Goal: Task Accomplishment & Management: Complete application form

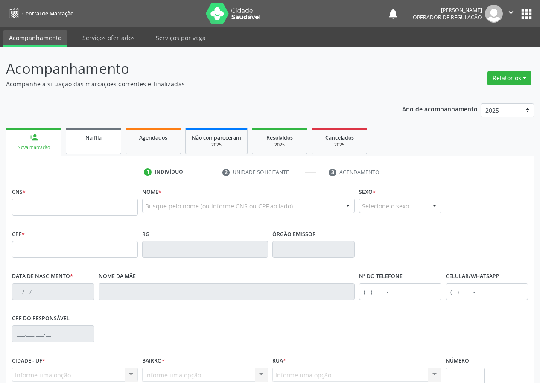
click at [89, 135] on span "Na fila" at bounding box center [93, 137] width 16 height 7
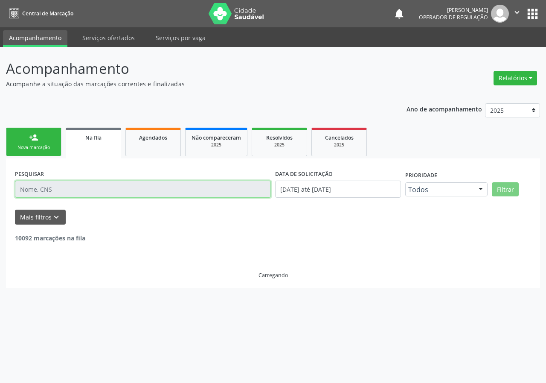
click at [81, 183] on input "text" at bounding box center [143, 188] width 256 height 17
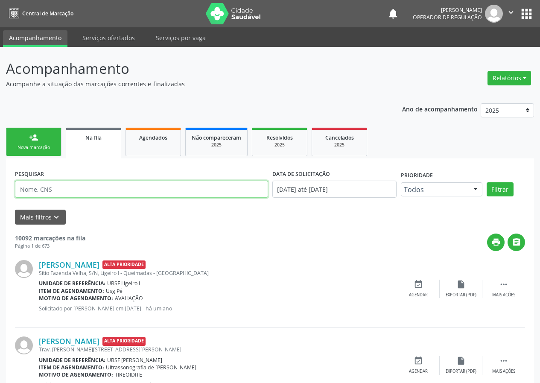
click at [73, 186] on input "text" at bounding box center [141, 188] width 253 height 17
type input "700300929620331"
click at [486, 182] on button "Filtrar" at bounding box center [499, 189] width 27 height 15
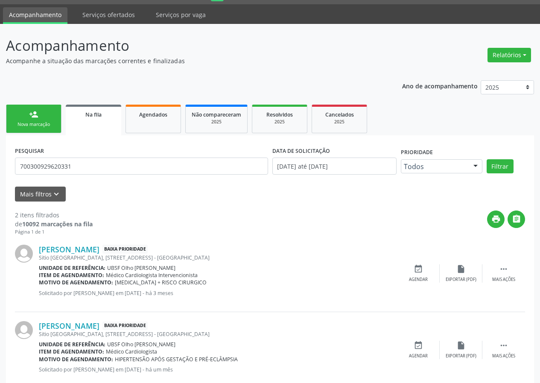
scroll to position [43, 0]
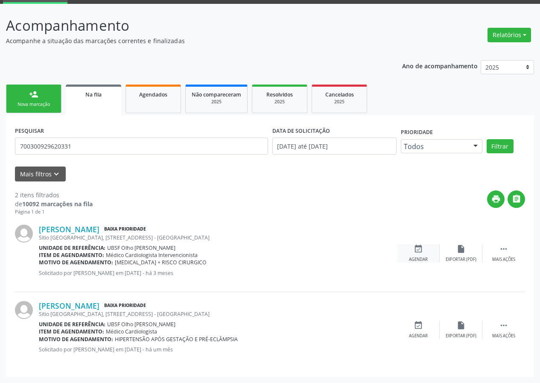
click at [428, 257] on div "event_available Agendar" at bounding box center [418, 253] width 43 height 18
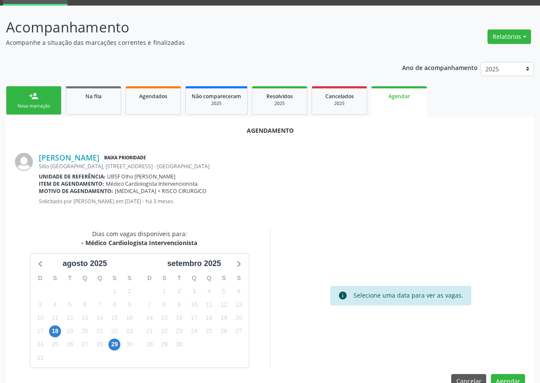
scroll to position [61, 0]
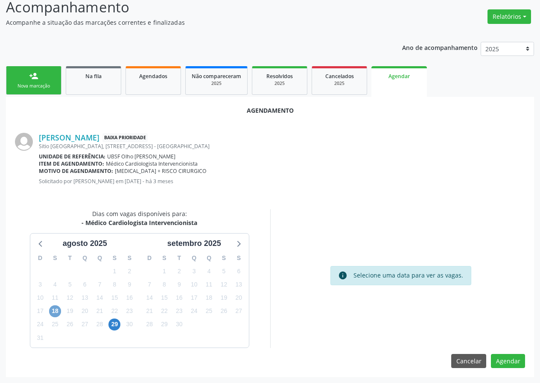
click at [56, 307] on span "18" at bounding box center [55, 311] width 12 height 12
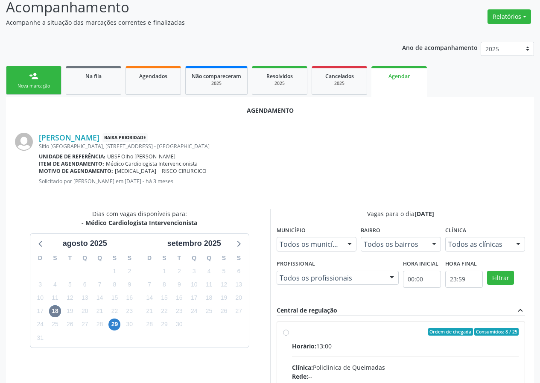
click at [108, 84] on link "Na fila" at bounding box center [93, 80] width 55 height 29
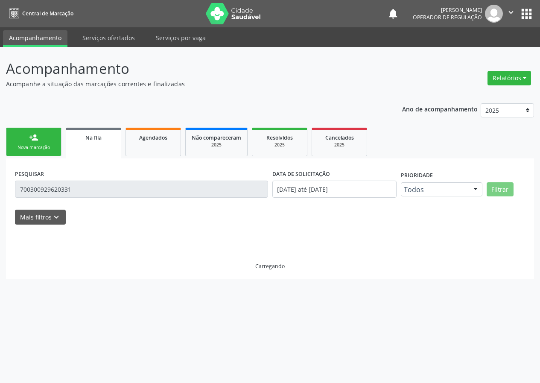
scroll to position [0, 0]
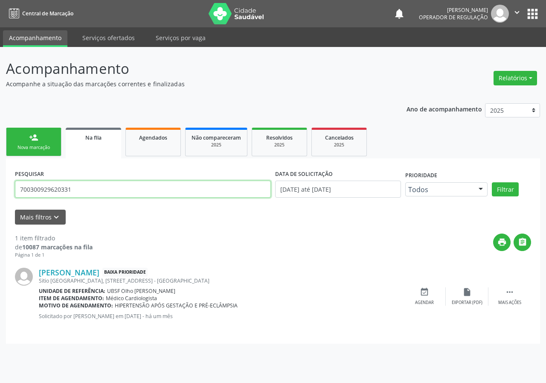
drag, startPoint x: 74, startPoint y: 192, endPoint x: 15, endPoint y: 191, distance: 58.9
click at [15, 191] on input "700300929620331" at bounding box center [143, 188] width 256 height 17
click at [75, 191] on input "text" at bounding box center [143, 188] width 256 height 17
type input "705001870647357"
click at [492, 182] on button "Filtrar" at bounding box center [505, 189] width 27 height 15
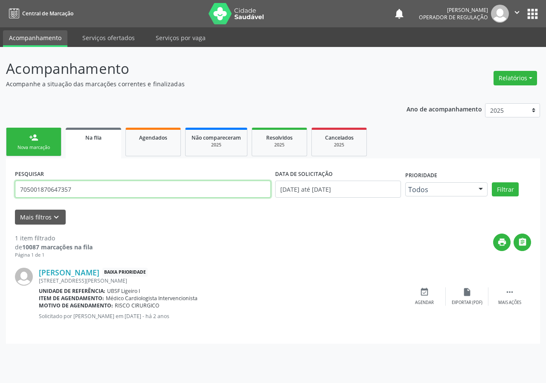
drag, startPoint x: 83, startPoint y: 186, endPoint x: 8, endPoint y: 191, distance: 75.2
click at [8, 191] on div "PESQUISAR 705001870647357 DATA DE SOLICITAÇÃO [DATE] até [DATE] Prioridade Todo…" at bounding box center [273, 250] width 534 height 185
click at [33, 138] on div "person_add" at bounding box center [33, 137] width 9 height 9
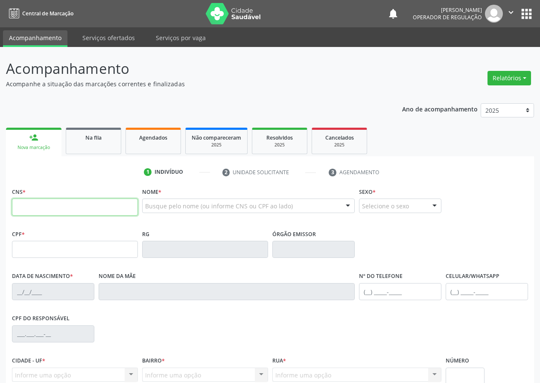
click at [46, 211] on input "text" at bounding box center [75, 206] width 126 height 17
paste input "705 0018 7064 7357"
type input "705 0018 7064 7357"
type input "893.206.034-72"
type input "[DATE]"
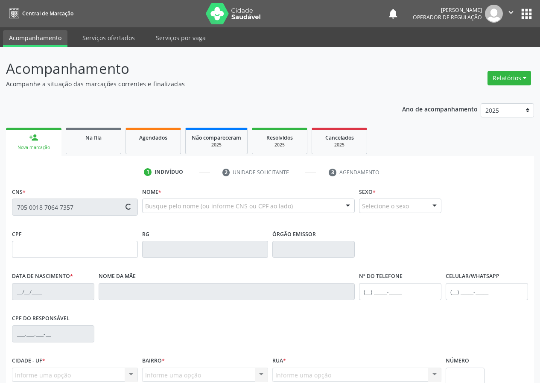
type input "[PERSON_NAME]"
type input "[PHONE_NUMBER]"
type input "442.852.994-53"
type input "45"
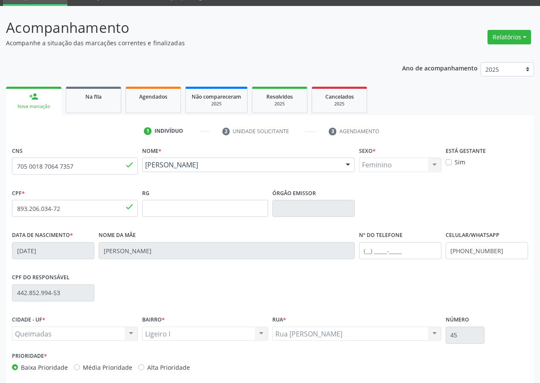
scroll to position [80, 0]
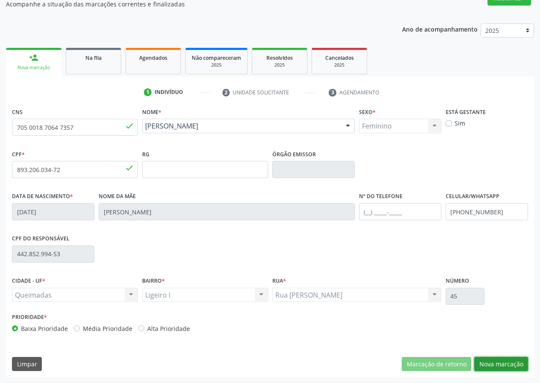
click at [496, 363] on button "Nova marcação" at bounding box center [501, 364] width 54 height 15
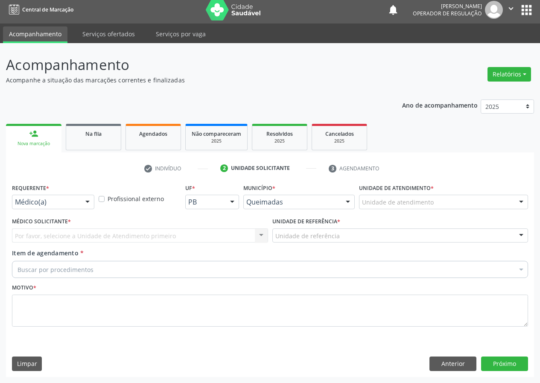
click at [84, 207] on div at bounding box center [87, 202] width 13 height 15
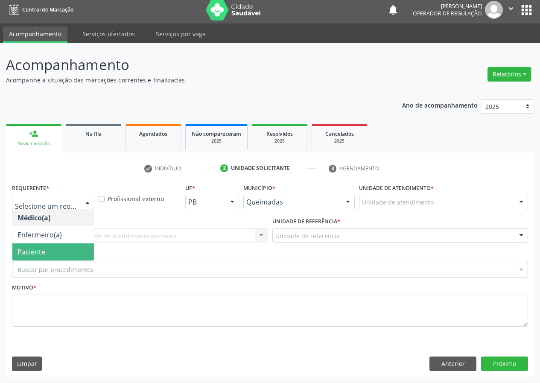
click at [60, 250] on span "Paciente" at bounding box center [52, 251] width 81 height 17
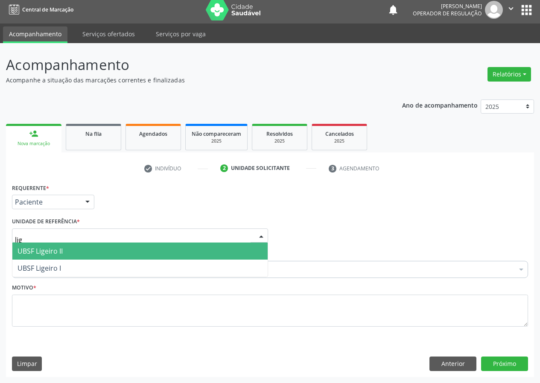
type input "lige"
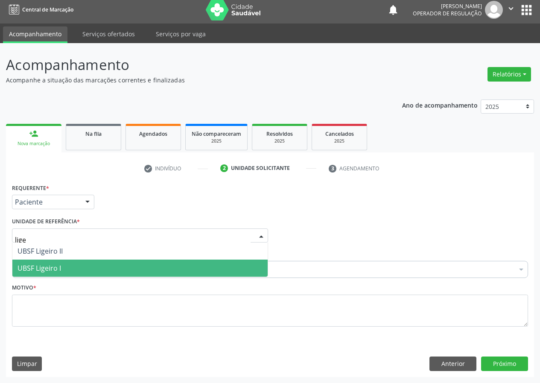
click at [77, 267] on span "UBSF Ligeiro I" at bounding box center [139, 267] width 255 height 17
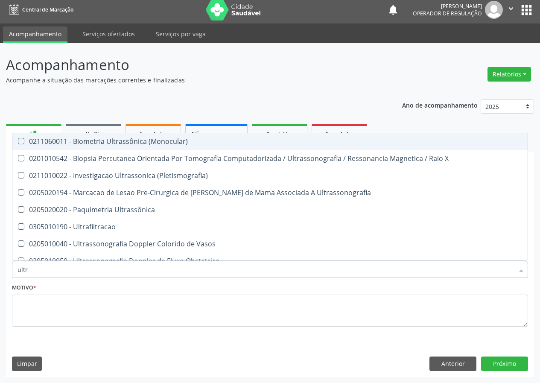
type input "ultra"
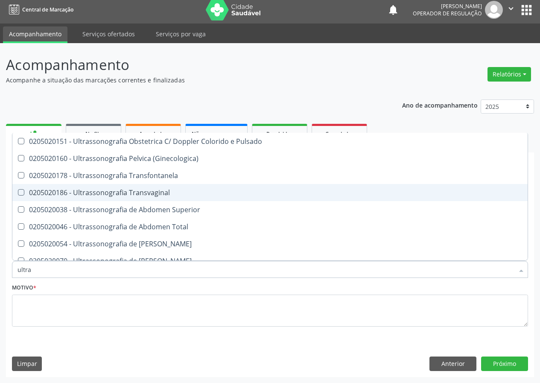
scroll to position [213, 0]
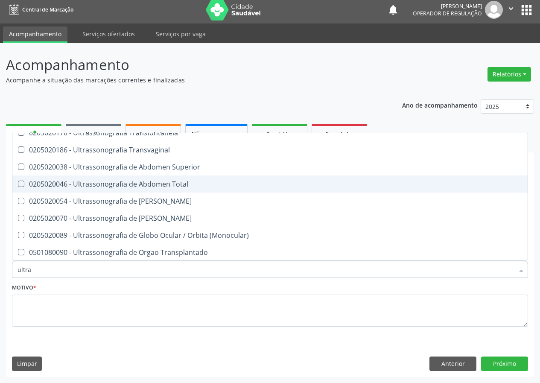
click at [192, 186] on div "0205020046 - Ultrassonografia de Abdomen Total" at bounding box center [269, 183] width 505 height 7
checkbox Total "true"
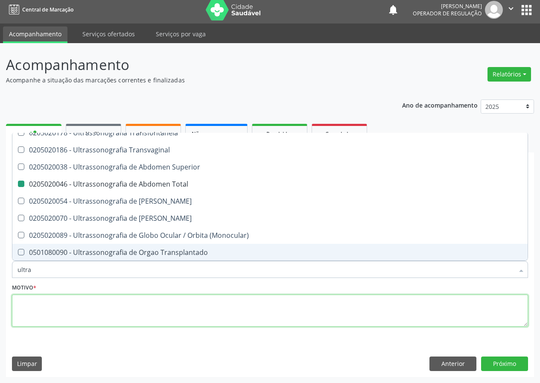
click at [127, 299] on textarea at bounding box center [270, 310] width 516 height 32
checkbox X "true"
checkbox Total "false"
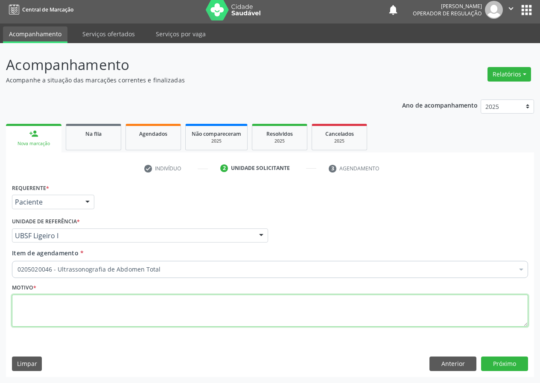
scroll to position [0, 0]
type textarea "avaliação"
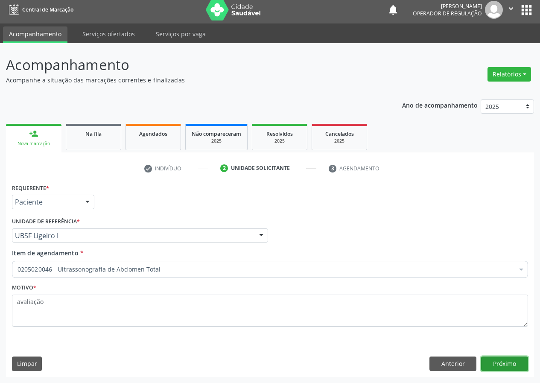
click at [490, 359] on button "Próximo" at bounding box center [504, 363] width 47 height 15
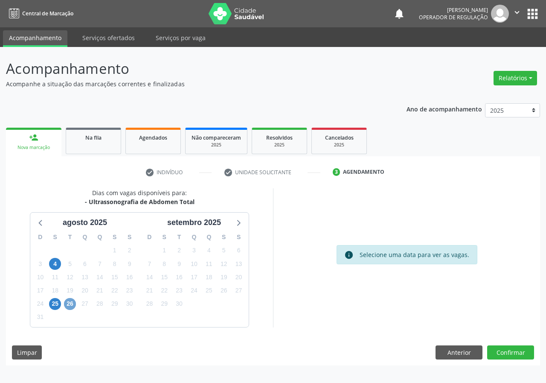
click at [73, 302] on span "26" at bounding box center [70, 304] width 12 height 12
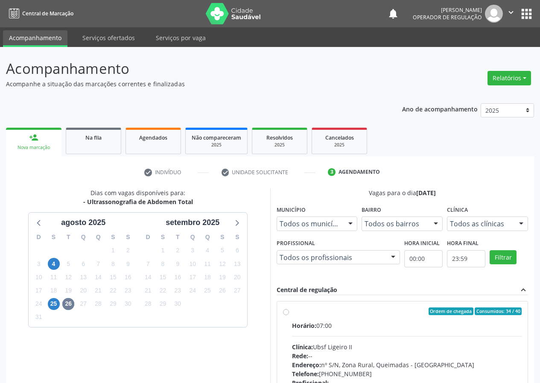
click at [391, 321] on label "Ordem de chegada Consumidos: 34 / 40 Horário: 07:00 Clínica: Ubsf Ligeiro II Re…" at bounding box center [407, 372] width 230 height 131
click at [289, 315] on input "Ordem de chegada Consumidos: 34 / 40 Horário: 07:00 Clínica: Ubsf Ligeiro II Re…" at bounding box center [286, 311] width 6 height 8
radio input "true"
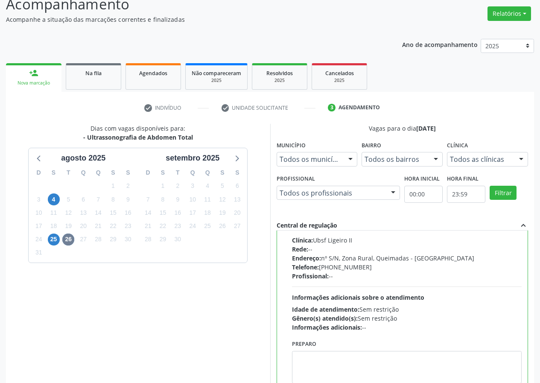
scroll to position [127, 0]
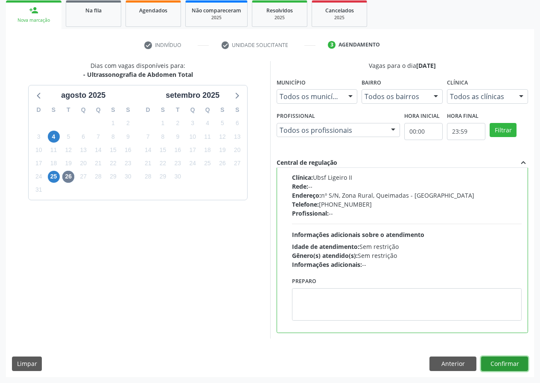
click at [493, 361] on button "Confirmar" at bounding box center [504, 363] width 47 height 15
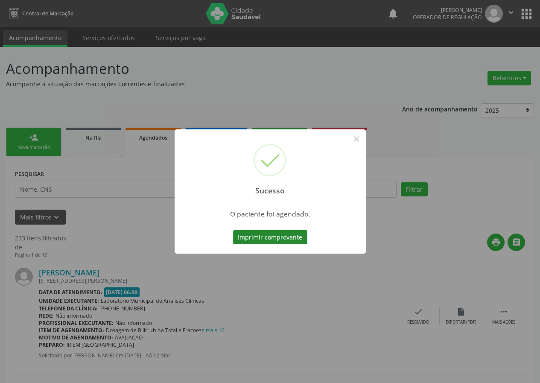
click at [298, 237] on button "Imprimir comprovante" at bounding box center [270, 237] width 74 height 15
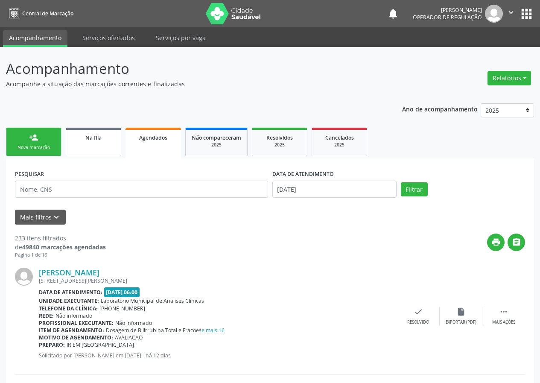
click at [78, 136] on div "Na fila" at bounding box center [93, 137] width 43 height 9
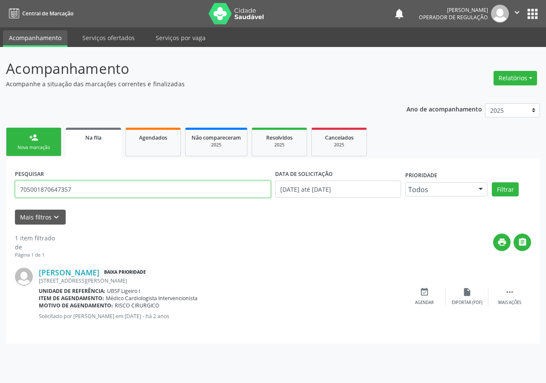
click at [66, 192] on input "705001870647357" at bounding box center [143, 188] width 256 height 17
drag, startPoint x: 79, startPoint y: 192, endPoint x: 0, endPoint y: 196, distance: 79.4
click at [0, 197] on div "Acompanhamento Acompanhe a situação das marcações correntes e finalizadas Relat…" at bounding box center [273, 215] width 546 height 336
type input "708609582442381"
click at [492, 182] on button "Filtrar" at bounding box center [505, 189] width 27 height 15
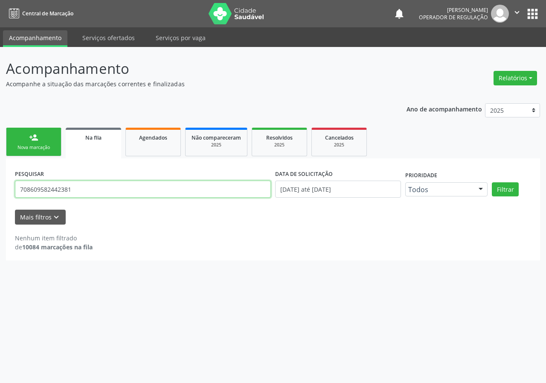
drag, startPoint x: 90, startPoint y: 185, endPoint x: 20, endPoint y: 185, distance: 70.0
click at [20, 185] on input "708609582442381" at bounding box center [143, 188] width 256 height 17
click at [29, 132] on link "person_add Nova marcação" at bounding box center [33, 142] width 55 height 29
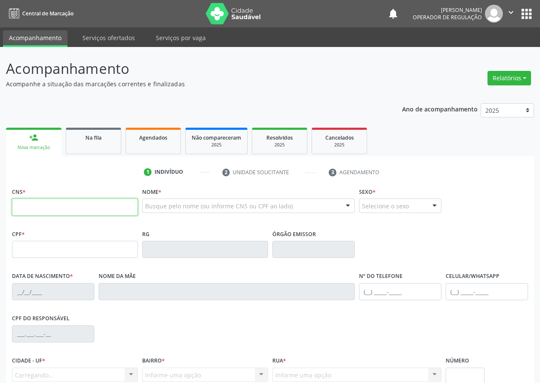
click at [68, 206] on input "text" at bounding box center [75, 206] width 126 height 17
paste input "708 6095 8244 2381"
type input "708 6095 8244 2381"
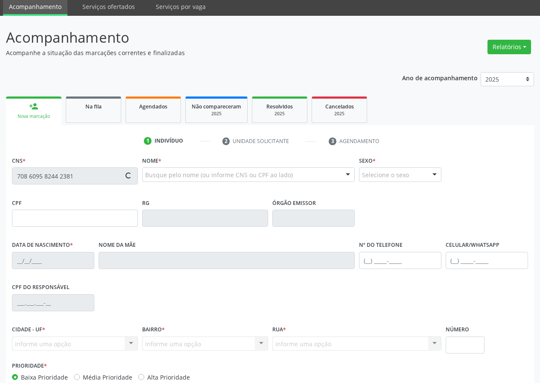
type input "143.561.034-24"
type input "[DATE]"
type input "[PERSON_NAME]"
type input "[PHONE_NUMBER]"
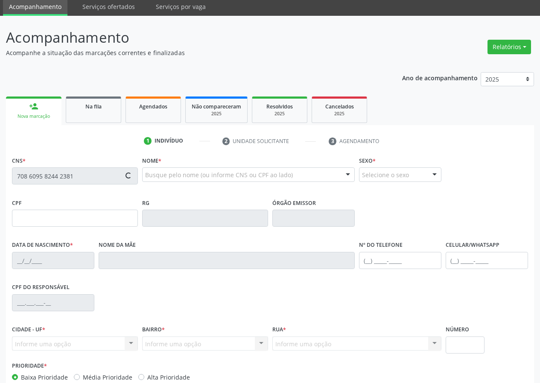
type input "S/N"
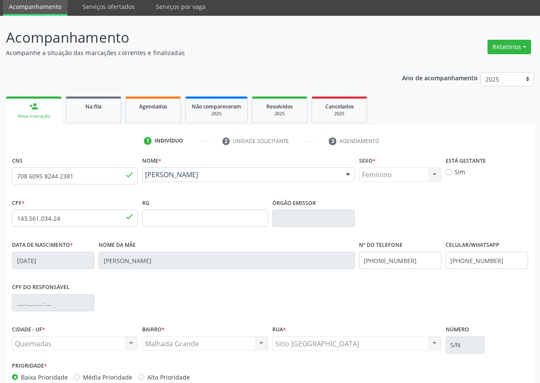
scroll to position [80, 0]
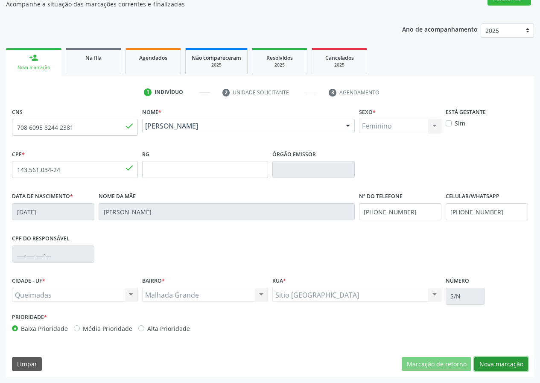
click at [495, 359] on button "Nova marcação" at bounding box center [501, 364] width 54 height 15
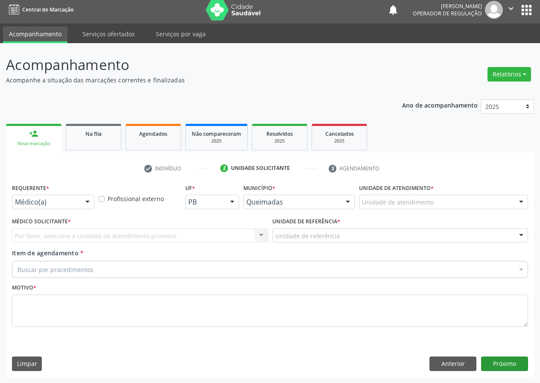
scroll to position [4, 0]
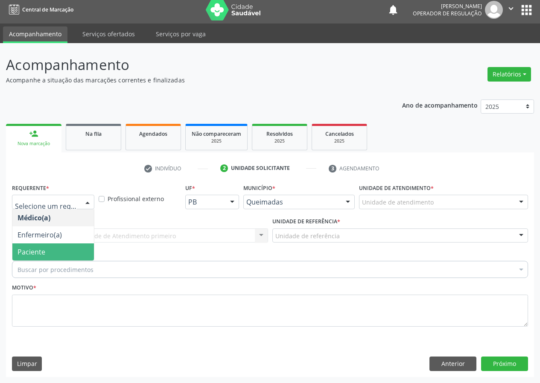
click at [49, 250] on span "Paciente" at bounding box center [52, 251] width 81 height 17
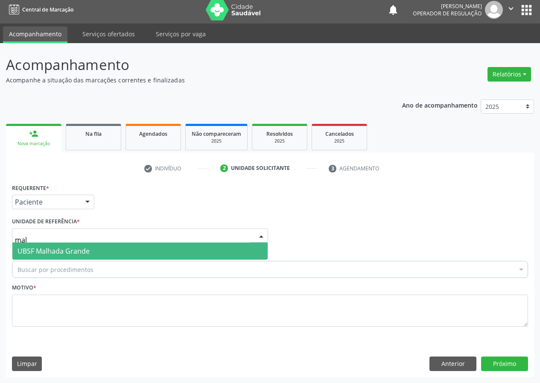
type input "malh"
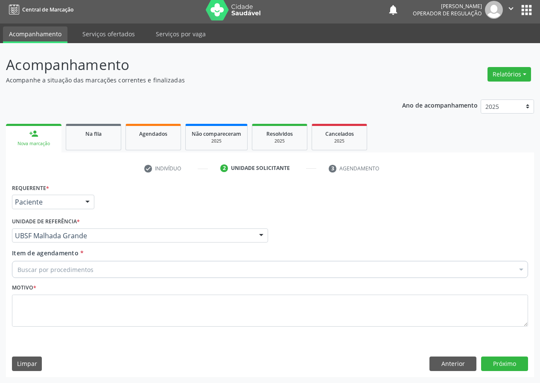
click at [102, 264] on div "Buscar por procedimentos" at bounding box center [270, 269] width 516 height 17
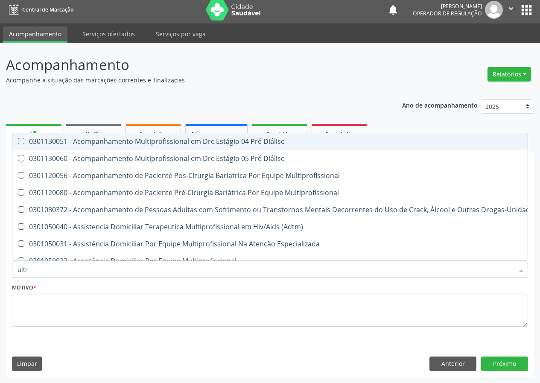
type input "ultra"
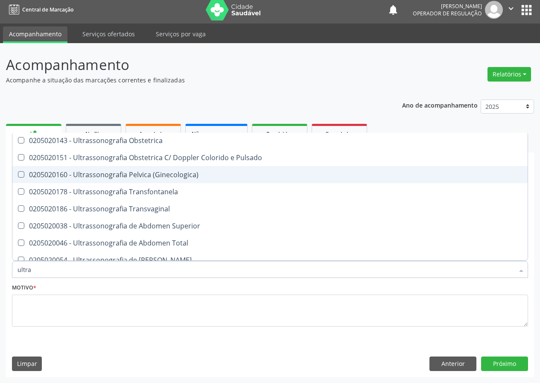
scroll to position [171, 0]
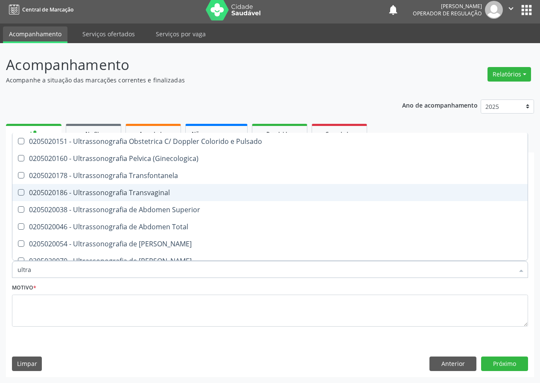
click at [128, 191] on div "0205020186 - Ultrassonografia Transvaginal" at bounding box center [269, 192] width 505 height 7
checkbox Transvaginal "true"
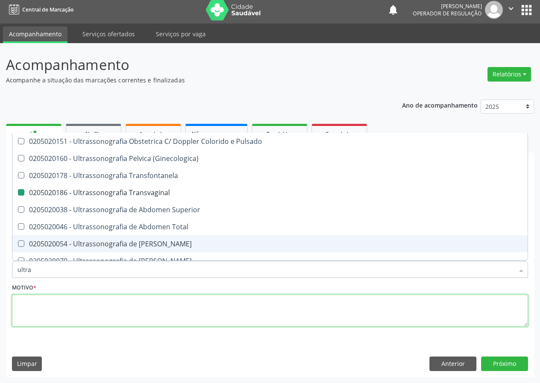
click at [131, 314] on textarea at bounding box center [270, 310] width 516 height 32
checkbox X "true"
checkbox Transvaginal "false"
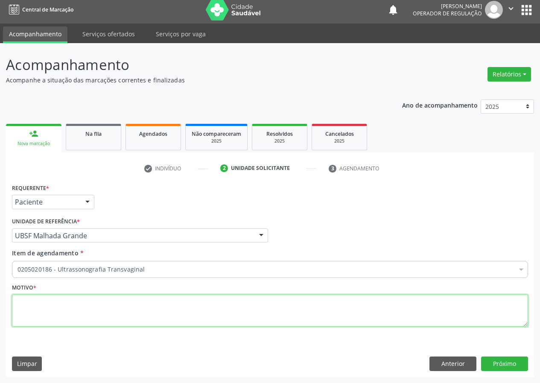
scroll to position [0, 0]
type textarea "avaliação"
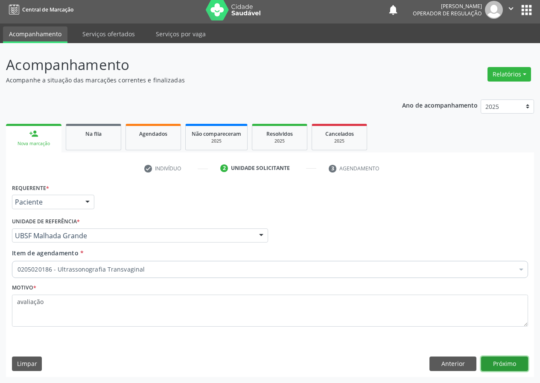
click at [501, 362] on button "Próximo" at bounding box center [504, 363] width 47 height 15
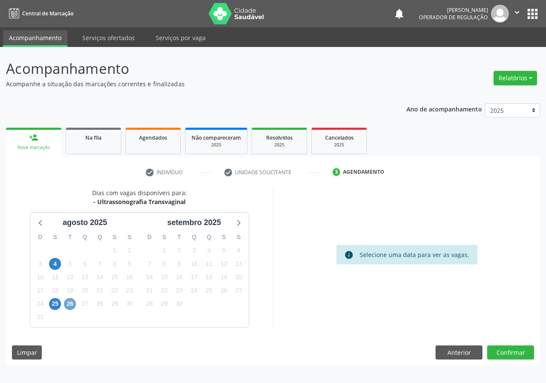
click at [69, 304] on span "26" at bounding box center [70, 304] width 12 height 12
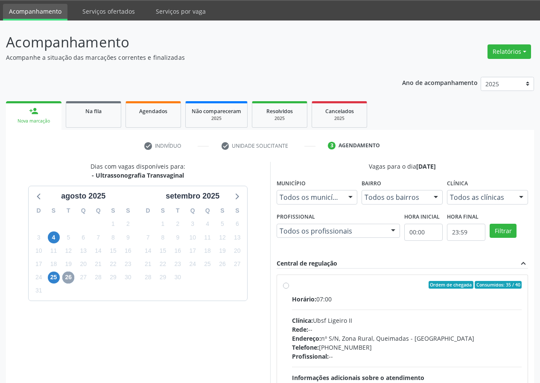
scroll to position [112, 0]
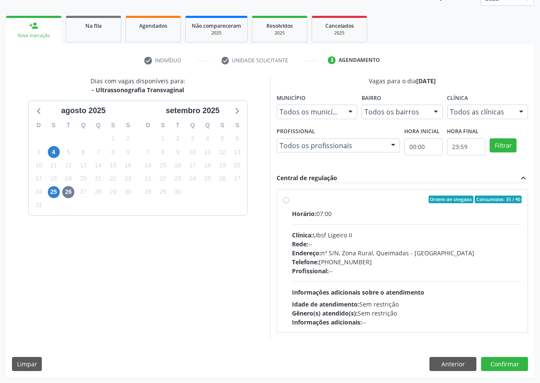
click at [371, 203] on label "Ordem de chegada Consumidos: 35 / 40 Horário: 07:00 Clínica: Ubsf Ligeiro II Re…" at bounding box center [407, 260] width 230 height 131
click at [289, 203] on input "Ordem de chegada Consumidos: 35 / 40 Horário: 07:00 Clínica: Ubsf Ligeiro II Re…" at bounding box center [286, 199] width 6 height 8
radio input "true"
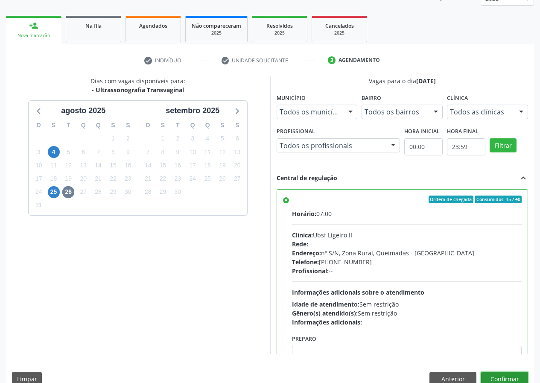
click at [496, 374] on button "Confirmar" at bounding box center [504, 379] width 47 height 15
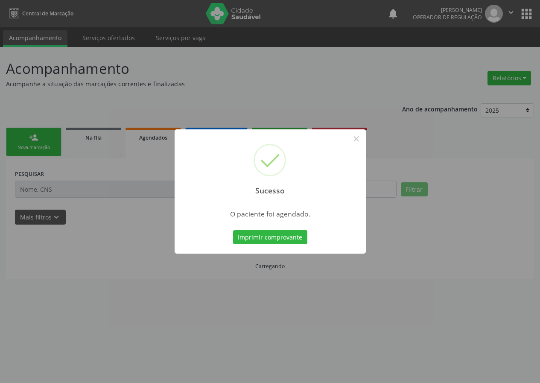
scroll to position [0, 0]
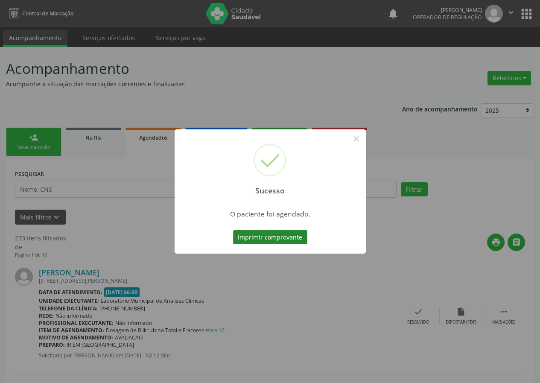
click at [292, 241] on button "Imprimir comprovante" at bounding box center [270, 237] width 74 height 15
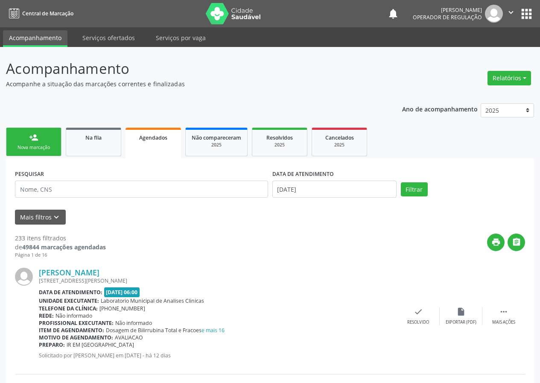
click at [49, 136] on link "person_add Nova marcação" at bounding box center [33, 142] width 55 height 29
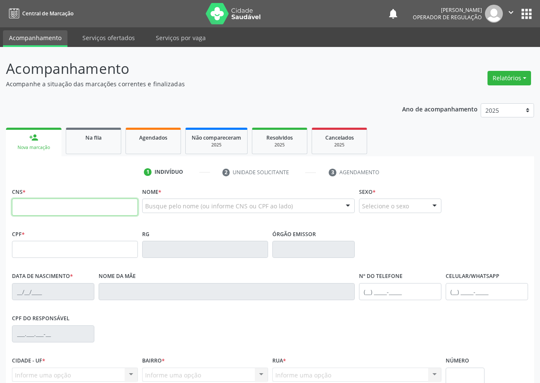
click at [61, 205] on input "text" at bounding box center [75, 206] width 126 height 17
type input "704 0068 5239 3868"
type input "700.102.684-05"
type input "[DATE]"
type input "[PERSON_NAME]"
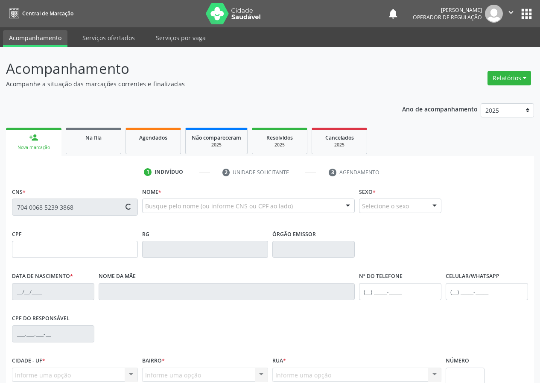
type input "[PHONE_NUMBER]"
type input "106"
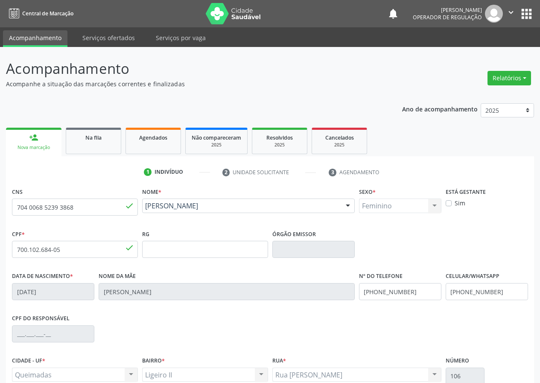
scroll to position [80, 0]
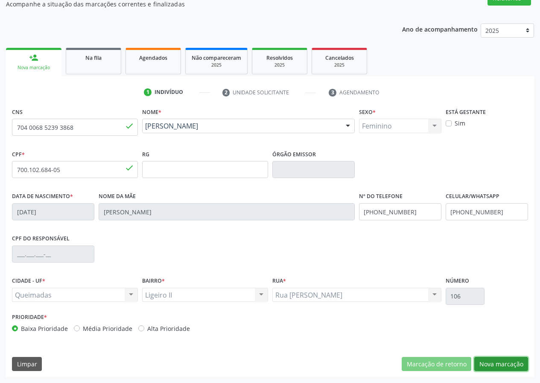
click at [499, 359] on button "Nova marcação" at bounding box center [501, 364] width 54 height 15
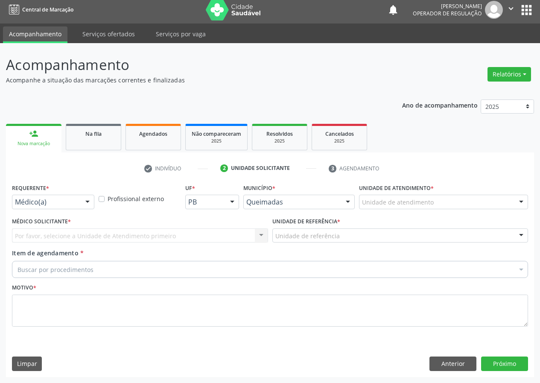
scroll to position [4, 0]
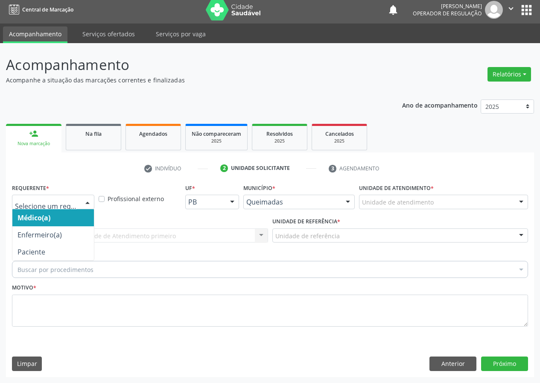
click at [78, 203] on div "Médico(a) Enfermeiro(a) Paciente Nenhum resultado encontrado para: " " Não há n…" at bounding box center [53, 201] width 82 height 15
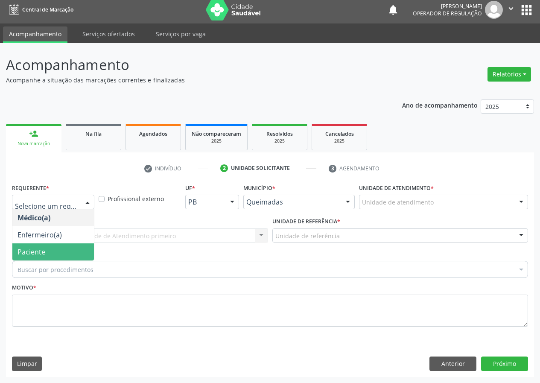
click at [51, 253] on span "Paciente" at bounding box center [52, 251] width 81 height 17
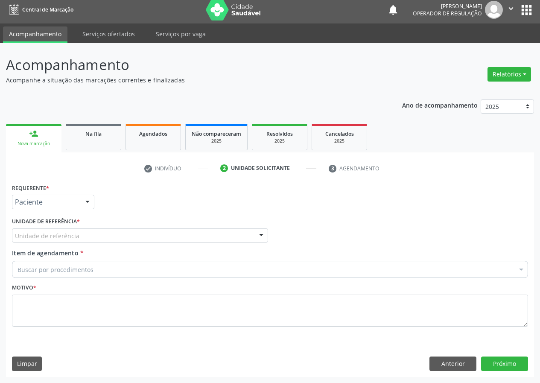
click at [60, 241] on div "Unidade de referência" at bounding box center [140, 235] width 256 height 15
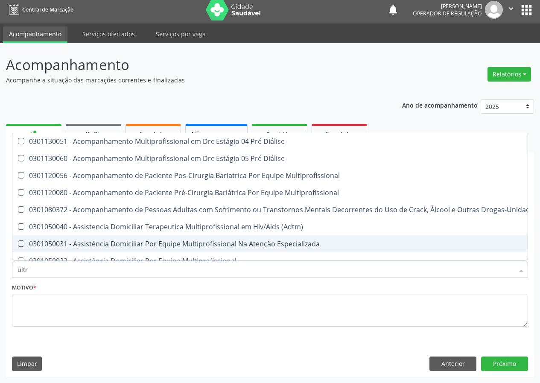
type input "ultra"
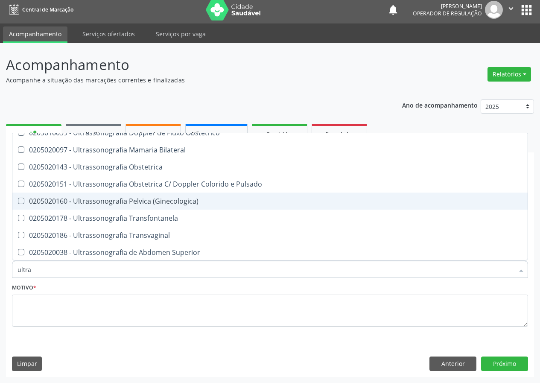
scroll to position [171, 0]
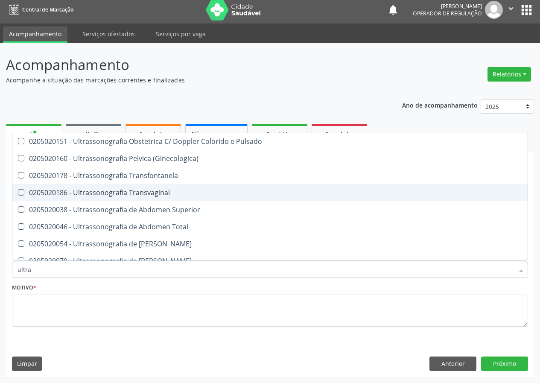
click at [116, 196] on div "0205020186 - Ultrassonografia Transvaginal" at bounding box center [269, 192] width 505 height 7
checkbox Transvaginal "true"
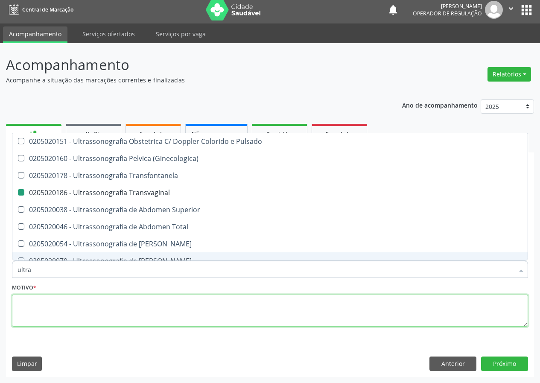
click at [54, 308] on textarea at bounding box center [270, 310] width 516 height 32
checkbox X "true"
checkbox Transvaginal "false"
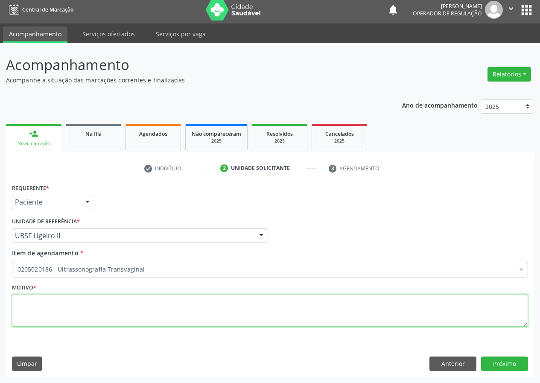
scroll to position [0, 0]
type textarea "avaliação"
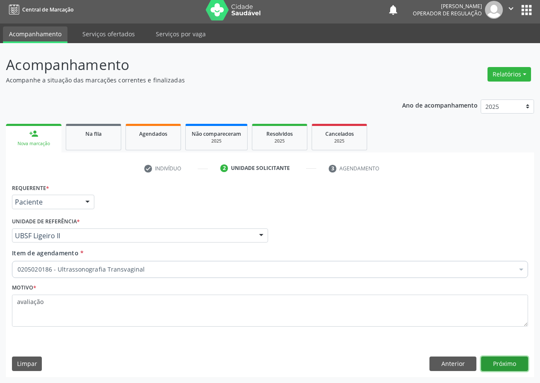
click at [499, 362] on button "Próximo" at bounding box center [504, 363] width 47 height 15
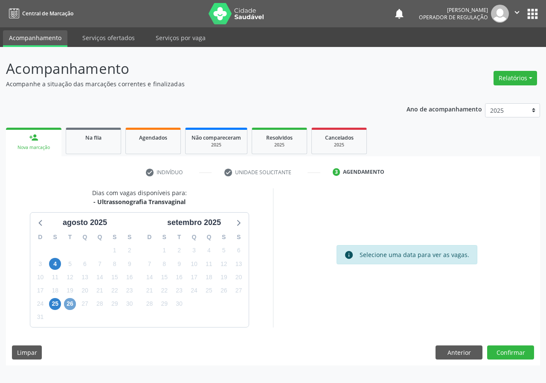
click at [72, 299] on span "26" at bounding box center [70, 304] width 12 height 12
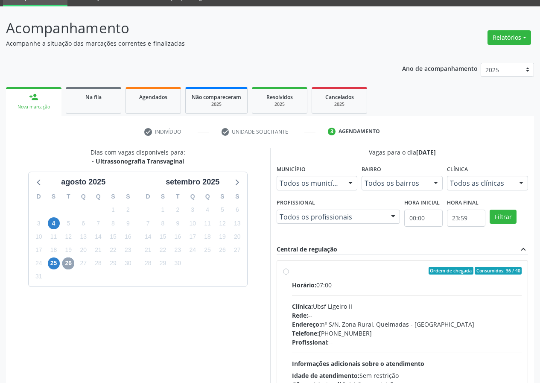
scroll to position [43, 0]
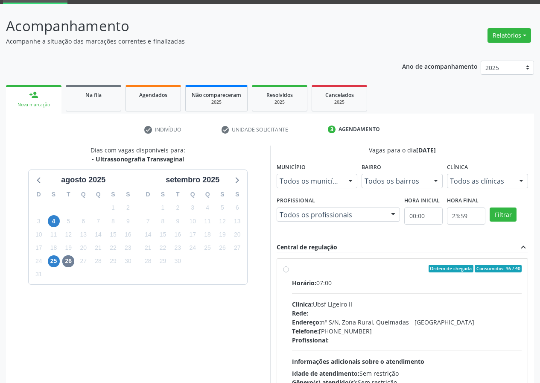
click at [336, 270] on div "Ordem de chegada Consumidos: 36 / 40" at bounding box center [407, 268] width 230 height 8
click at [289, 270] on input "Ordem de chegada Consumidos: 36 / 40 Horário: 07:00 Clínica: Ubsf Ligeiro II Re…" at bounding box center [286, 268] width 6 height 8
radio input "true"
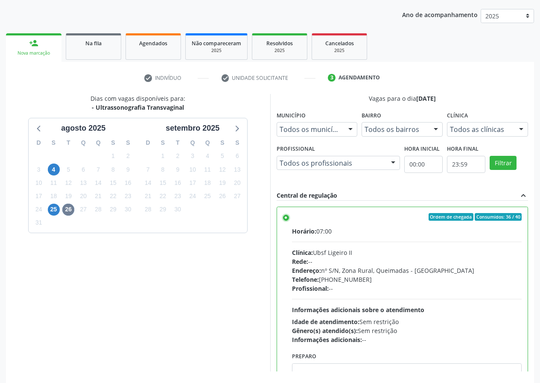
scroll to position [127, 0]
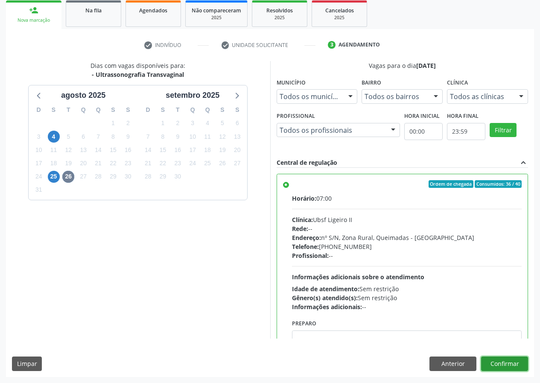
click at [507, 360] on button "Confirmar" at bounding box center [504, 363] width 47 height 15
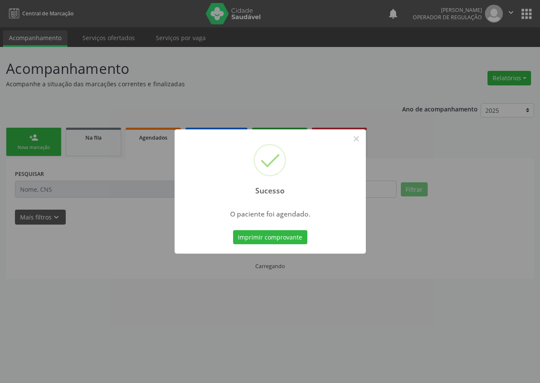
scroll to position [0, 0]
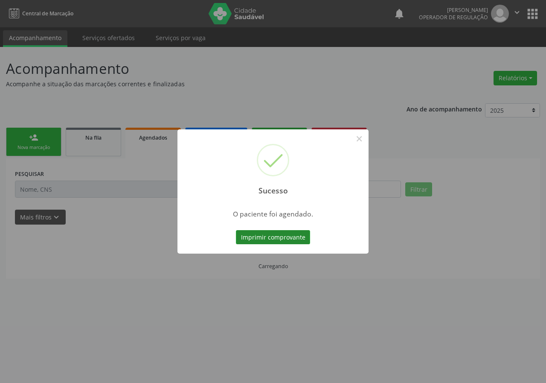
click at [292, 234] on button "Imprimir comprovante" at bounding box center [273, 237] width 74 height 15
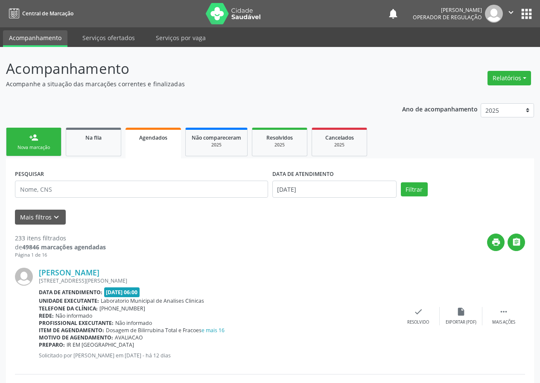
click at [44, 150] on div "Nova marcação" at bounding box center [33, 147] width 43 height 6
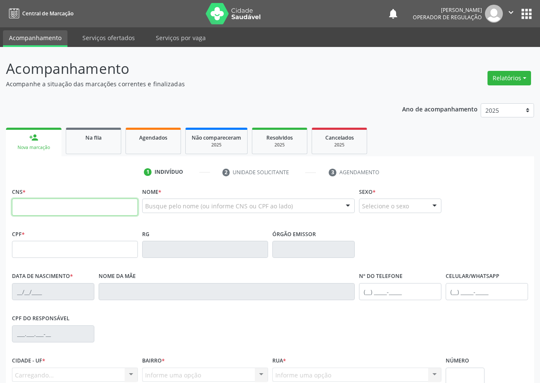
click at [63, 200] on input "text" at bounding box center [75, 206] width 126 height 17
type input "708 0043 2296 5822"
type input "035.466.684-30"
type input "[DATE]"
type input "[PERSON_NAME] dos Anjos"
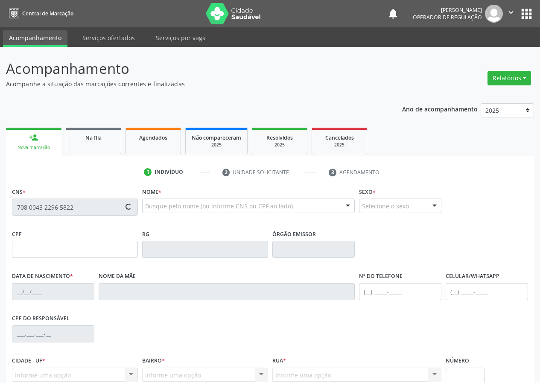
type input "[PHONE_NUMBER]"
type input "114"
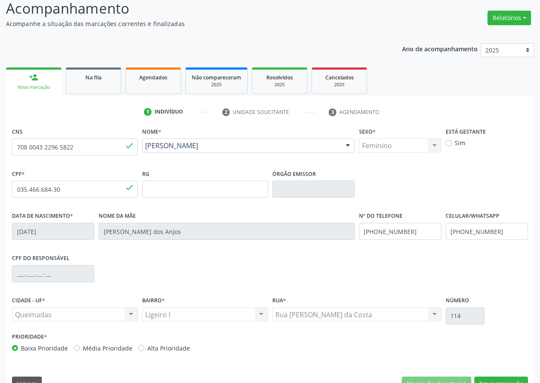
scroll to position [80, 0]
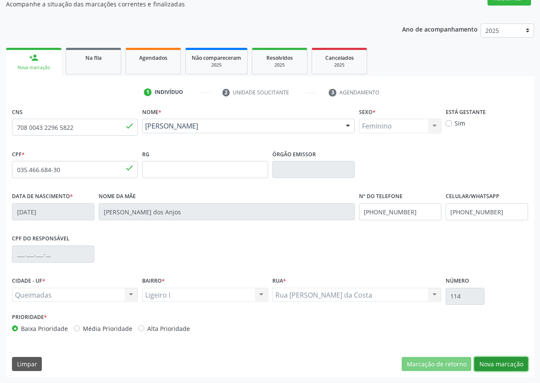
click at [490, 361] on button "Nova marcação" at bounding box center [501, 364] width 54 height 15
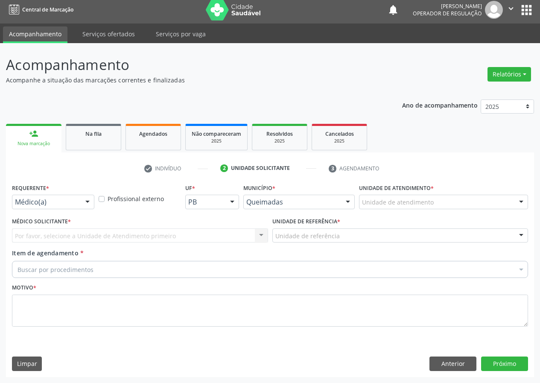
click at [75, 189] on div "Requerente * Médico(a) Médico(a) Enfermeiro(a) Paciente Nenhum resultado encont…" at bounding box center [53, 194] width 82 height 27
click at [73, 195] on div "Médico(a)" at bounding box center [53, 201] width 82 height 15
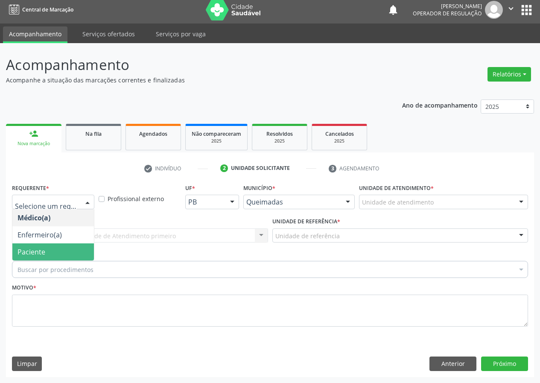
click at [64, 255] on span "Paciente" at bounding box center [52, 251] width 81 height 17
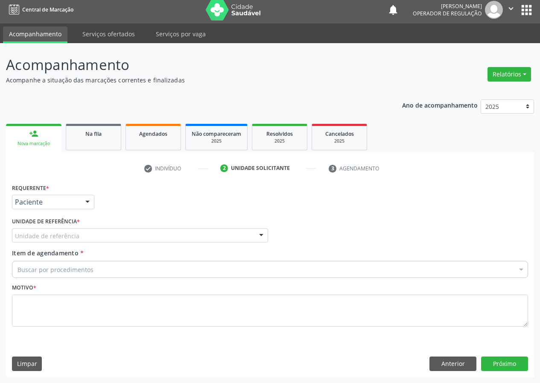
click at [69, 244] on div "Unidade de referência * Unidade de referência UBSF Ligeiro II UBSF Saulo Leal […" at bounding box center [140, 231] width 260 height 33
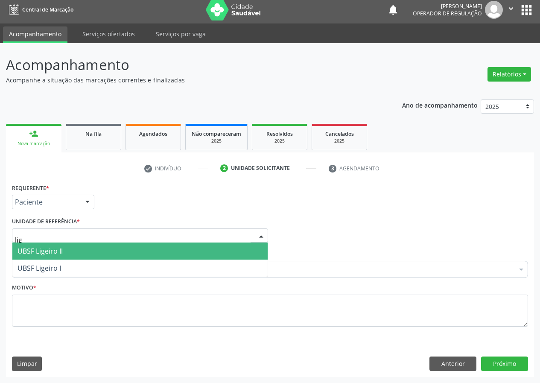
type input "lige"
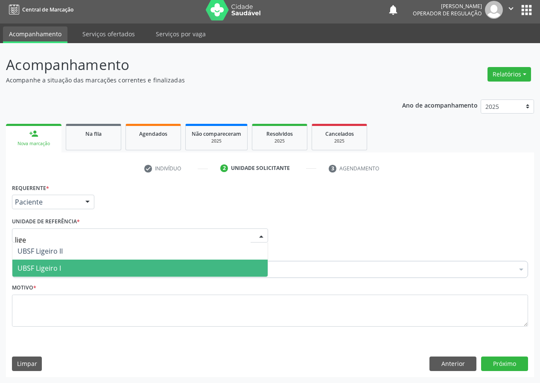
click at [55, 264] on span "UBSF Ligeiro I" at bounding box center [39, 267] width 44 height 9
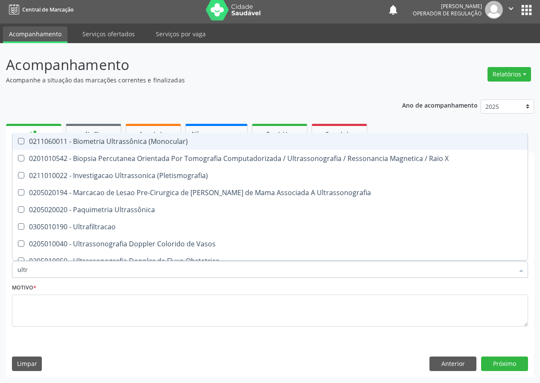
type input "ultra"
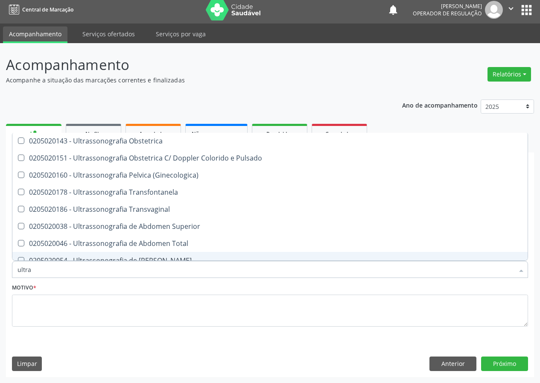
scroll to position [111, 0]
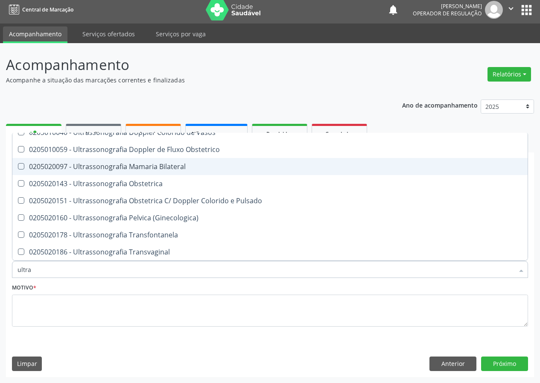
click at [150, 169] on div "0205020097 - Ultrassonografia Mamaria Bilateral" at bounding box center [269, 166] width 505 height 7
checkbox Bilateral "true"
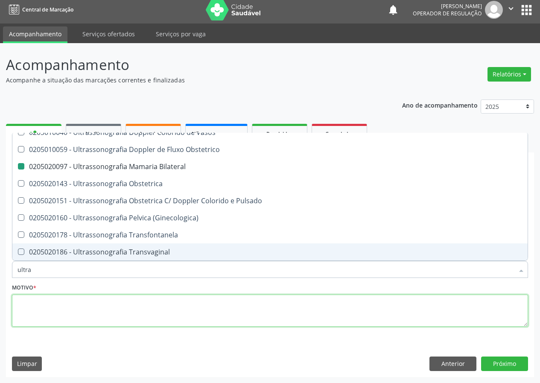
click at [118, 303] on textarea at bounding box center [270, 310] width 516 height 32
checkbox X "true"
checkbox Bilateral "false"
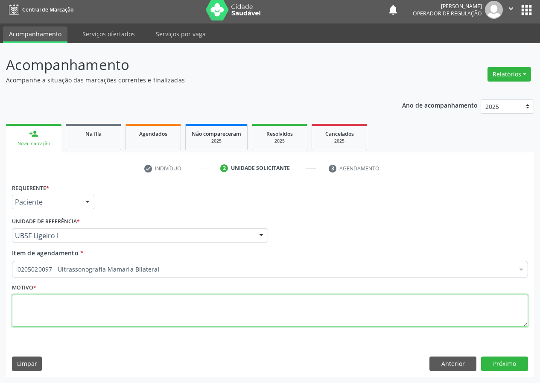
scroll to position [0, 0]
type textarea "avaliação"
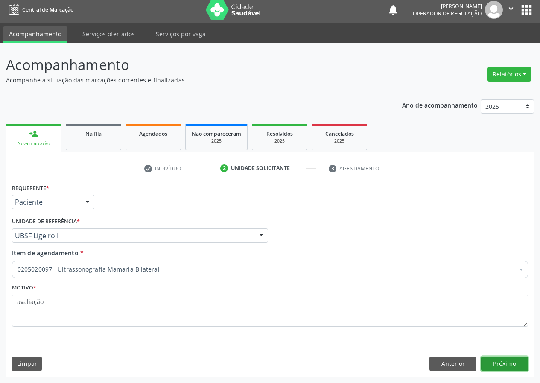
click at [516, 361] on button "Próximo" at bounding box center [504, 363] width 47 height 15
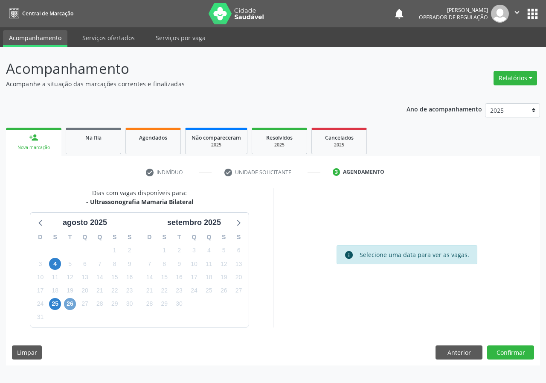
click at [73, 303] on span "26" at bounding box center [70, 304] width 12 height 12
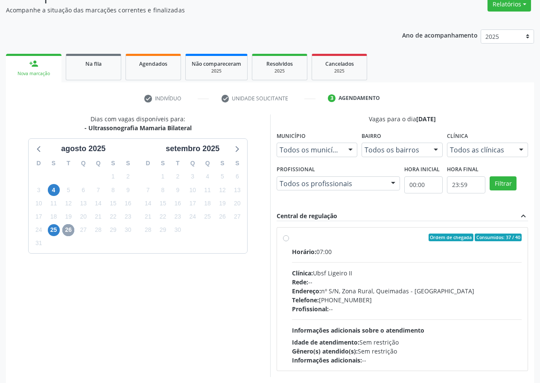
scroll to position [112, 0]
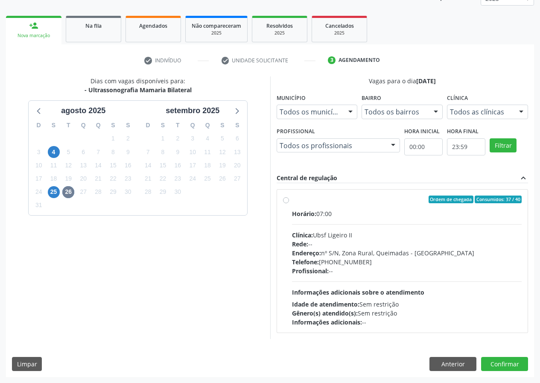
click at [364, 204] on label "Ordem de chegada Consumidos: 37 / 40 Horário: 07:00 Clínica: Ubsf Ligeiro II Re…" at bounding box center [407, 260] width 230 height 131
click at [289, 203] on input "Ordem de chegada Consumidos: 37 / 40 Horário: 07:00 Clínica: Ubsf Ligeiro II Re…" at bounding box center [286, 199] width 6 height 8
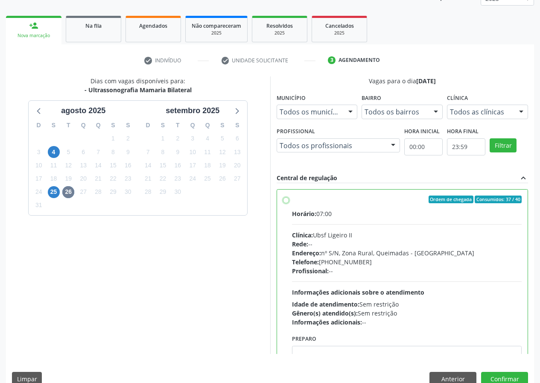
radio input "true"
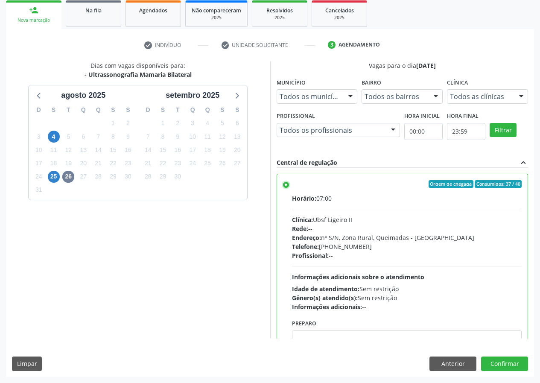
scroll to position [42, 0]
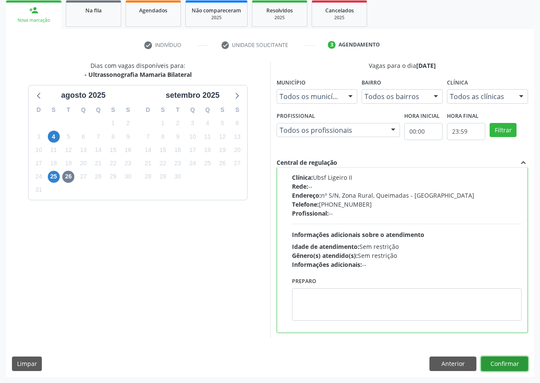
click at [508, 366] on button "Confirmar" at bounding box center [504, 363] width 47 height 15
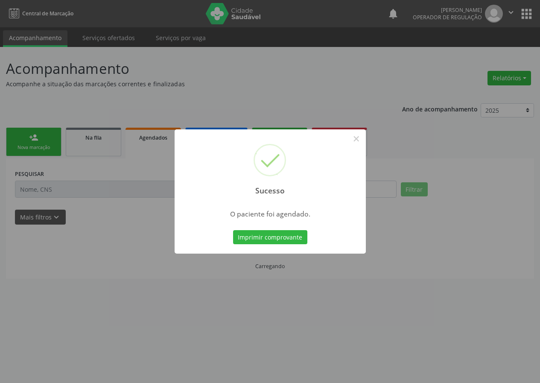
scroll to position [0, 0]
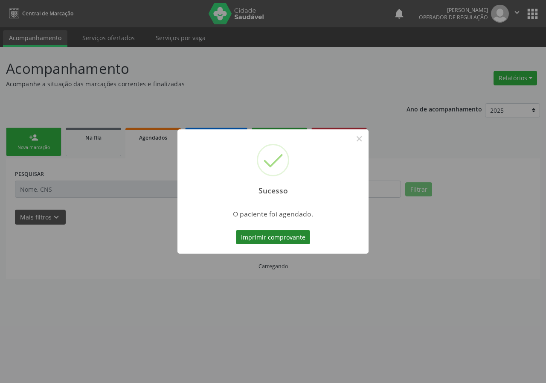
click at [265, 235] on button "Imprimir comprovante" at bounding box center [273, 237] width 74 height 15
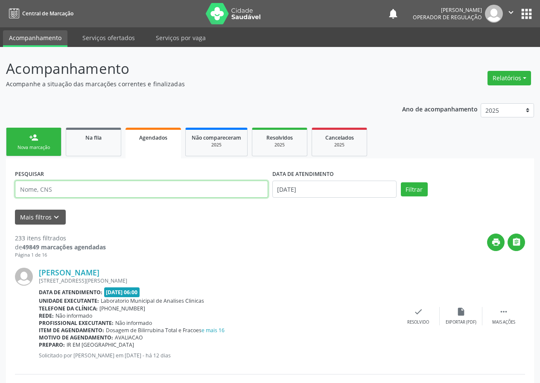
click at [118, 193] on input "text" at bounding box center [141, 188] width 253 height 17
click at [101, 187] on input "text" at bounding box center [141, 188] width 253 height 17
type input "708004322965822"
click at [401, 182] on button "Filtrar" at bounding box center [414, 189] width 27 height 15
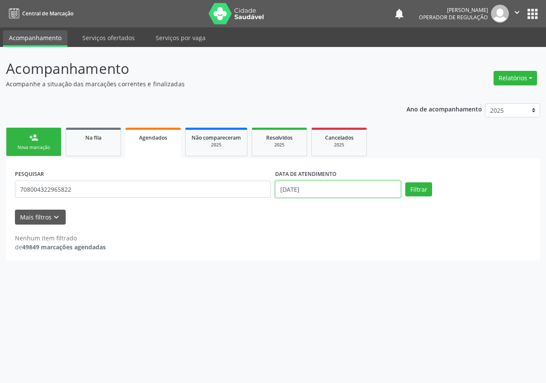
click at [299, 183] on input "[DATE]" at bounding box center [338, 188] width 126 height 17
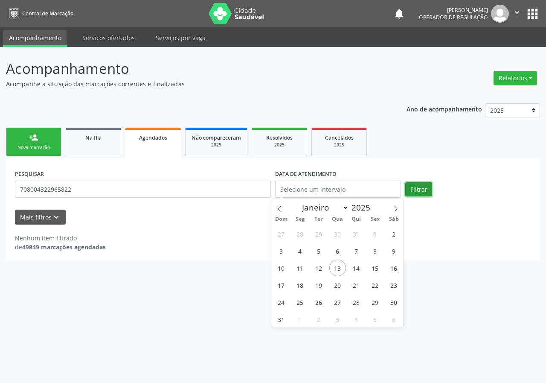
click at [425, 186] on button "Filtrar" at bounding box center [418, 189] width 27 height 15
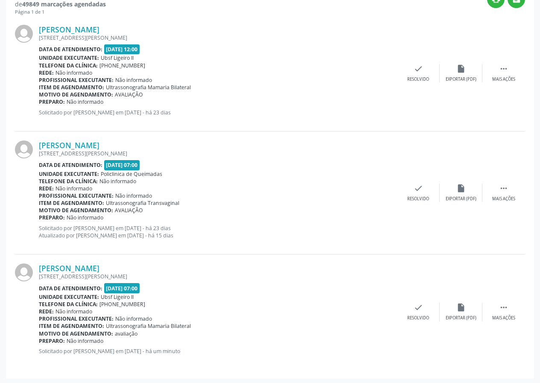
scroll to position [244, 0]
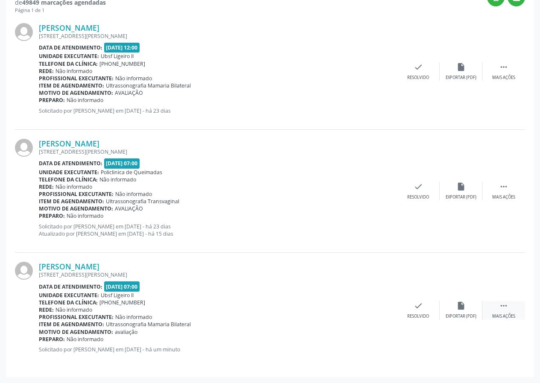
click at [502, 303] on icon "" at bounding box center [503, 305] width 9 height 9
click at [459, 311] on div "edit Editar" at bounding box center [460, 310] width 43 height 18
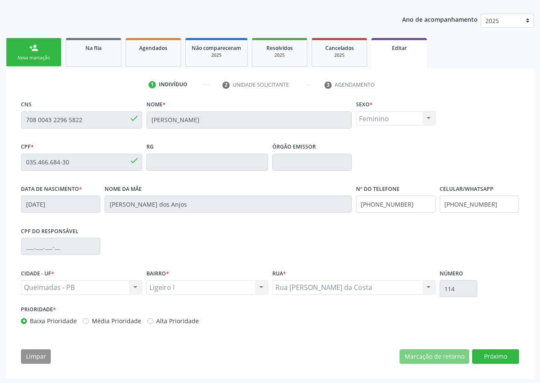
scroll to position [91, 0]
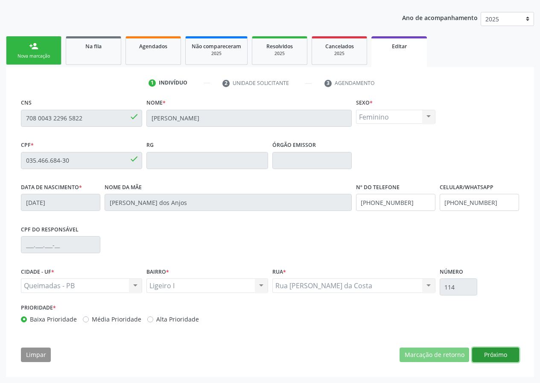
click at [483, 348] on button "Próximo" at bounding box center [495, 354] width 47 height 15
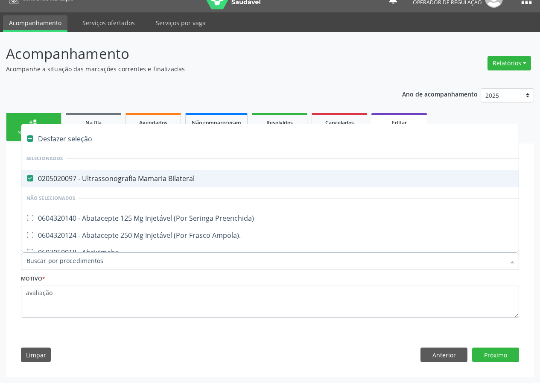
click at [138, 176] on div "0205020097 - Ultrassonografia Mamaria Bilateral" at bounding box center [358, 178] width 664 height 7
checkbox Bilateral "false"
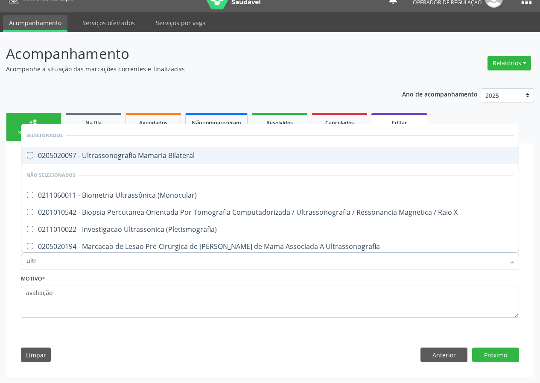
type input "ultra"
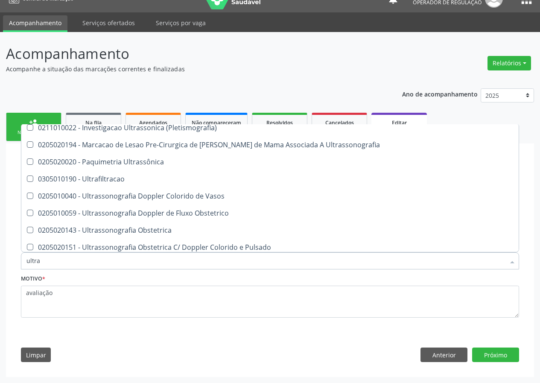
scroll to position [128, 0]
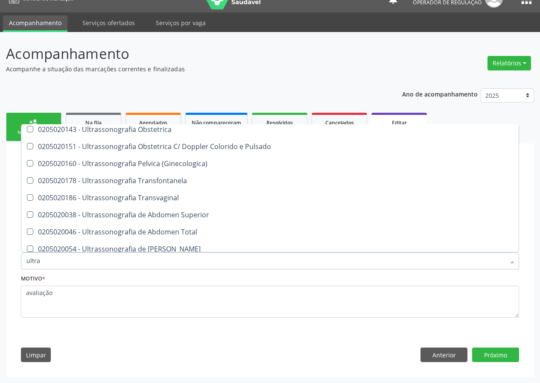
scroll to position [199, 0]
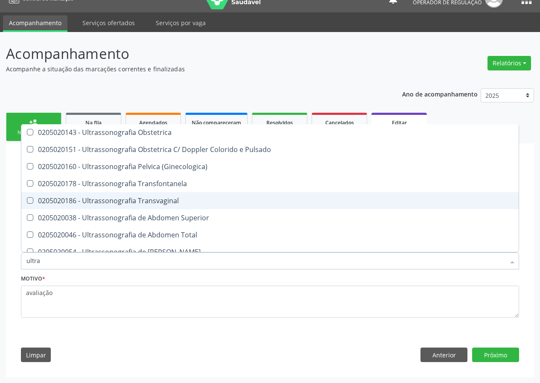
click at [197, 201] on div "0205020186 - Ultrassonografia Transvaginal" at bounding box center [269, 200] width 487 height 7
checkbox Transvaginal "true"
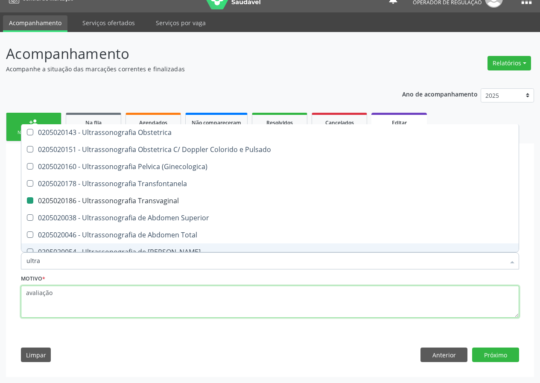
click at [121, 303] on textarea "avaliação" at bounding box center [270, 301] width 498 height 32
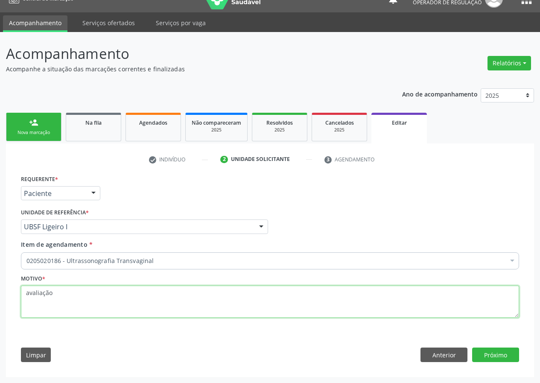
scroll to position [0, 0]
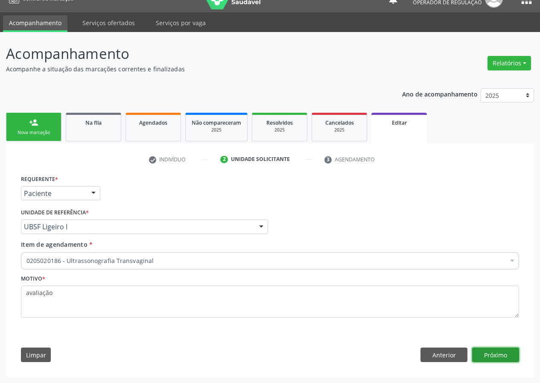
click at [501, 358] on button "Próximo" at bounding box center [495, 354] width 47 height 15
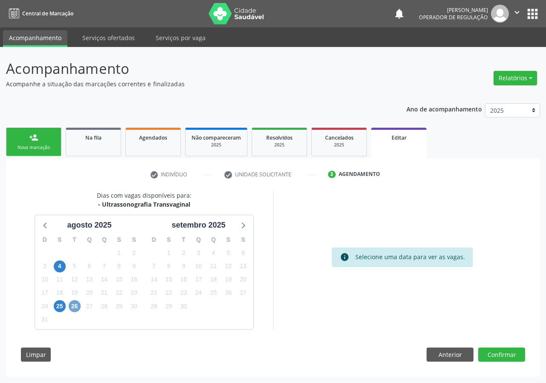
click at [78, 305] on span "26" at bounding box center [75, 306] width 12 height 12
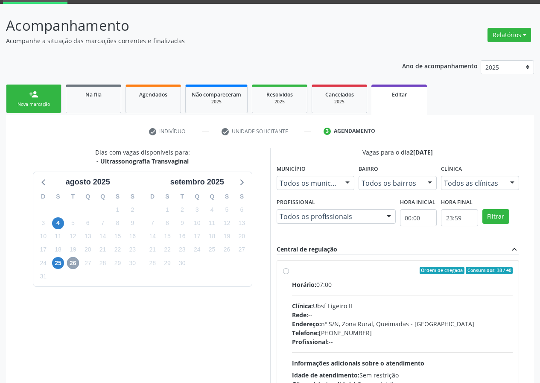
scroll to position [85, 0]
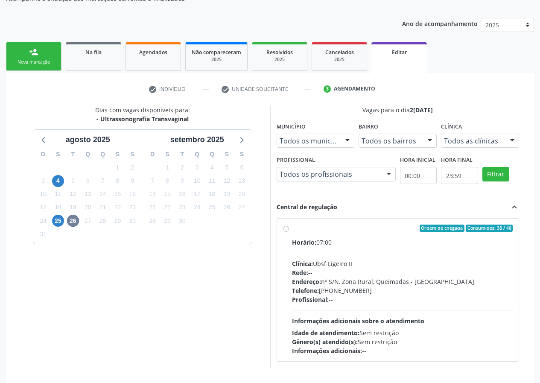
click at [386, 221] on div "Ordem de chegada Consumidos: 38 / 40 Horário: 07:00 Clínica: Ubsf Ligeiro II Re…" at bounding box center [398, 289] width 242 height 143
radio input "true"
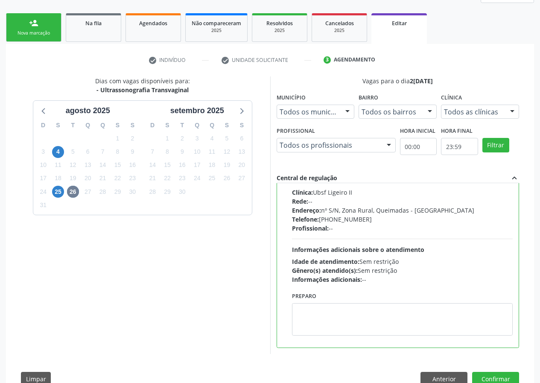
scroll to position [138, 0]
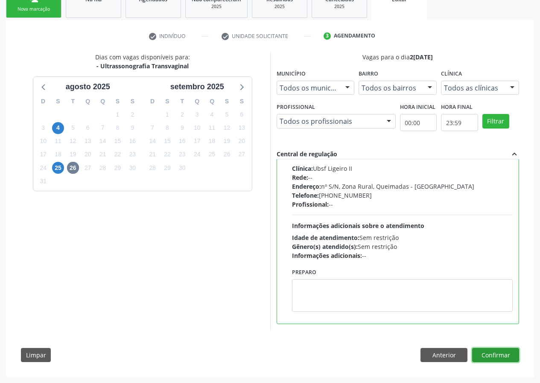
click at [491, 356] on button "Confirmar" at bounding box center [495, 355] width 47 height 15
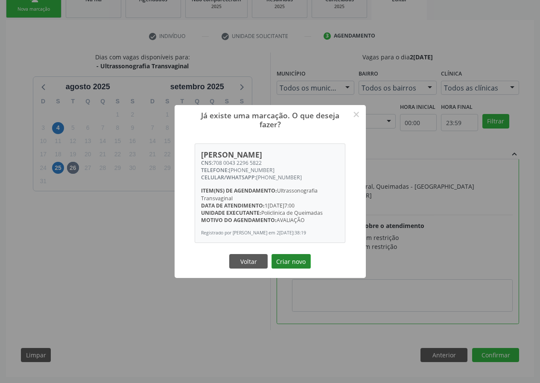
click at [294, 264] on button "Criar novo" at bounding box center [290, 261] width 39 height 15
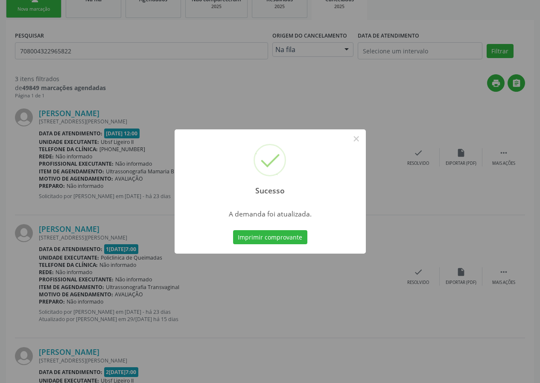
scroll to position [0, 0]
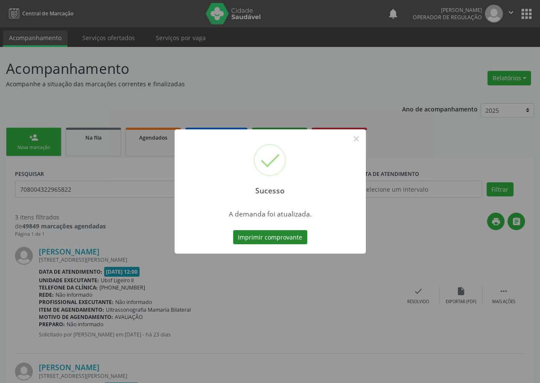
click at [255, 234] on button "Imprimir comprovante" at bounding box center [270, 237] width 74 height 15
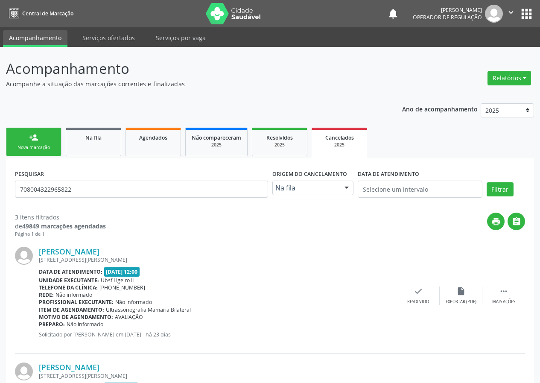
click at [34, 145] on div "Nova marcação" at bounding box center [33, 147] width 43 height 6
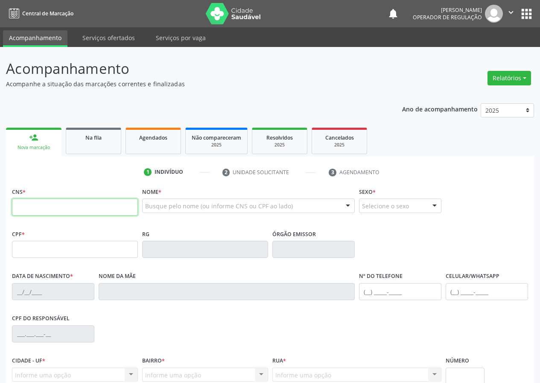
click at [96, 214] on input "text" at bounding box center [75, 206] width 126 height 17
type input "706 7022 3471 1220"
type input "652.975.044-49"
type input "17/04/1947"
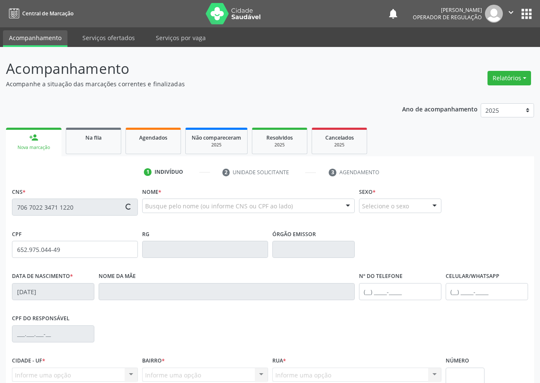
type input "Celestina Laurentina de Sousa"
type input "(83) 99607-7882"
type input "8"
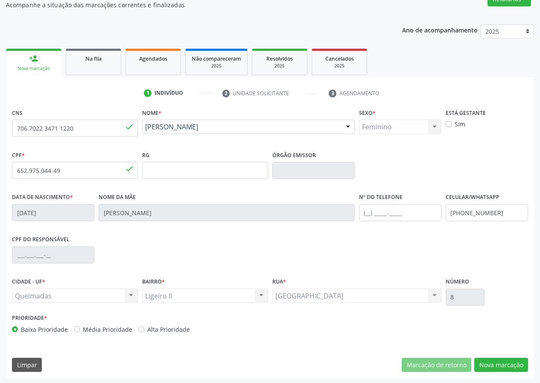
scroll to position [80, 0]
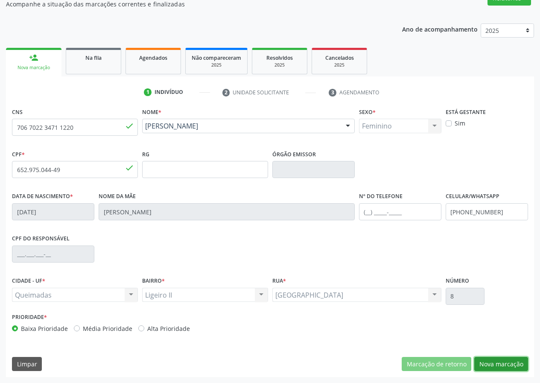
click at [503, 358] on button "Nova marcação" at bounding box center [501, 364] width 54 height 15
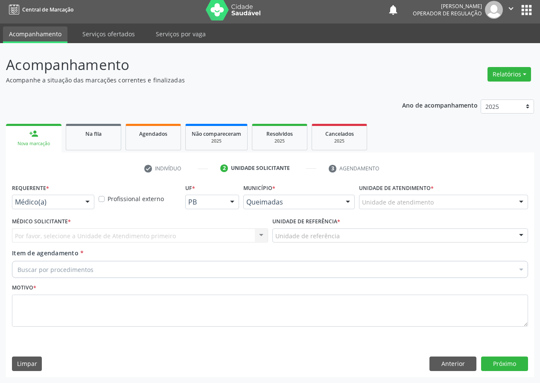
scroll to position [4, 0]
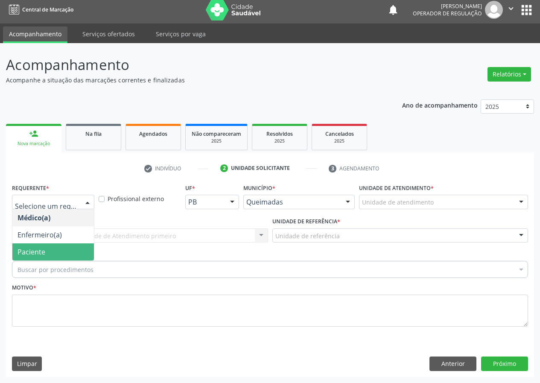
drag, startPoint x: 46, startPoint y: 251, endPoint x: 47, endPoint y: 247, distance: 4.6
click at [45, 251] on span "Paciente" at bounding box center [52, 251] width 81 height 17
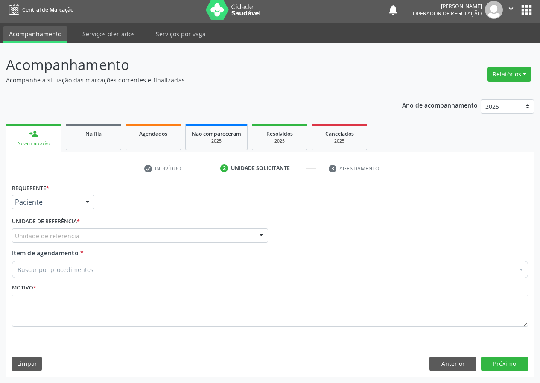
click at [51, 241] on div "Unidade de referência" at bounding box center [140, 235] width 256 height 15
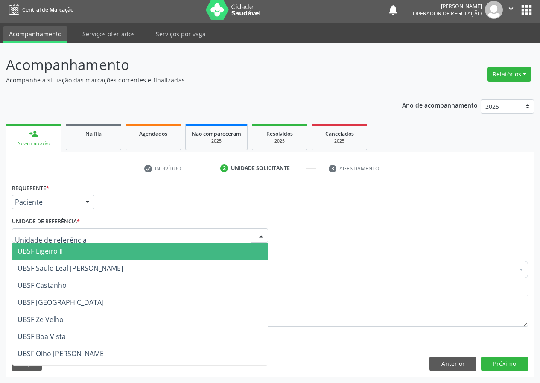
click at [50, 248] on span "UBSF Ligeiro II" at bounding box center [39, 250] width 45 height 9
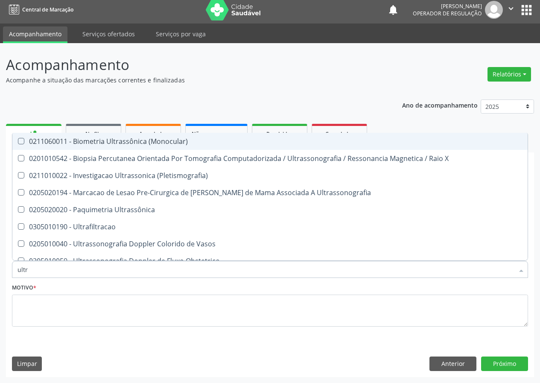
type input "ultra"
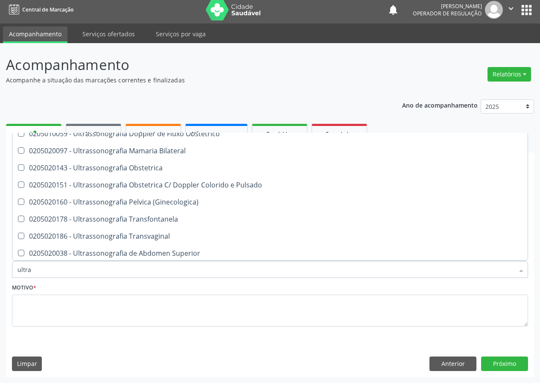
scroll to position [128, 0]
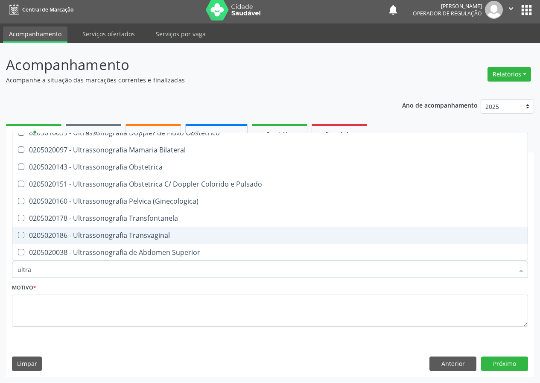
click at [168, 230] on span "0205020186 - Ultrassonografia Transvaginal" at bounding box center [269, 234] width 515 height 17
checkbox Transvaginal "true"
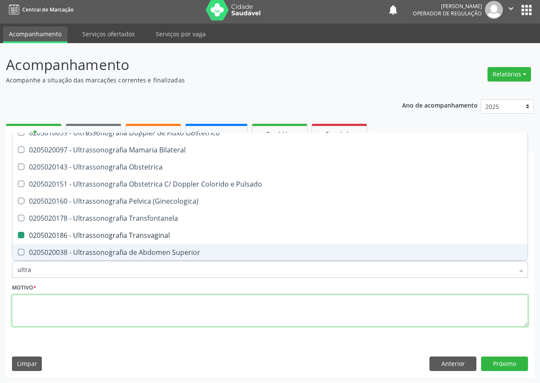
click at [126, 318] on textarea at bounding box center [270, 310] width 516 height 32
checkbox X "true"
checkbox Transvaginal "false"
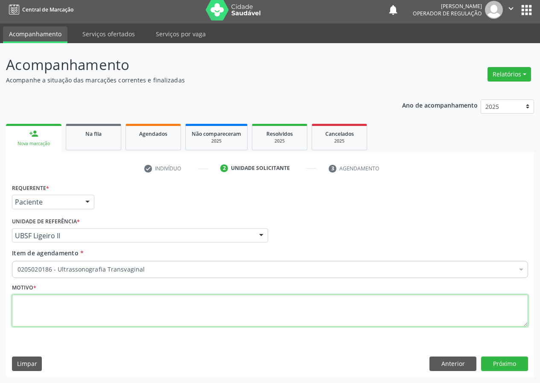
scroll to position [0, 0]
type textarea "avaliação"
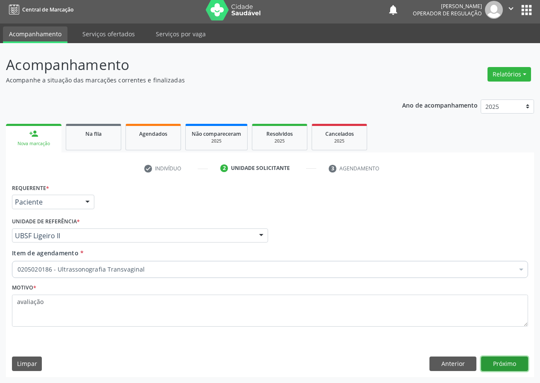
click at [505, 363] on button "Próximo" at bounding box center [504, 363] width 47 height 15
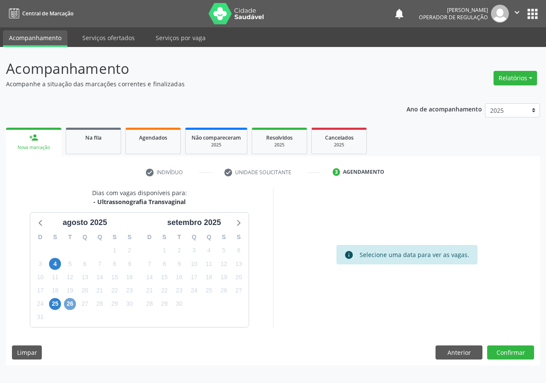
click at [72, 298] on span "26" at bounding box center [70, 304] width 12 height 12
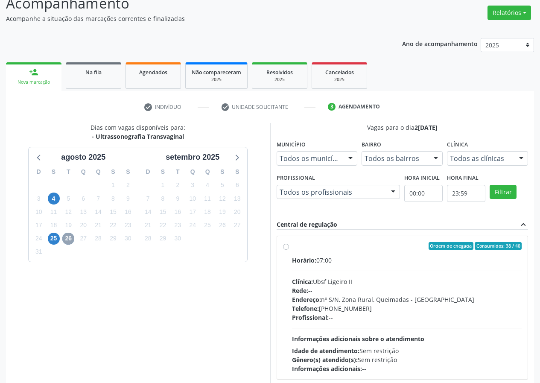
scroll to position [112, 0]
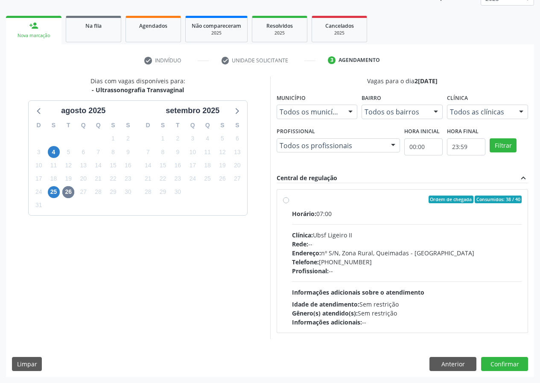
click at [394, 202] on div "Ordem de chegada Consumidos: 38 / 40" at bounding box center [407, 199] width 230 height 8
click at [289, 202] on input "Ordem de chegada Consumidos: 38 / 40 Horário: 07:00 Clínica: Ubsf Ligeiro II Re…" at bounding box center [286, 199] width 6 height 8
radio input "true"
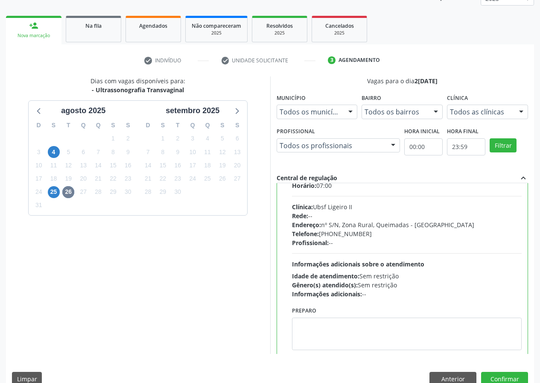
scroll to position [42, 0]
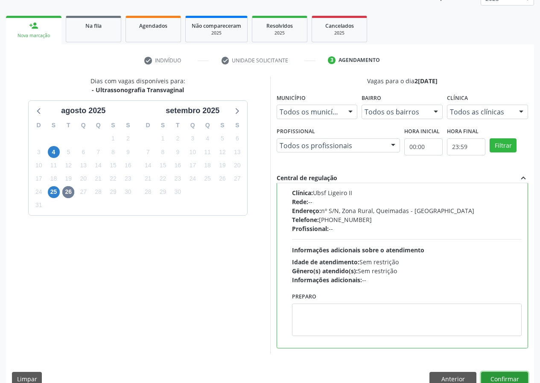
click at [494, 373] on button "Confirmar" at bounding box center [504, 379] width 47 height 15
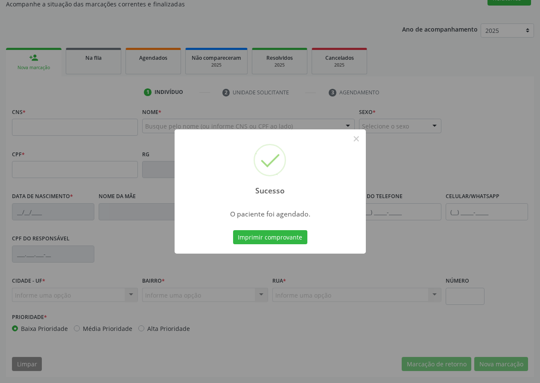
scroll to position [80, 0]
click at [260, 240] on button "Imprimir comprovante" at bounding box center [270, 237] width 74 height 15
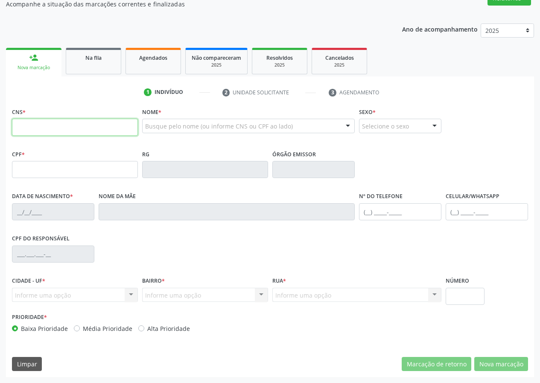
click at [43, 126] on input "text" at bounding box center [75, 127] width 126 height 17
click at [103, 59] on div "Na fila" at bounding box center [93, 57] width 43 height 9
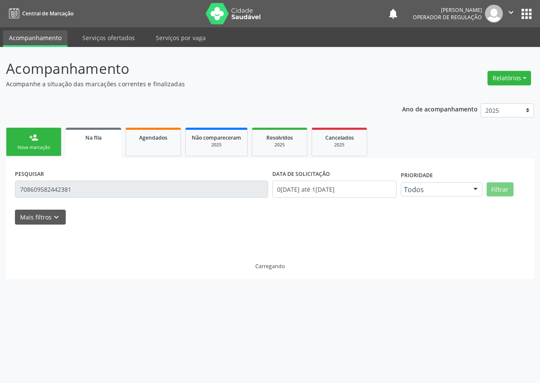
scroll to position [0, 0]
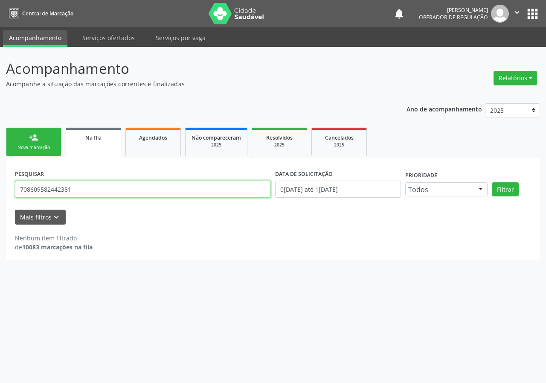
drag, startPoint x: 58, startPoint y: 200, endPoint x: 0, endPoint y: 200, distance: 57.6
click at [0, 200] on div "Acompanhamento Acompanhe a situação das marcações correntes e finalizadas Relat…" at bounding box center [273, 215] width 546 height 336
type input "700604443572162"
click at [492, 182] on button "Filtrar" at bounding box center [505, 189] width 27 height 15
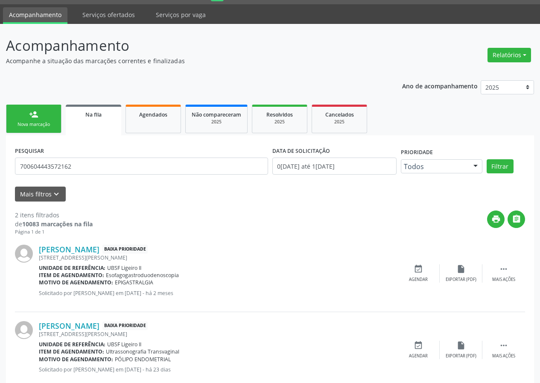
scroll to position [43, 0]
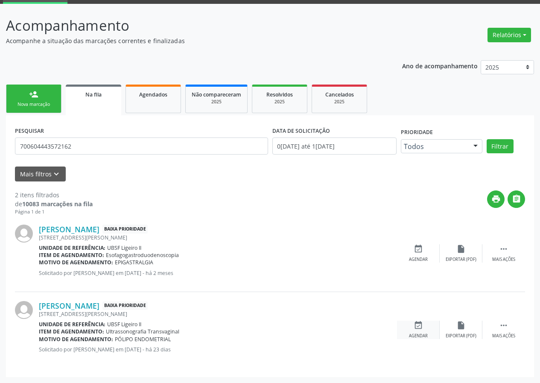
click at [419, 326] on icon "event_available" at bounding box center [417, 324] width 9 height 9
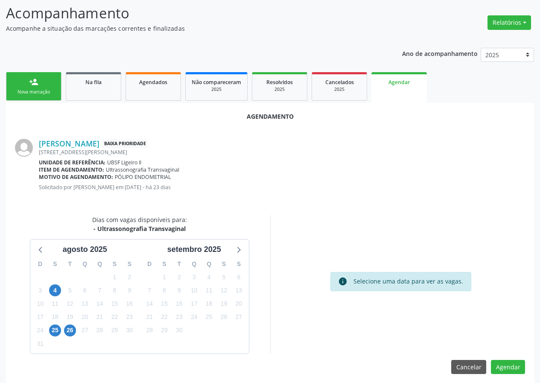
scroll to position [61, 0]
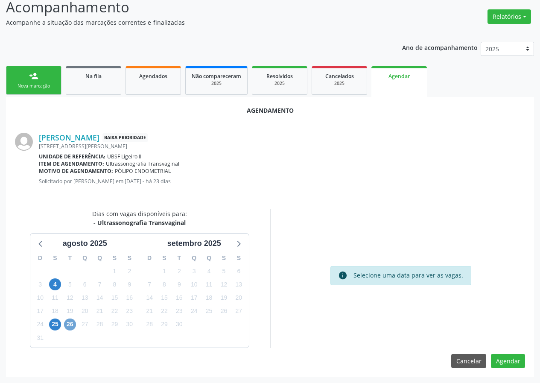
click at [68, 319] on span "26" at bounding box center [70, 324] width 12 height 12
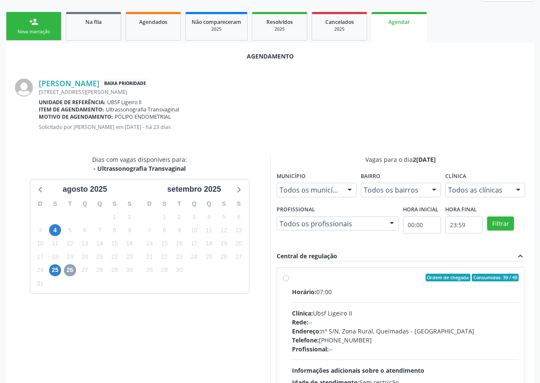
scroll to position [185, 0]
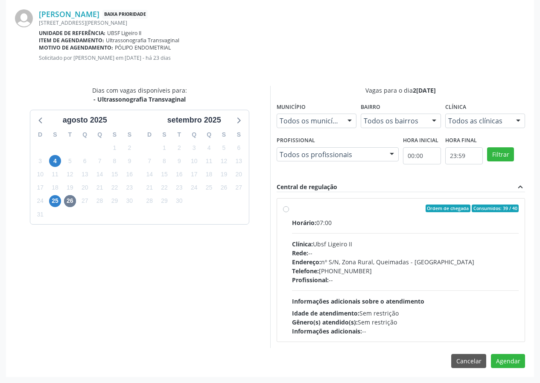
click at [328, 212] on div "Ordem de chegada Consumidos: 39 / 40" at bounding box center [405, 208] width 227 height 8
click at [289, 212] on input "Ordem de chegada Consumidos: 39 / 40 Horário: 07:00 Clínica: Ubsf Ligeiro II Re…" at bounding box center [286, 208] width 6 height 8
radio input "true"
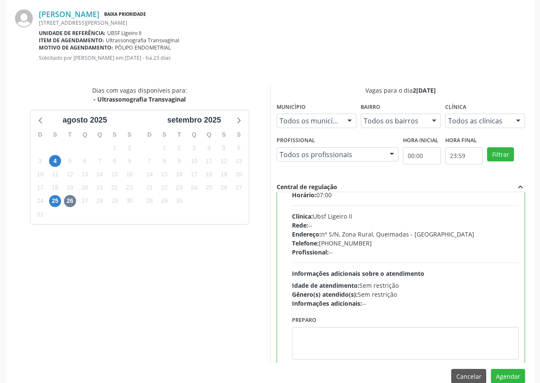
scroll to position [42, 0]
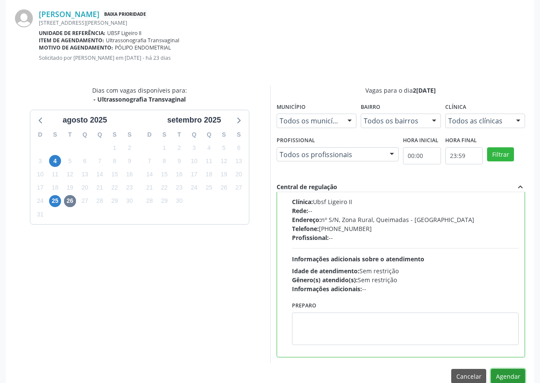
click at [515, 372] on button "Agendar" at bounding box center [508, 376] width 34 height 15
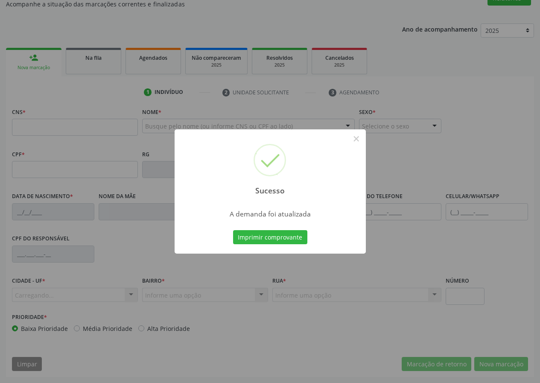
scroll to position [80, 0]
click at [248, 237] on button "Imprimir comprovante" at bounding box center [270, 237] width 74 height 15
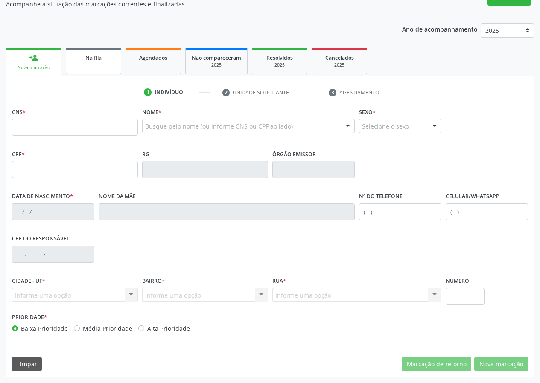
click at [103, 56] on div "Na fila" at bounding box center [93, 57] width 43 height 9
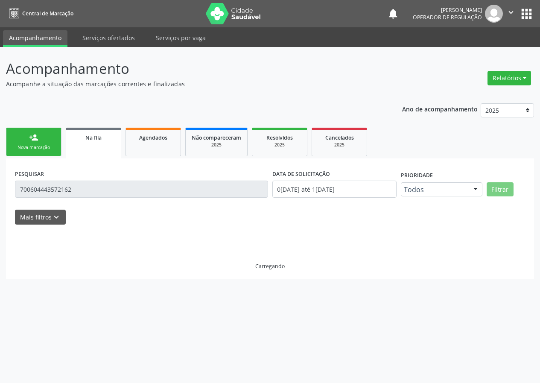
scroll to position [0, 0]
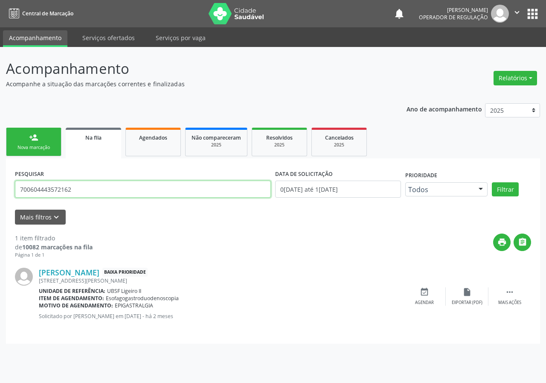
drag, startPoint x: 84, startPoint y: 190, endPoint x: 0, endPoint y: 190, distance: 83.6
click at [0, 190] on div "Acompanhamento Acompanhe a situação das marcações correntes e finalizadas Relat…" at bounding box center [273, 215] width 546 height 336
click at [90, 187] on input "text" at bounding box center [143, 188] width 256 height 17
type input "700700434329280"
click at [492, 182] on button "Filtrar" at bounding box center [505, 189] width 27 height 15
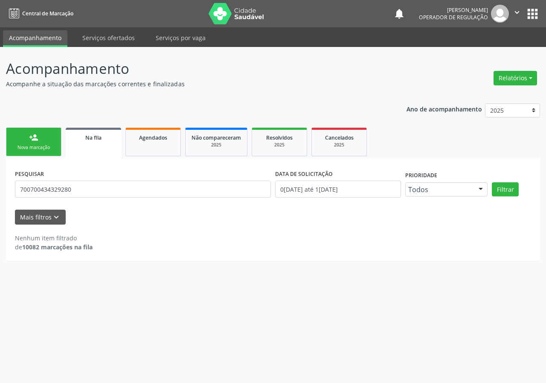
click at [106, 136] on div "Na fila" at bounding box center [94, 137] width 44 height 9
click at [48, 134] on link "person_add Nova marcação" at bounding box center [33, 142] width 55 height 29
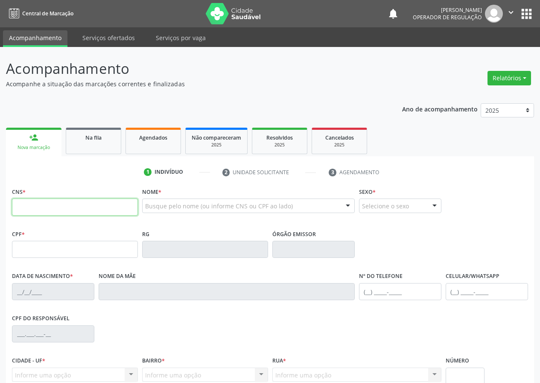
click at [41, 206] on input "text" at bounding box center [75, 206] width 126 height 17
type input "700 7004 3432 9280"
type input "132.599.174-03"
type input "07/03/2011"
type input "Elenilda da Silva"
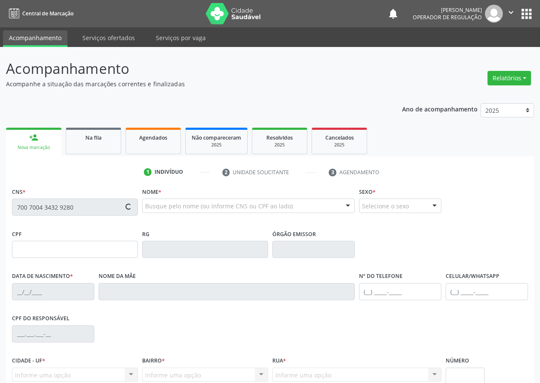
type input "(83) 98876-5652"
type input "789.187.234-15"
type input "S/N"
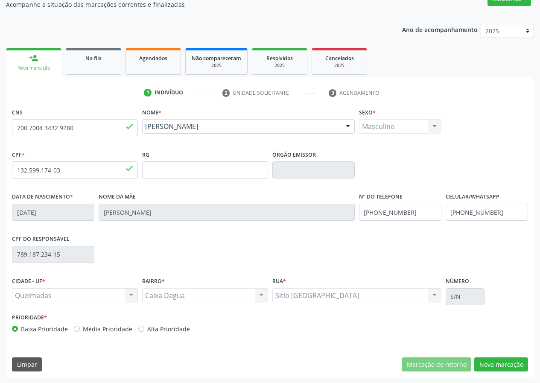
scroll to position [80, 0]
click at [73, 127] on input "700 7004 3432 9280" at bounding box center [75, 127] width 126 height 17
drag, startPoint x: 73, startPoint y: 128, endPoint x: 80, endPoint y: 137, distance: 11.0
click at [74, 131] on input "700 7004 3432 9280" at bounding box center [75, 127] width 126 height 17
click at [81, 125] on input "700 7004 3432 9280" at bounding box center [75, 127] width 126 height 17
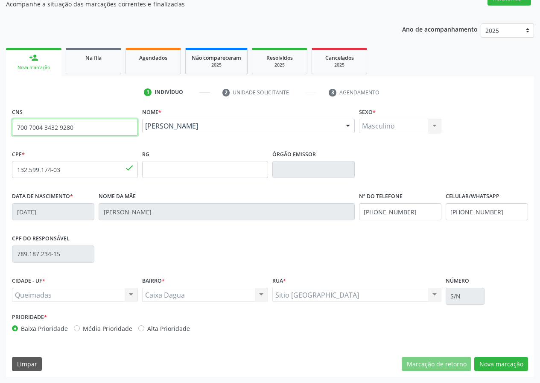
click at [81, 125] on input "700 7004 3432 9280" at bounding box center [75, 127] width 126 height 17
type input "928 0700 7004 3432"
click at [93, 88] on ul "1 Indivíduo 2 Unidade solicitante 3 Agendamento" at bounding box center [270, 92] width 528 height 14
drag, startPoint x: 87, startPoint y: 131, endPoint x: 14, endPoint y: 124, distance: 72.8
click at [12, 123] on input "928 0700 7004 3432" at bounding box center [75, 127] width 126 height 17
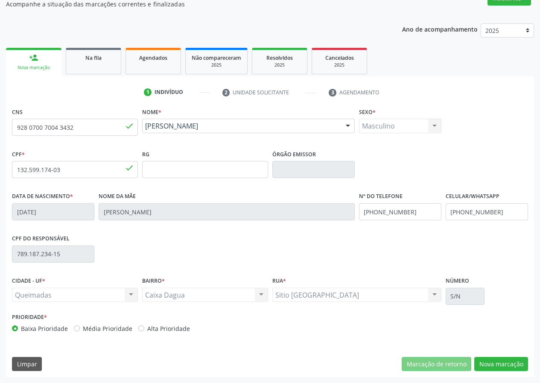
drag, startPoint x: 17, startPoint y: 125, endPoint x: 85, endPoint y: 102, distance: 72.2
click at [85, 102] on div "1 Indivíduo 2 Unidade solicitante 3 Agendamento CNS 928 0700 7004 3432 done Nom…" at bounding box center [270, 230] width 528 height 291
click at [101, 61] on span "Na fila" at bounding box center [93, 57] width 16 height 7
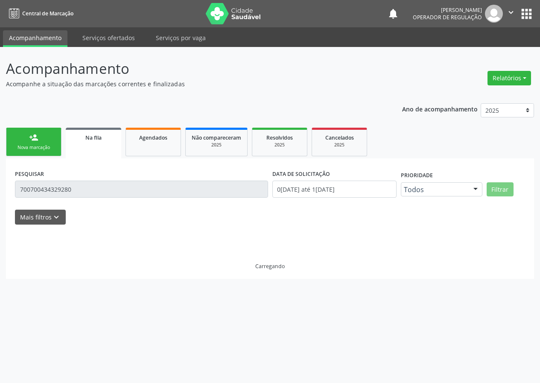
scroll to position [0, 0]
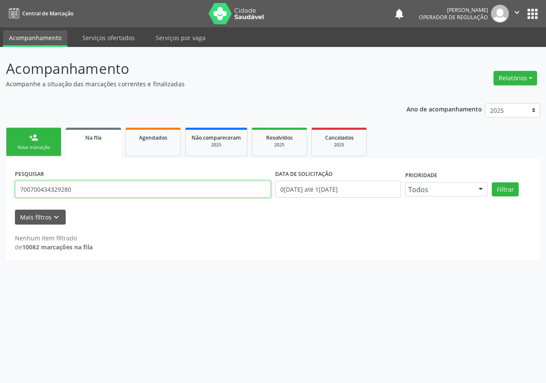
drag, startPoint x: 80, startPoint y: 197, endPoint x: 5, endPoint y: 190, distance: 75.0
click at [4, 192] on div "Acompanhamento Acompanhe a situação das marcações correntes e finalizadas Relat…" at bounding box center [273, 215] width 546 height 336
click at [38, 137] on div "person_add" at bounding box center [33, 137] width 9 height 9
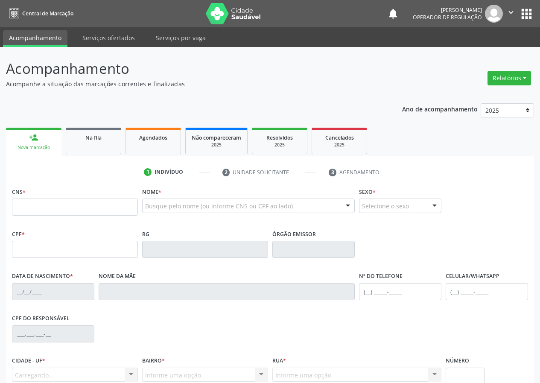
click at [60, 218] on fieldset "CNS *" at bounding box center [75, 203] width 126 height 36
click at [70, 205] on input "text" at bounding box center [75, 206] width 126 height 17
paste input "700 7004 3432 9280"
type input "700 7004 3432 9280"
type input "132.599.174-03"
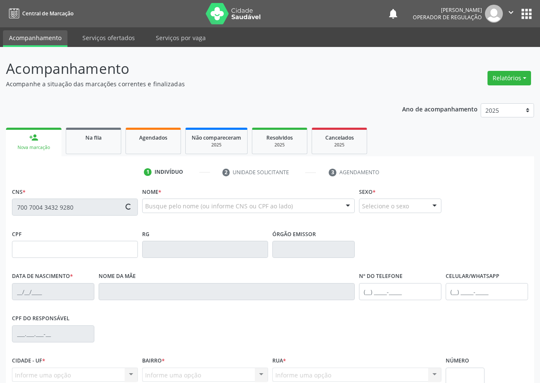
type input "07/03/2011"
type input "Elenilda da Silva"
type input "(83) 98876-5652"
type input "789.187.234-15"
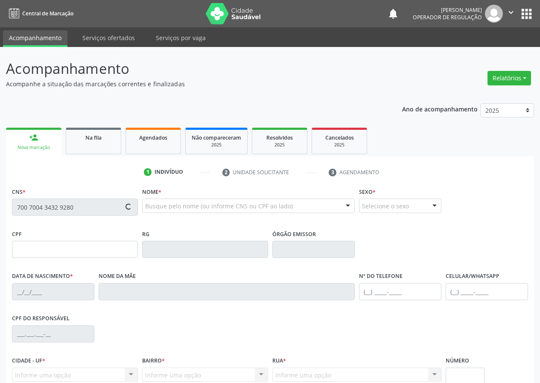
type input "S/N"
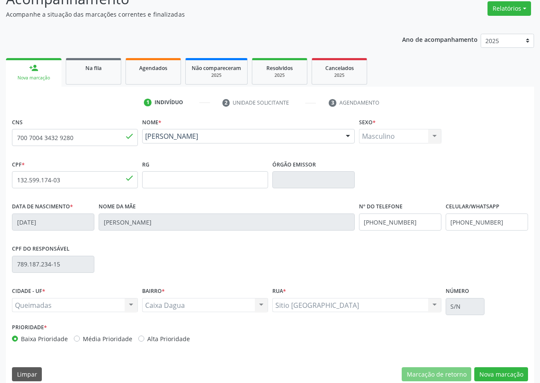
scroll to position [80, 0]
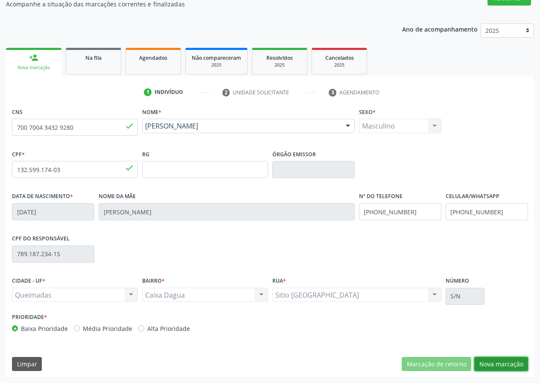
click at [503, 360] on button "Nova marcação" at bounding box center [501, 364] width 54 height 15
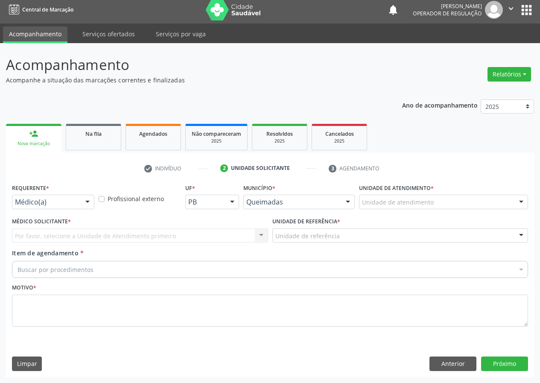
scroll to position [4, 0]
click at [87, 209] on div "Médico(a) Médico(a) Enfermeiro(a) Paciente Nenhum resultado encontrado para: " …" at bounding box center [53, 201] width 82 height 15
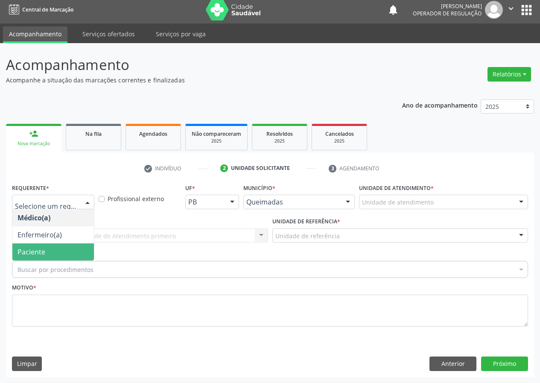
click at [64, 250] on span "Paciente" at bounding box center [52, 251] width 81 height 17
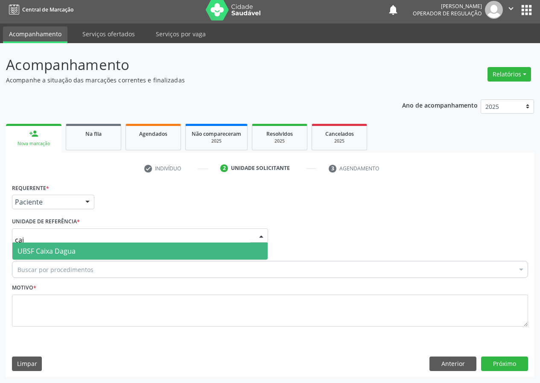
type input "caix"
click at [67, 250] on span "UBSF Caixa Dagua" at bounding box center [46, 250] width 58 height 9
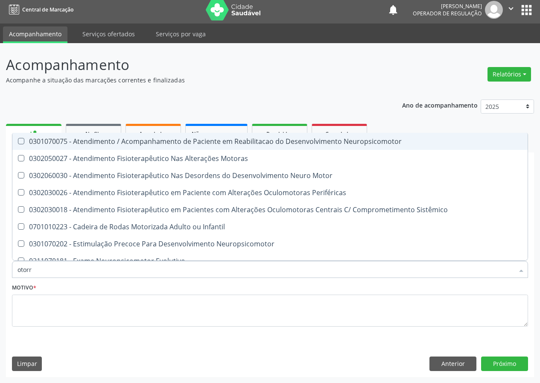
type input "otorri"
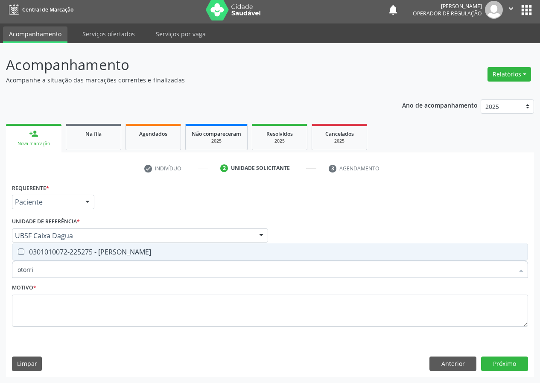
click at [90, 250] on div "0301010072-225275 - Médico Otorrinolaringologista" at bounding box center [269, 251] width 505 height 7
checkbox Otorrinolaringologista "true"
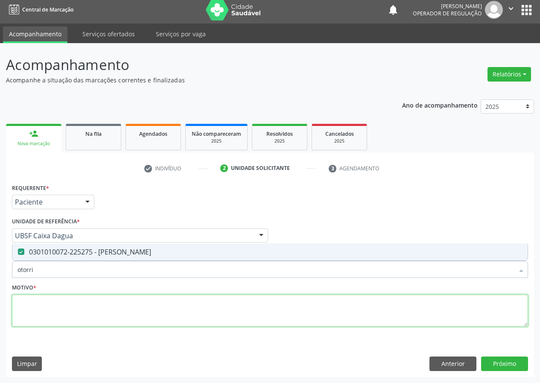
click at [60, 308] on textarea at bounding box center [270, 310] width 516 height 32
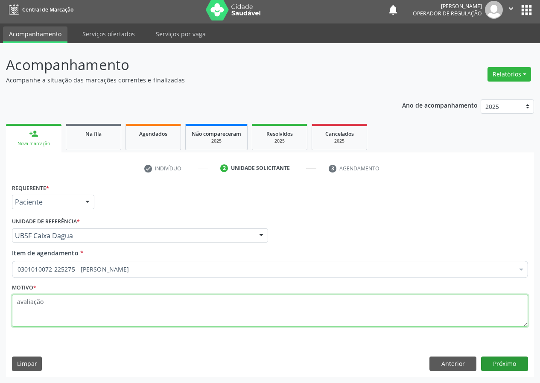
type textarea "avaliação"
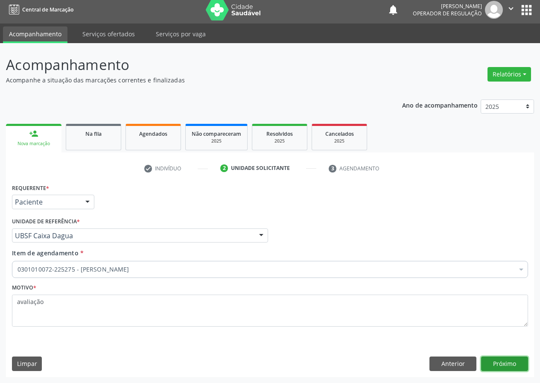
click at [502, 365] on button "Próximo" at bounding box center [504, 363] width 47 height 15
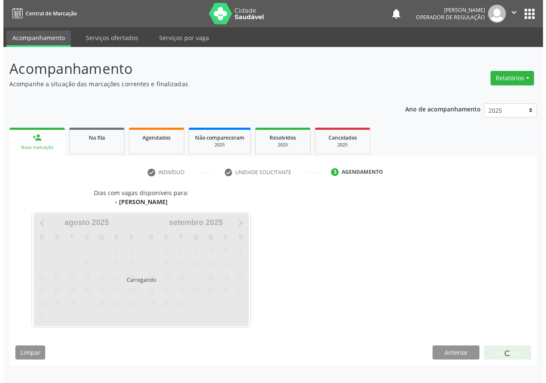
scroll to position [0, 0]
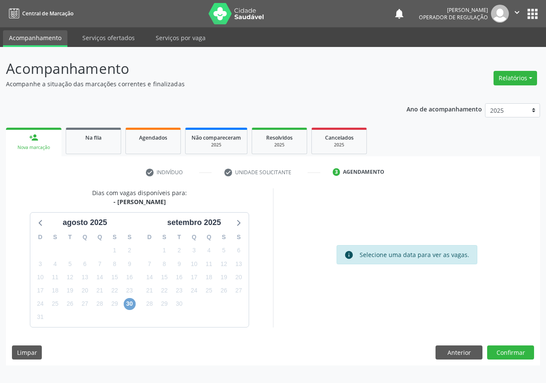
click at [134, 304] on span "30" at bounding box center [130, 304] width 12 height 12
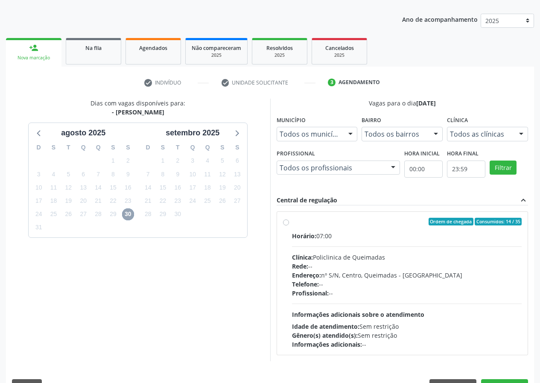
scroll to position [112, 0]
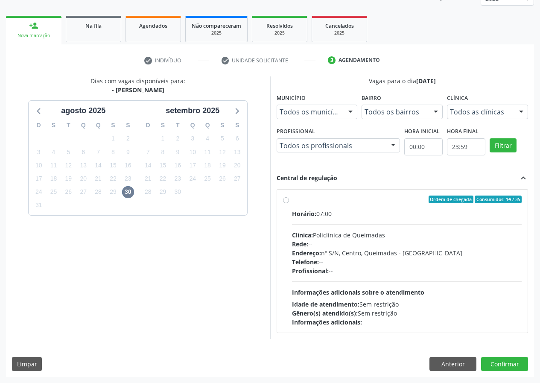
click at [404, 208] on label "Ordem de chegada Consumidos: 14 / 35 Horário: 07:00 Clínica: Policlinica de Que…" at bounding box center [407, 260] width 230 height 131
click at [289, 203] on input "Ordem de chegada Consumidos: 14 / 35 Horário: 07:00 Clínica: Policlinica de Que…" at bounding box center [286, 199] width 6 height 8
radio input "true"
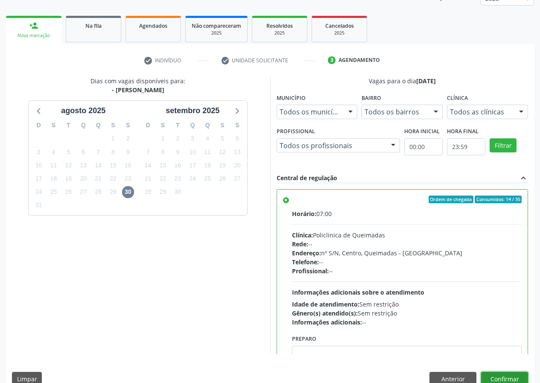
click at [516, 376] on button "Confirmar" at bounding box center [504, 379] width 47 height 15
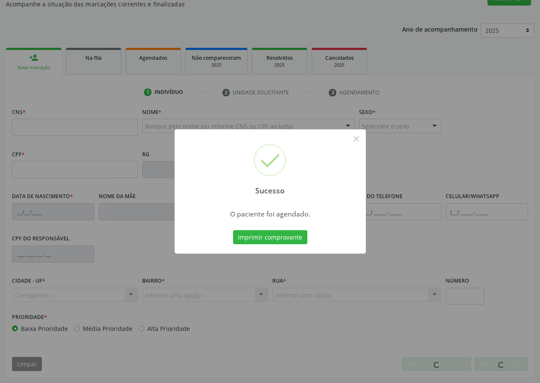
scroll to position [80, 0]
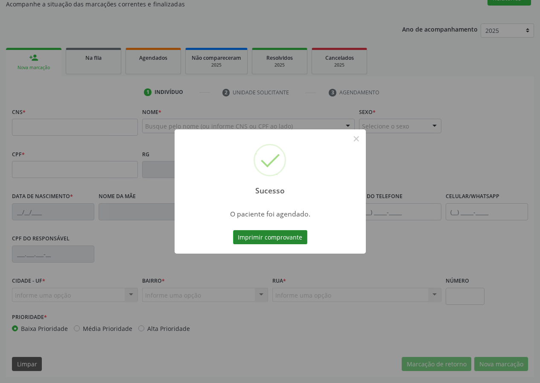
click at [254, 238] on button "Imprimir comprovante" at bounding box center [270, 237] width 74 height 15
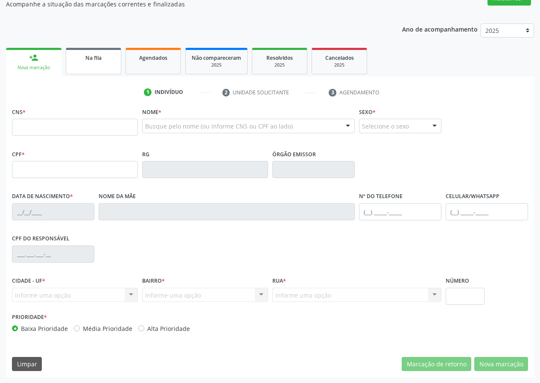
click at [90, 67] on link "Na fila" at bounding box center [93, 61] width 55 height 26
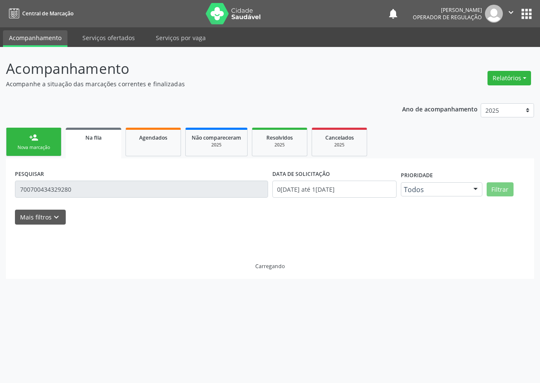
scroll to position [0, 0]
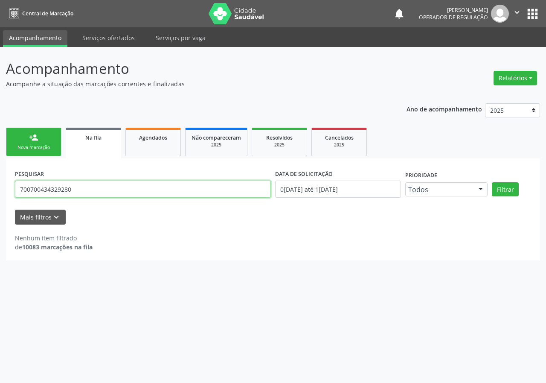
drag, startPoint x: 81, startPoint y: 187, endPoint x: 10, endPoint y: 160, distance: 76.0
click at [3, 177] on div "Acompanhamento Acompanhe a situação das marcações correntes e finalizadas Relat…" at bounding box center [273, 215] width 546 height 336
type input "704103122947672"
click at [492, 182] on button "Filtrar" at bounding box center [505, 189] width 27 height 15
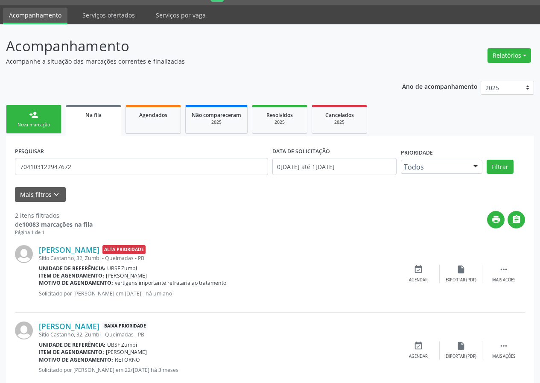
scroll to position [43, 0]
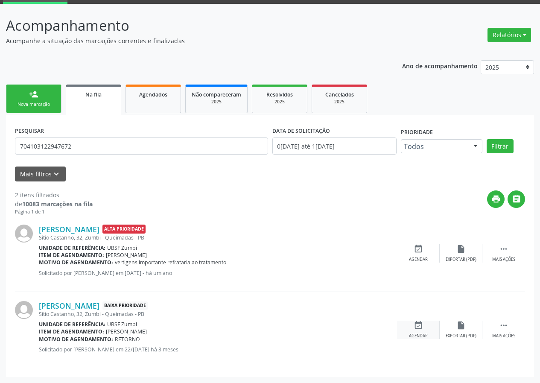
click at [420, 332] on div "event_available Agendar" at bounding box center [418, 329] width 43 height 18
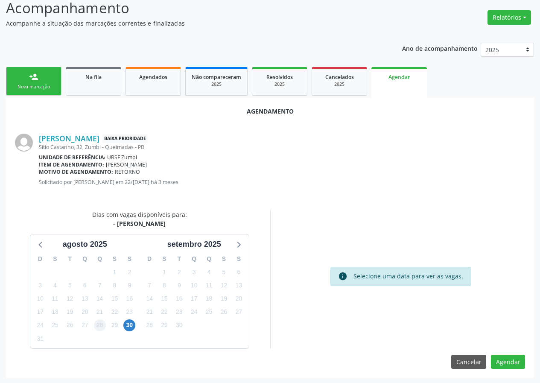
scroll to position [61, 0]
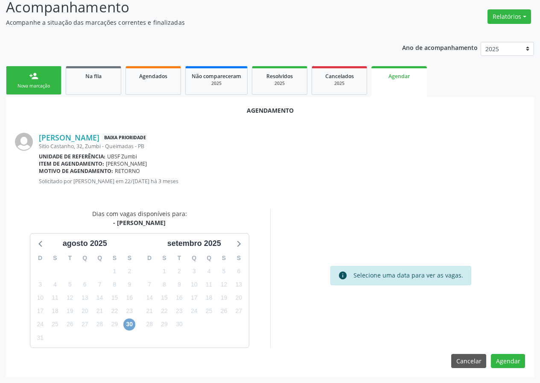
click at [134, 320] on span "30" at bounding box center [129, 324] width 12 height 12
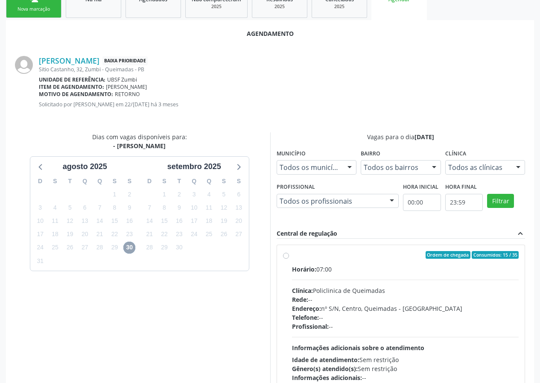
scroll to position [185, 0]
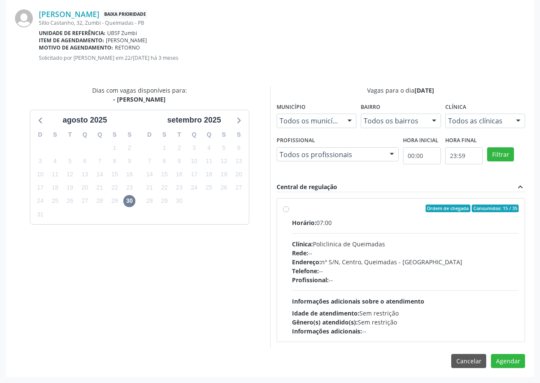
click at [366, 218] on div "Horário: 07:00" at bounding box center [405, 222] width 227 height 9
click at [289, 212] on input "Ordem de chegada Consumidos: 15 / 35 Horário: 07:00 Clínica: Policlinica de Que…" at bounding box center [286, 208] width 6 height 8
radio input "true"
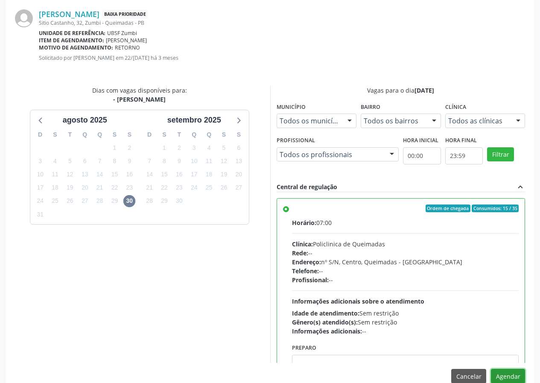
click at [504, 375] on button "Agendar" at bounding box center [508, 376] width 34 height 15
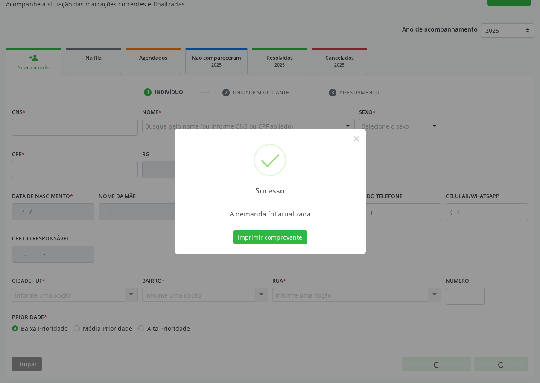
scroll to position [80, 0]
click at [290, 231] on button "Imprimir comprovante" at bounding box center [270, 237] width 74 height 15
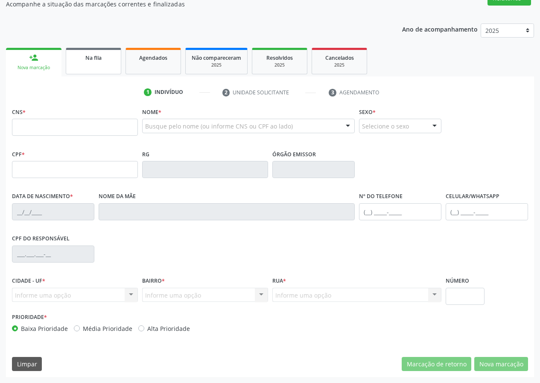
click at [87, 53] on div "Na fila" at bounding box center [93, 57] width 43 height 9
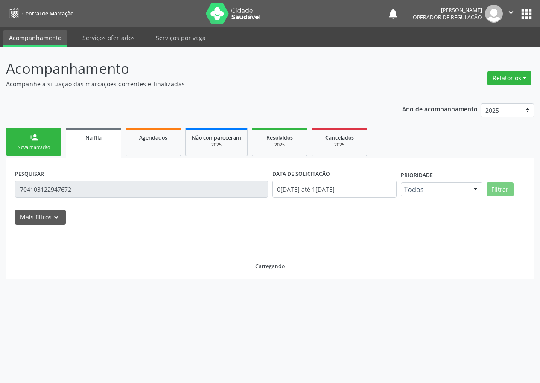
scroll to position [0, 0]
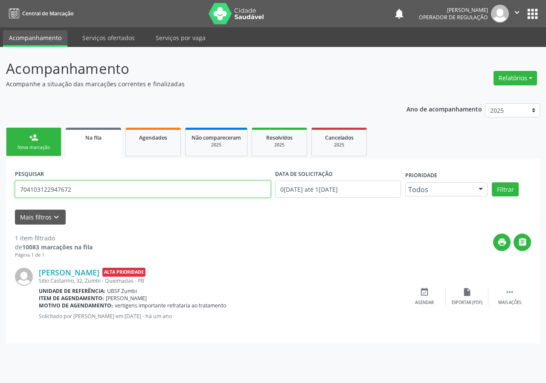
drag, startPoint x: 0, startPoint y: 192, endPoint x: 0, endPoint y: 180, distance: 11.5
click at [0, 184] on div "Acompanhamento Acompanhe a situação das marcações correntes e finalizadas Relat…" at bounding box center [273, 215] width 546 height 336
type input "700508332701651"
click at [492, 182] on button "Filtrar" at bounding box center [505, 189] width 27 height 15
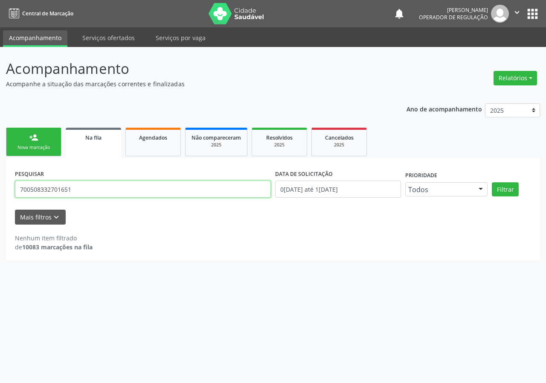
drag, startPoint x: 79, startPoint y: 189, endPoint x: 5, endPoint y: 195, distance: 74.9
click at [5, 195] on div "Acompanhamento Acompanhe a situação das marcações correntes e finalizadas Relat…" at bounding box center [273, 215] width 546 height 336
click at [43, 147] on div "Nova marcação" at bounding box center [33, 147] width 43 height 6
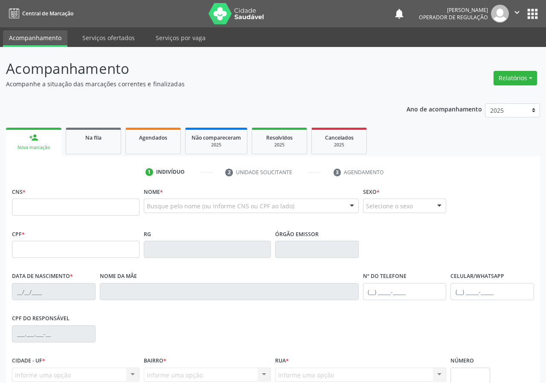
click at [48, 144] on link "person_add Nova marcação" at bounding box center [33, 142] width 55 height 29
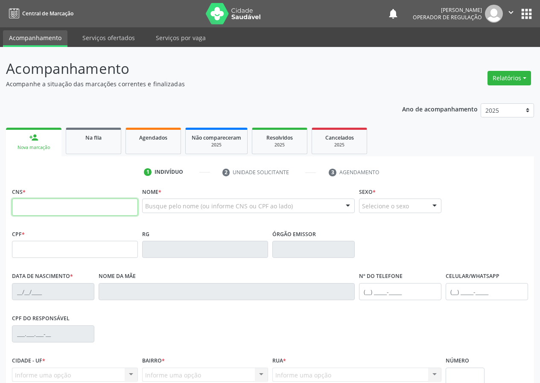
click at [60, 208] on input "text" at bounding box center [75, 206] width 126 height 17
paste input "700 5083 3270 1651"
type input "700 5083 3270 1651"
type input "000.185.634-06"
type input "01/04/1945"
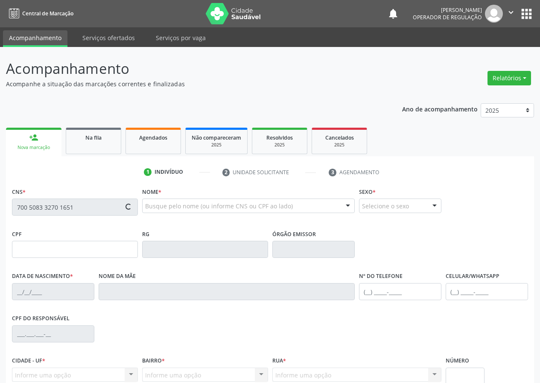
type input "Josefa Minervina do Espirito Santo"
type input "(83) 99384-6513"
type input "20"
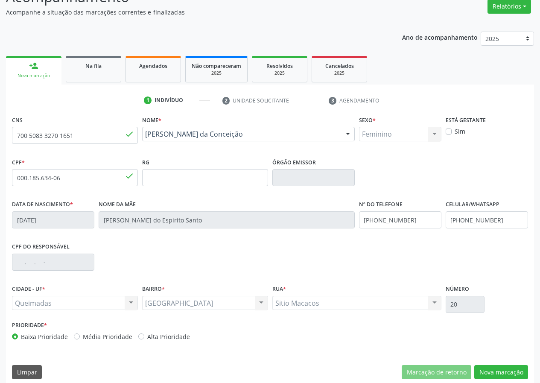
scroll to position [80, 0]
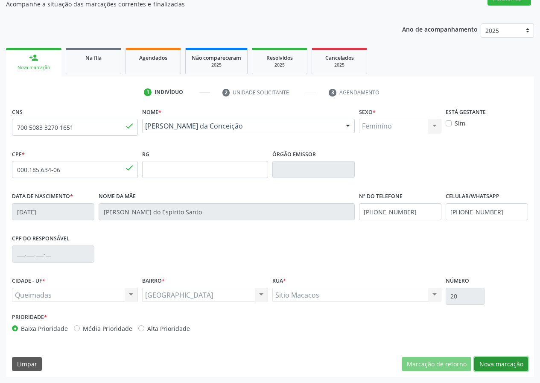
click at [499, 360] on button "Nova marcação" at bounding box center [501, 364] width 54 height 15
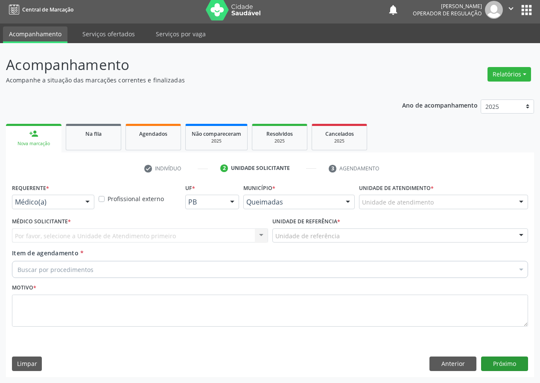
scroll to position [4, 0]
click at [64, 207] on div at bounding box center [53, 201] width 82 height 15
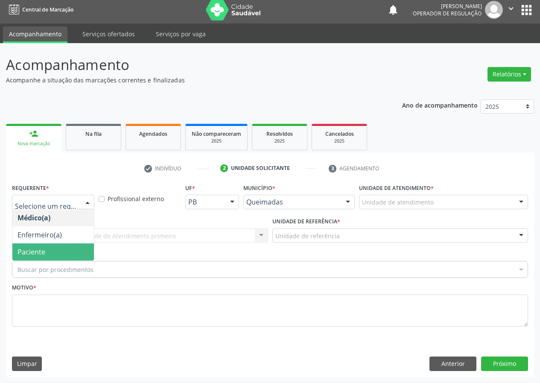
click at [49, 247] on span "Paciente" at bounding box center [52, 251] width 81 height 17
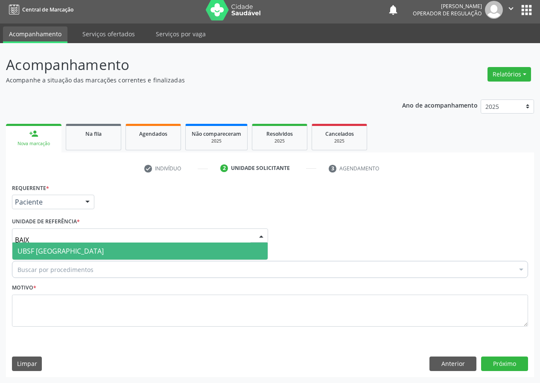
type input "BAIXA"
click at [66, 248] on span "UBSF [GEOGRAPHIC_DATA]" at bounding box center [60, 250] width 86 height 9
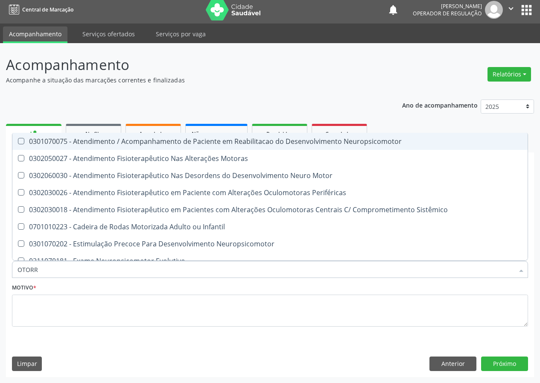
type input "OTORRI"
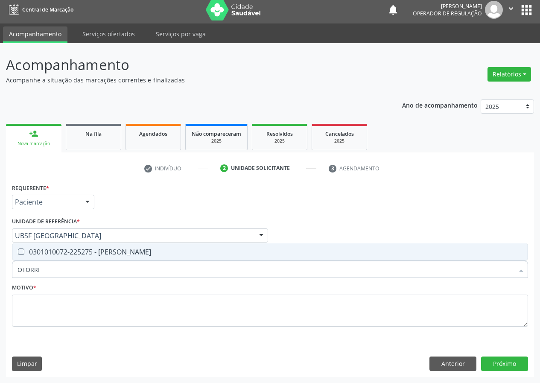
click at [75, 248] on div "0301010072-225275 - Médico Otorrinolaringologista" at bounding box center [269, 251] width 505 height 7
checkbox Otorrinolaringologista "true"
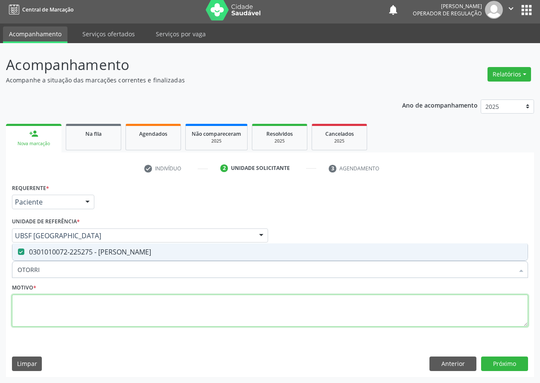
click at [62, 318] on textarea at bounding box center [270, 310] width 516 height 32
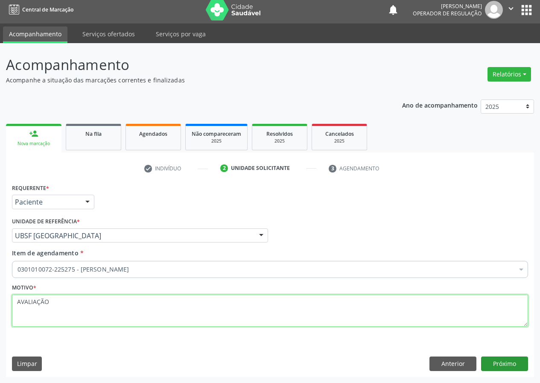
type textarea "AVALIAÇÃO"
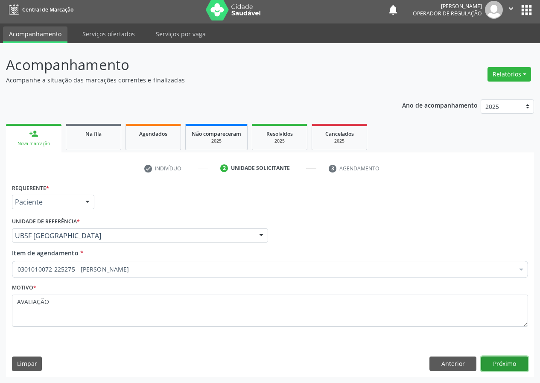
click at [490, 360] on button "Próximo" at bounding box center [504, 363] width 47 height 15
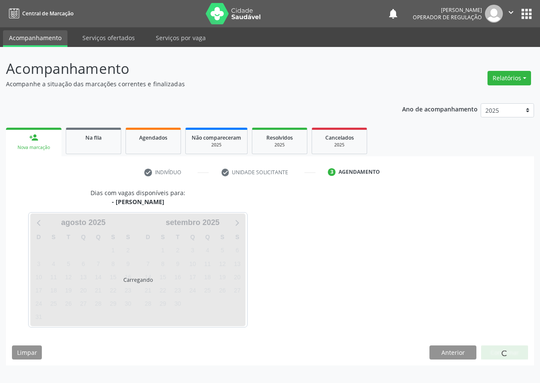
scroll to position [0, 0]
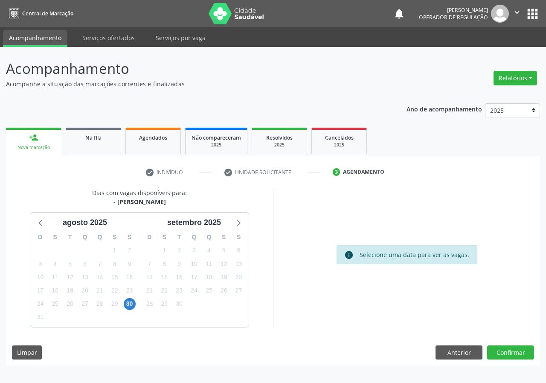
click at [124, 302] on div "30" at bounding box center [130, 303] width 12 height 13
click at [129, 301] on span "30" at bounding box center [130, 304] width 12 height 12
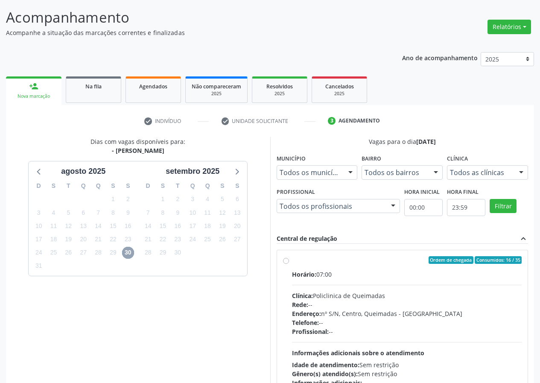
scroll to position [112, 0]
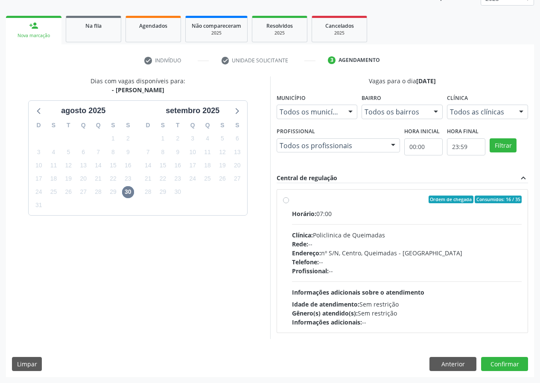
click at [377, 187] on div "Ordem de chegada Consumidos: 16 / 35 Horário: 07:00 Clínica: Policlinica de Que…" at bounding box center [402, 261] width 252 height 156
click at [375, 200] on div "Ordem de chegada Consumidos: 16 / 35" at bounding box center [407, 199] width 230 height 8
click at [289, 200] on input "Ordem de chegada Consumidos: 16 / 35 Horário: 07:00 Clínica: Policlinica de Que…" at bounding box center [286, 199] width 6 height 8
radio input "true"
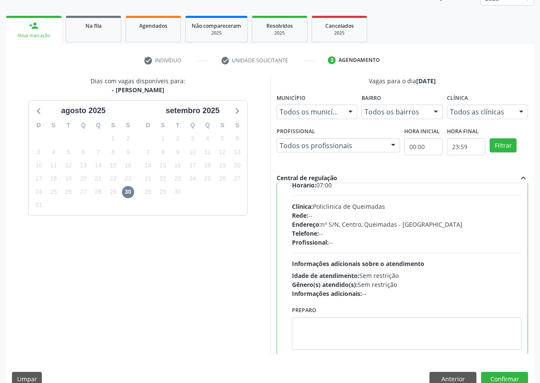
scroll to position [42, 0]
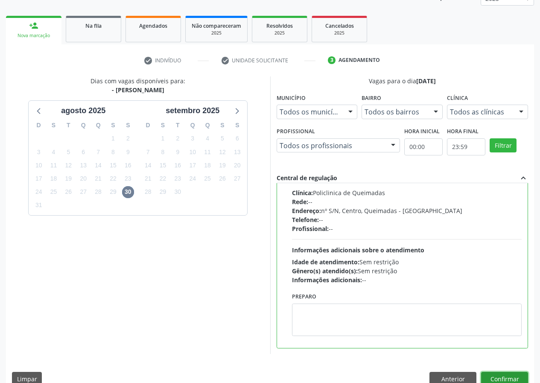
click at [494, 374] on button "Confirmar" at bounding box center [504, 379] width 47 height 15
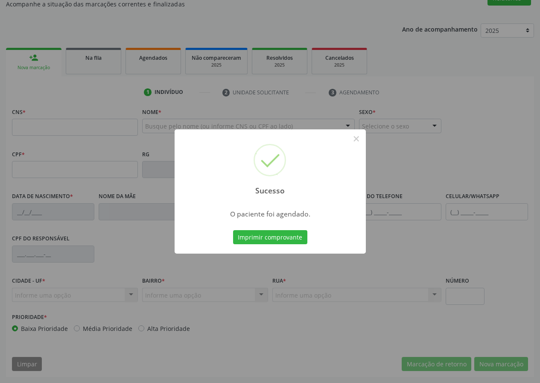
scroll to position [80, 0]
click at [253, 238] on button "Imprimir comprovante" at bounding box center [270, 237] width 74 height 15
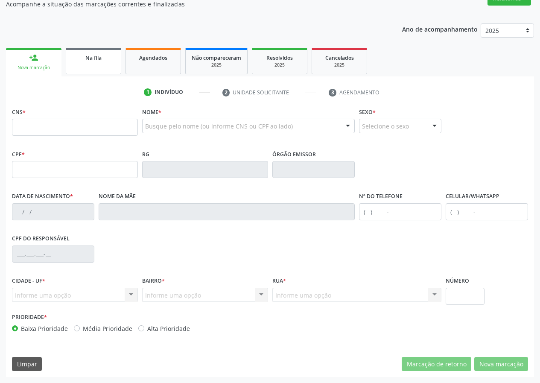
click at [110, 73] on link "Na fila" at bounding box center [93, 61] width 55 height 26
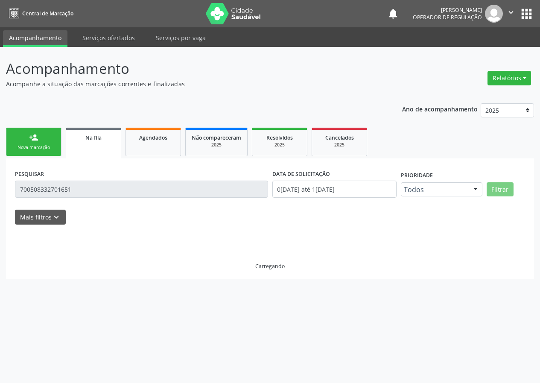
scroll to position [0, 0]
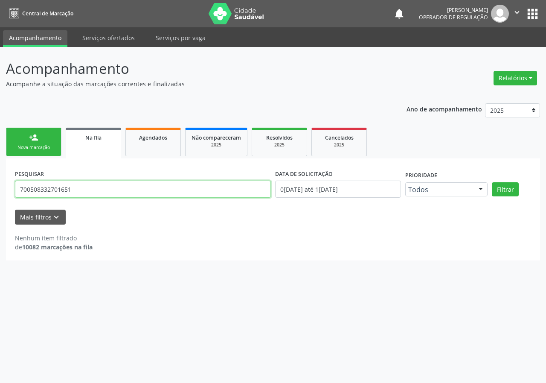
drag, startPoint x: 74, startPoint y: 191, endPoint x: 0, endPoint y: 204, distance: 75.3
click at [0, 207] on div "Acompanhamento Acompanhe a situação das marcações correntes e finalizadas Relat…" at bounding box center [273, 215] width 546 height 336
type input "706004306040449"
click at [492, 182] on button "Filtrar" at bounding box center [505, 189] width 27 height 15
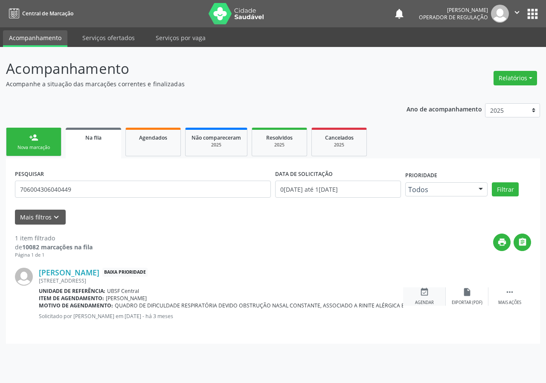
click at [427, 296] on icon "event_available" at bounding box center [424, 291] width 9 height 9
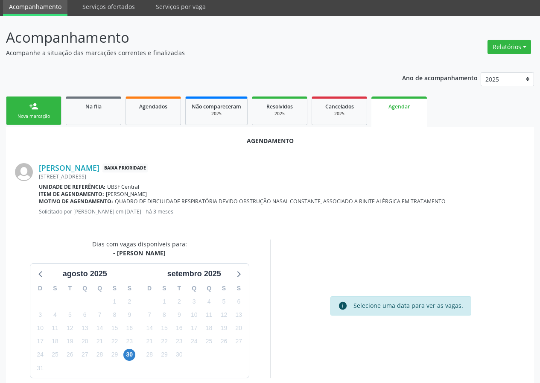
scroll to position [61, 0]
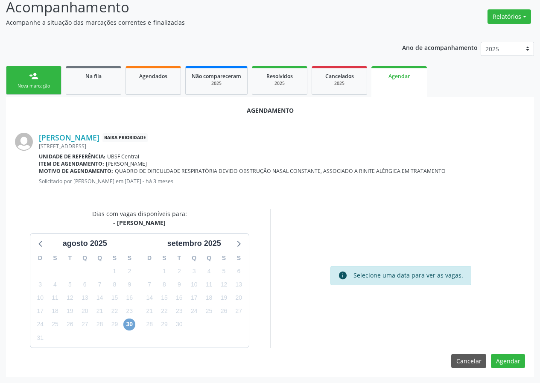
click at [126, 325] on span "30" at bounding box center [129, 324] width 12 height 12
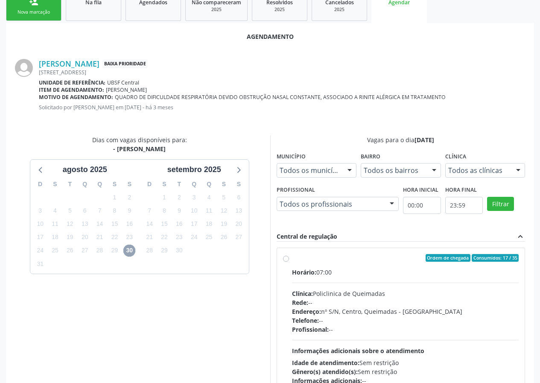
scroll to position [185, 0]
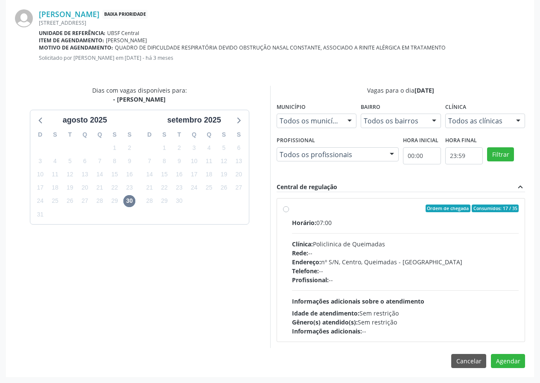
click at [369, 216] on label "Ordem de chegada Consumidos: 17 / 35 Horário: 07:00 Clínica: Policlinica de Que…" at bounding box center [405, 269] width 227 height 131
click at [289, 212] on input "Ordem de chegada Consumidos: 17 / 35 Horário: 07:00 Clínica: Policlinica de Que…" at bounding box center [286, 208] width 6 height 8
radio input "true"
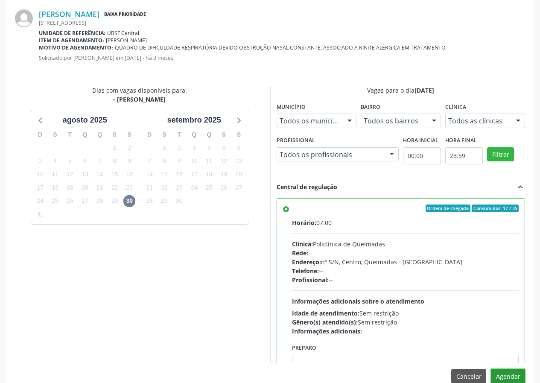
click at [501, 371] on button "Agendar" at bounding box center [508, 376] width 34 height 15
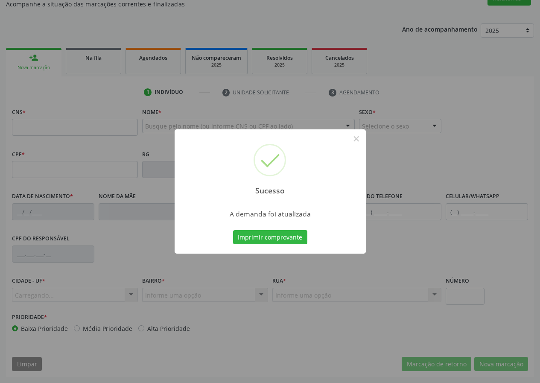
scroll to position [64, 0]
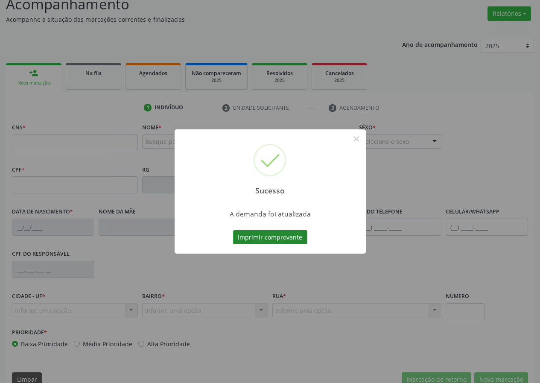
click at [285, 236] on button "Imprimir comprovante" at bounding box center [270, 237] width 74 height 15
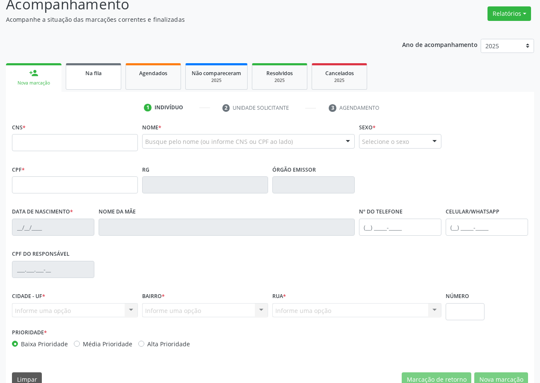
click at [107, 77] on div "Na fila" at bounding box center [93, 72] width 43 height 9
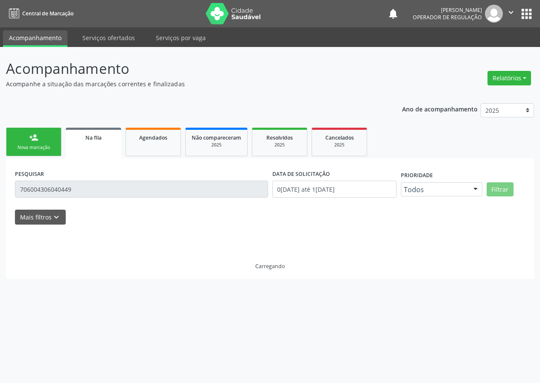
scroll to position [0, 0]
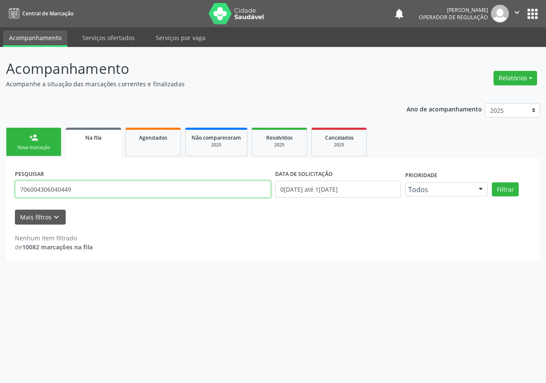
drag, startPoint x: 0, startPoint y: 198, endPoint x: 0, endPoint y: 169, distance: 28.6
click at [0, 207] on div "Acompanhamento Acompanhe a situação das marcações correntes e finalizadas Relat…" at bounding box center [273, 215] width 546 height 336
type input "898004140952468"
click at [492, 182] on button "Filtrar" at bounding box center [505, 189] width 27 height 15
drag, startPoint x: 85, startPoint y: 193, endPoint x: 7, endPoint y: 181, distance: 79.4
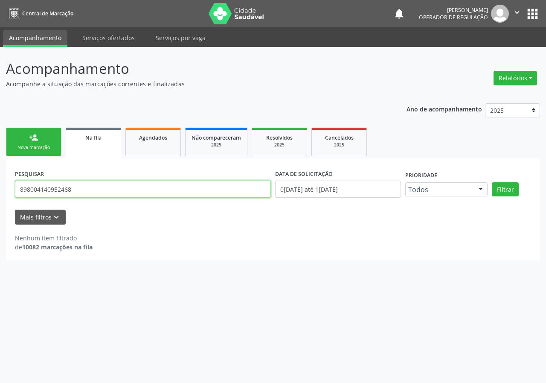
click at [7, 181] on div "PESQUISAR 898004140952468 DATA DE SOLICITAÇÃO 01/01/2021 até 13/08/2025 Priorid…" at bounding box center [273, 209] width 534 height 102
drag, startPoint x: 24, startPoint y: 189, endPoint x: 161, endPoint y: 100, distance: 163.5
click at [267, 75] on p "Acompanhamento" at bounding box center [193, 68] width 374 height 21
click at [49, 137] on link "person_add Nova marcação" at bounding box center [33, 142] width 55 height 29
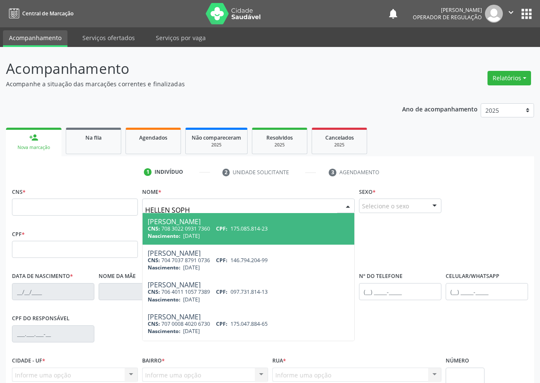
type input "HELLEN SOPHI"
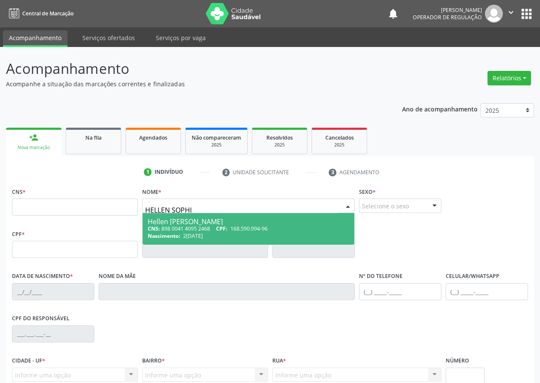
click at [249, 227] on span "168.590.994-96" at bounding box center [248, 228] width 37 height 7
type input "898 0041 4095 2468"
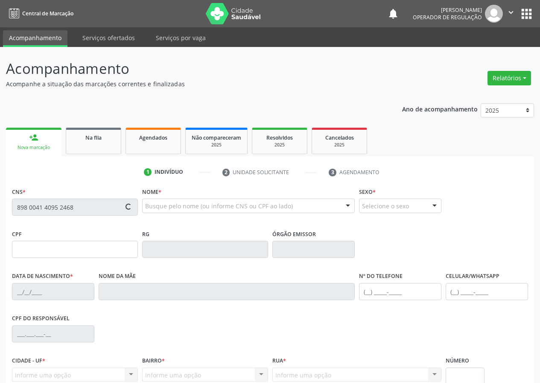
type input "168.590.994-96"
type input "27/03/2014"
type input "Joyce Hellen Dasiva"
type input "(83) 99338-1957"
type input "118.681.794-19"
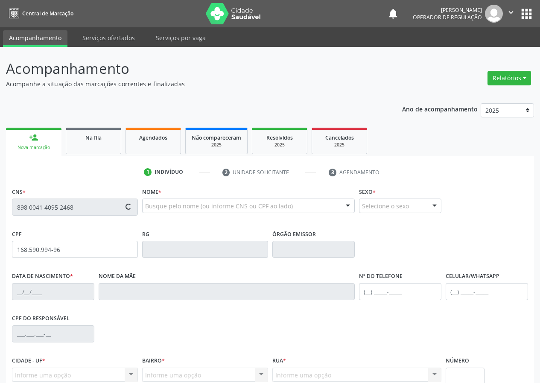
type input "49"
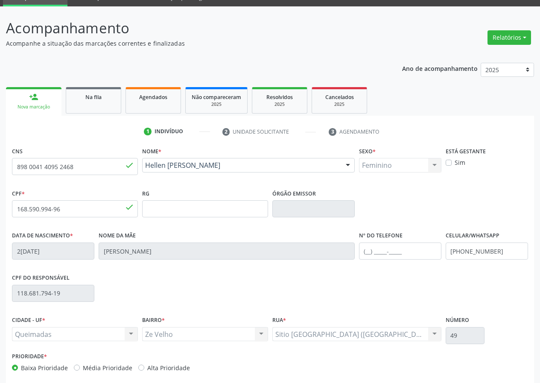
scroll to position [80, 0]
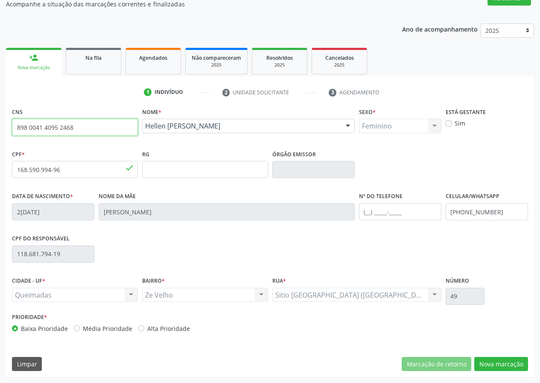
drag, startPoint x: 84, startPoint y: 123, endPoint x: 179, endPoint y: 141, distance: 96.4
click at [116, 122] on input "898 0041 4095 2468" at bounding box center [75, 127] width 126 height 17
click at [488, 361] on button "Nova marcação" at bounding box center [501, 364] width 54 height 15
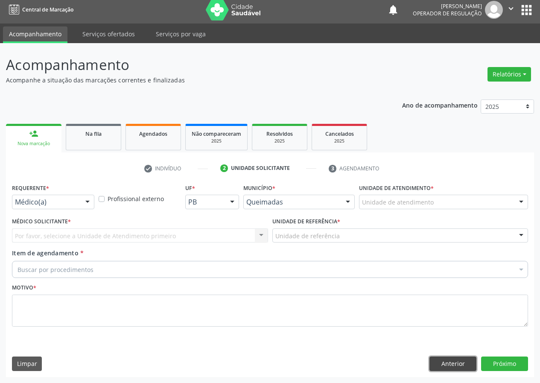
click at [448, 369] on button "Anterior" at bounding box center [452, 363] width 47 height 15
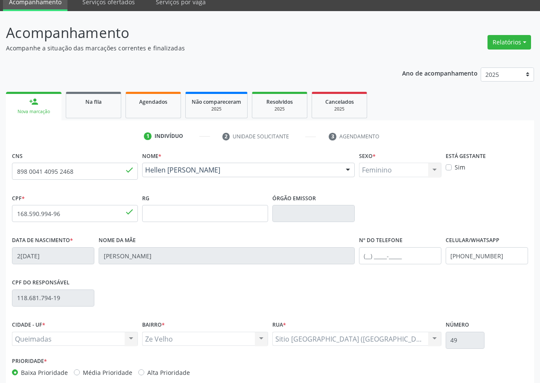
scroll to position [80, 0]
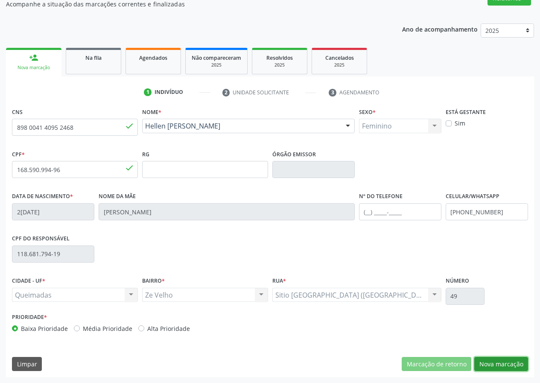
drag, startPoint x: 497, startPoint y: 361, endPoint x: 172, endPoint y: 217, distance: 356.1
click at [497, 361] on button "Nova marcação" at bounding box center [501, 364] width 54 height 15
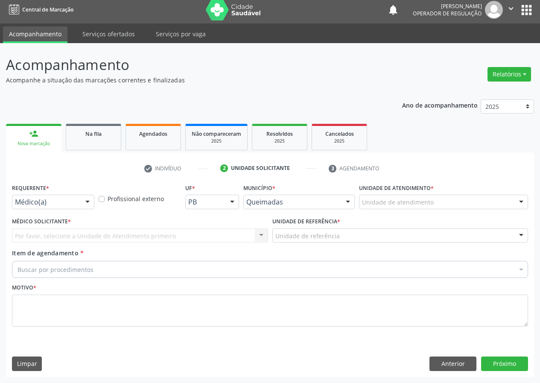
scroll to position [4, 0]
click at [86, 200] on div at bounding box center [87, 202] width 13 height 15
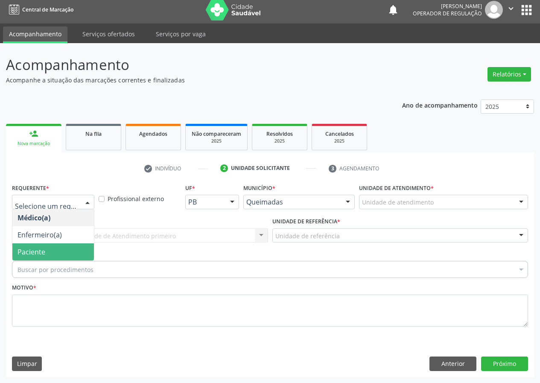
click at [67, 249] on span "Paciente" at bounding box center [52, 251] width 81 height 17
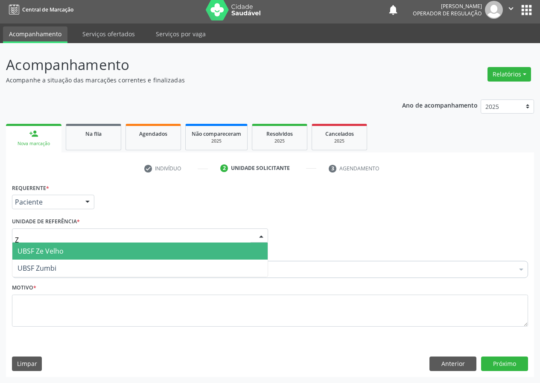
type input "ZE"
click at [75, 253] on span "UBSF Ze Velho" at bounding box center [139, 250] width 255 height 17
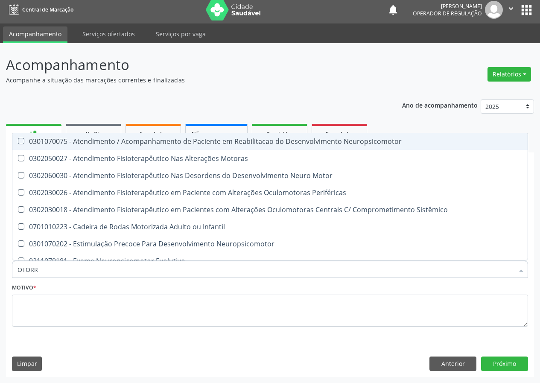
type input "OTORRI"
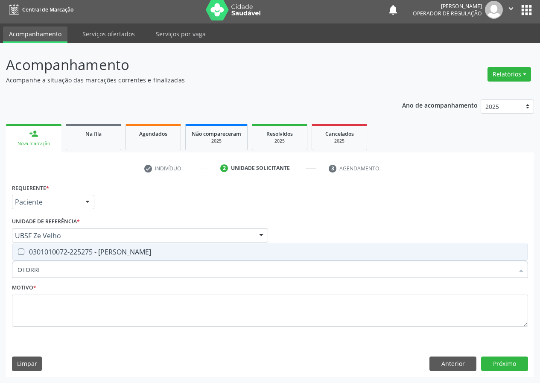
click at [95, 250] on div "0301010072-225275 - Médico Otorrinolaringologista" at bounding box center [269, 251] width 505 height 7
checkbox Otorrinolaringologista "true"
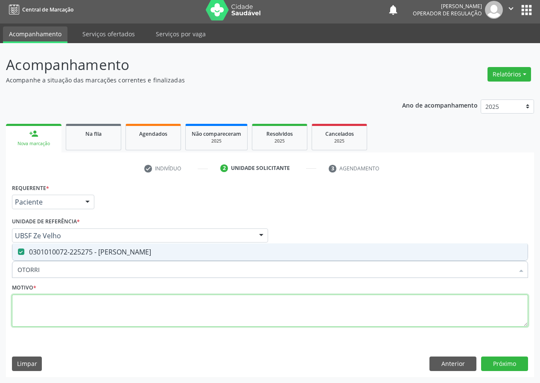
click at [67, 318] on textarea at bounding box center [270, 310] width 516 height 32
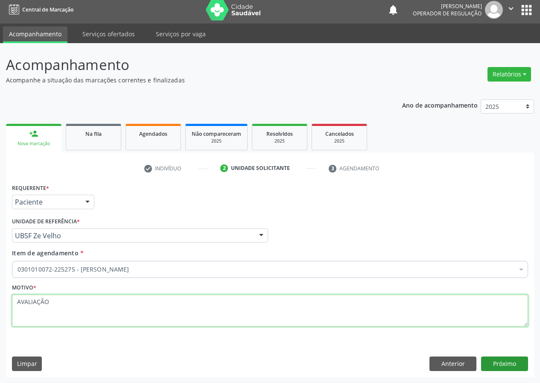
type textarea "AVALIAÇÃO"
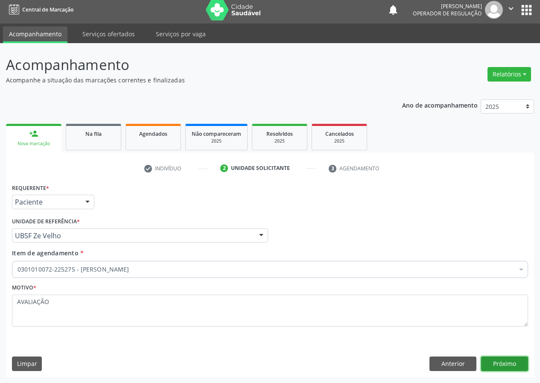
click at [487, 362] on button "Próximo" at bounding box center [504, 363] width 47 height 15
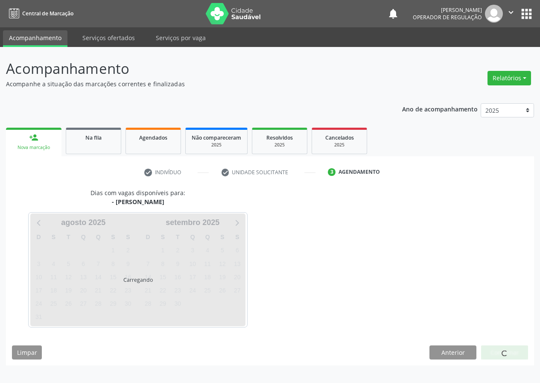
scroll to position [0, 0]
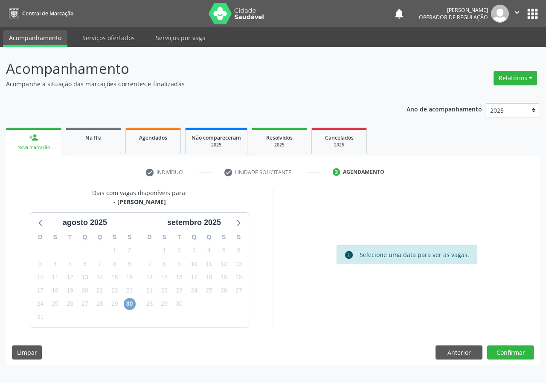
click at [129, 301] on span "30" at bounding box center [130, 304] width 12 height 12
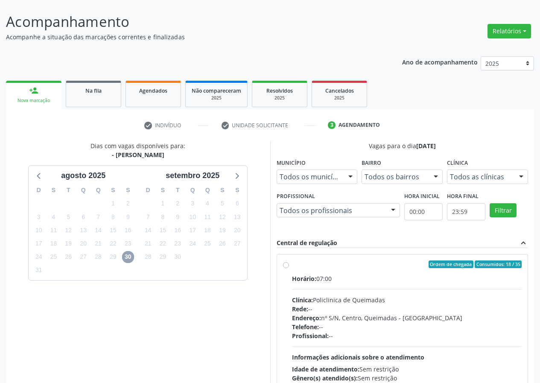
scroll to position [112, 0]
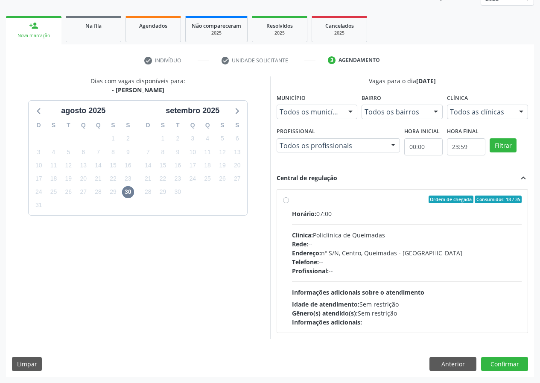
click at [424, 197] on div "Ordem de chegada Consumidos: 18 / 35" at bounding box center [407, 199] width 230 height 8
click at [289, 197] on input "Ordem de chegada Consumidos: 18 / 35 Horário: 07:00 Clínica: Policlinica de Que…" at bounding box center [286, 199] width 6 height 8
radio input "true"
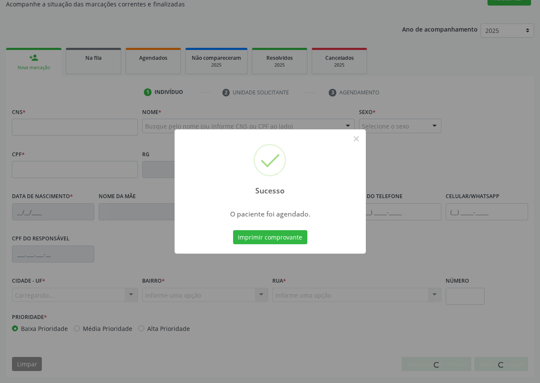
scroll to position [80, 0]
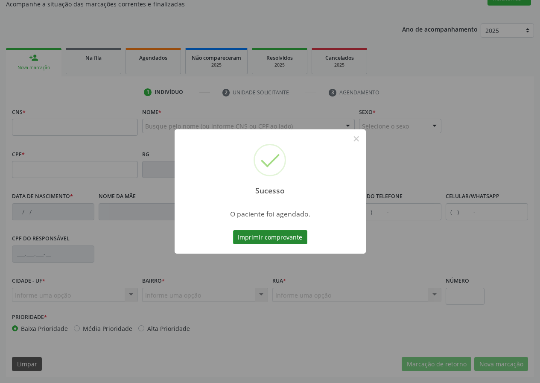
click at [256, 234] on button "Imprimir comprovante" at bounding box center [270, 237] width 74 height 15
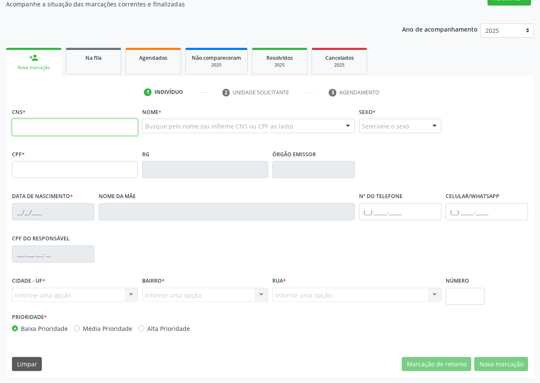
click at [92, 130] on input "text" at bounding box center [75, 127] width 126 height 17
type input "706 0028 4184 4548"
type input "107.047.404-51"
type input "13/02/2001"
type input "Mali Bastos de Souza Cardoso"
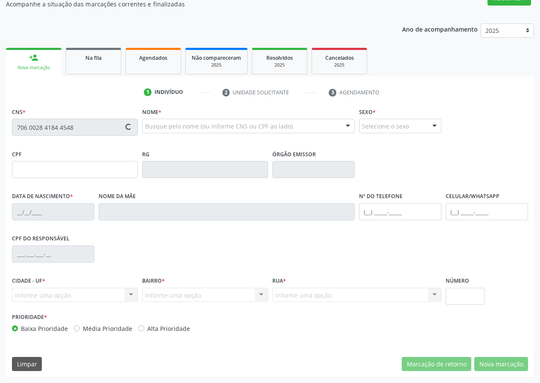
type input "(83) 99405-6090"
type input "023.997.144-23"
type input "35"
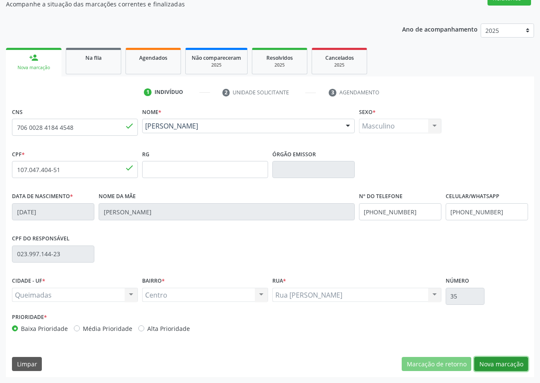
click at [496, 357] on button "Nova marcação" at bounding box center [501, 364] width 54 height 15
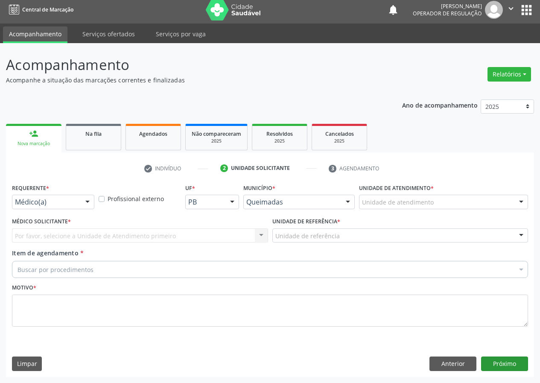
scroll to position [4, 0]
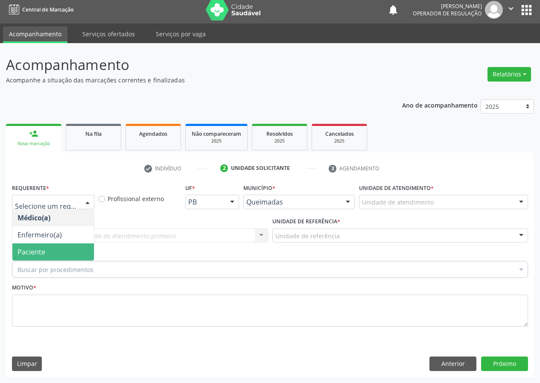
click at [46, 250] on span "Paciente" at bounding box center [52, 251] width 81 height 17
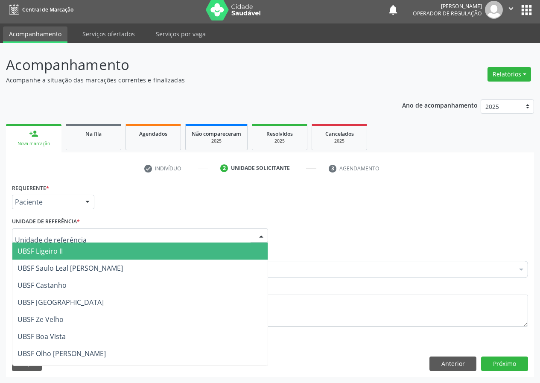
click at [49, 229] on div at bounding box center [140, 235] width 256 height 15
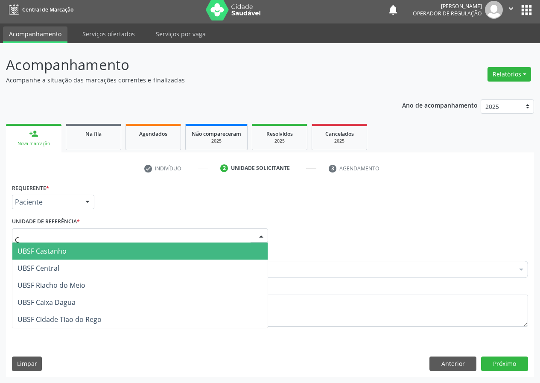
type input "CE"
click at [55, 249] on span "UBSF Central" at bounding box center [38, 250] width 42 height 9
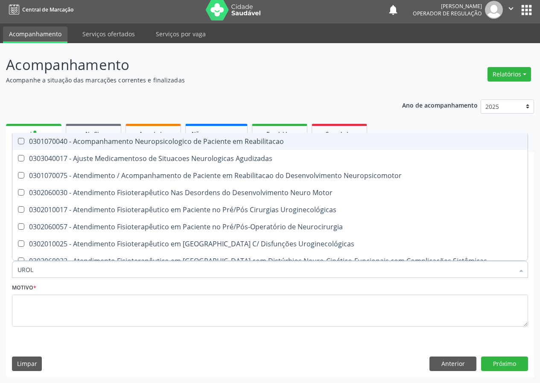
type input "UROLO"
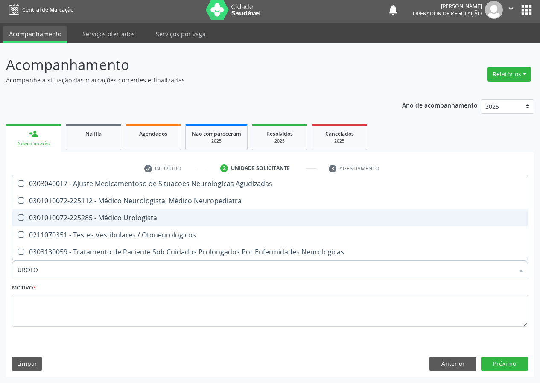
click at [90, 216] on div "0301010072-225285 - Médico Urologista" at bounding box center [269, 217] width 505 height 7
checkbox Urologista "true"
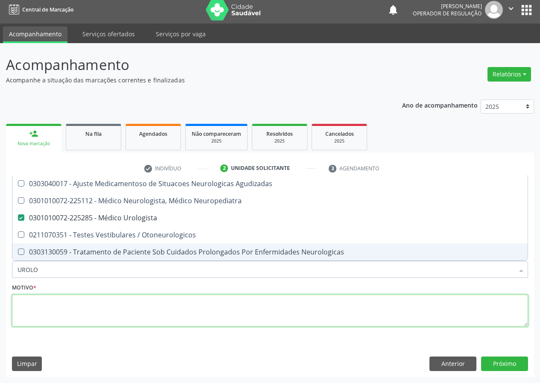
click at [77, 313] on textarea at bounding box center [270, 310] width 516 height 32
checkbox Neuropediatra "true"
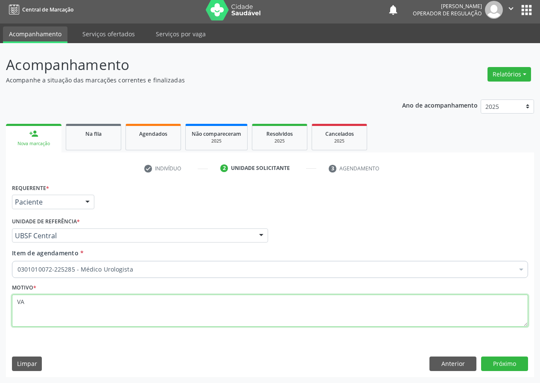
type textarea "V"
type textarea "AVALIAÇÃO"
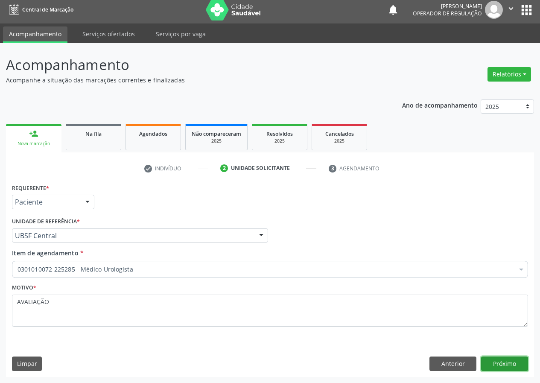
click at [503, 363] on button "Próximo" at bounding box center [504, 363] width 47 height 15
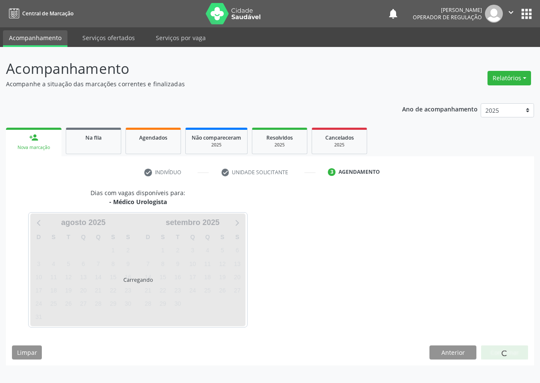
scroll to position [0, 0]
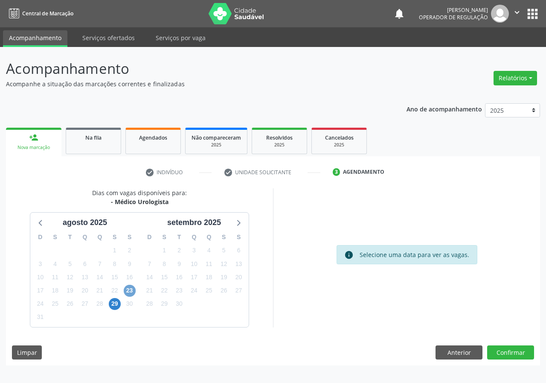
click at [129, 292] on span "23" at bounding box center [130, 290] width 12 height 12
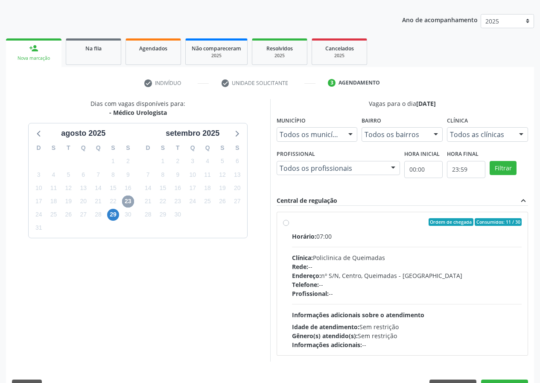
scroll to position [112, 0]
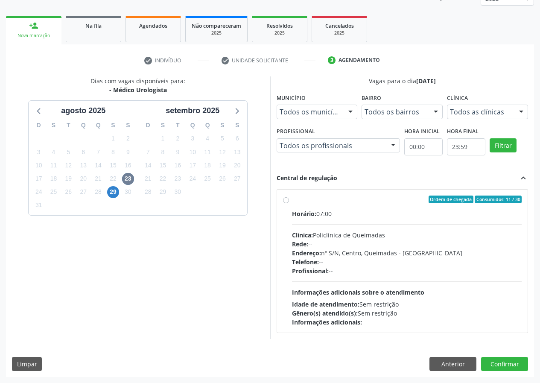
click at [345, 197] on div "Ordem de chegada Consumidos: 11 / 30" at bounding box center [407, 199] width 230 height 8
click at [289, 197] on input "Ordem de chegada Consumidos: 11 / 30 Horário: 07:00 Clínica: Policlinica de Que…" at bounding box center [286, 199] width 6 height 8
radio input "true"
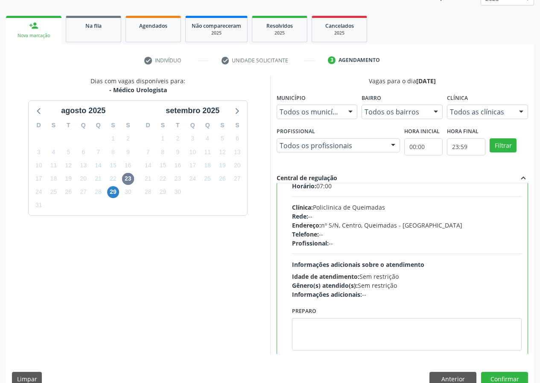
scroll to position [42, 0]
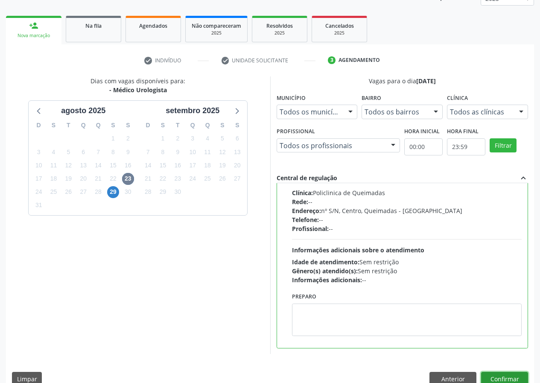
click at [508, 377] on button "Confirmar" at bounding box center [504, 379] width 47 height 15
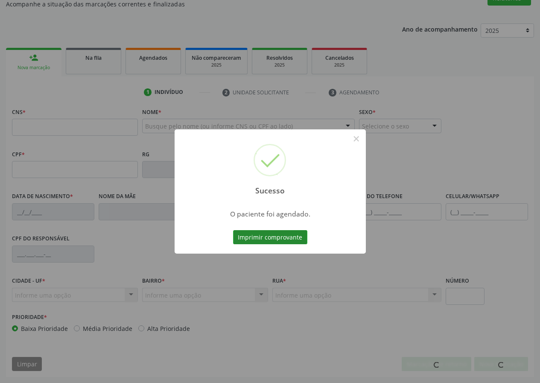
scroll to position [80, 0]
click at [262, 241] on button "Imprimir comprovante" at bounding box center [270, 237] width 74 height 15
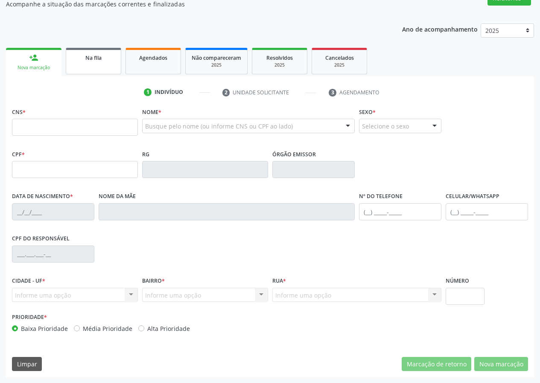
click at [88, 64] on link "Na fila" at bounding box center [93, 61] width 55 height 26
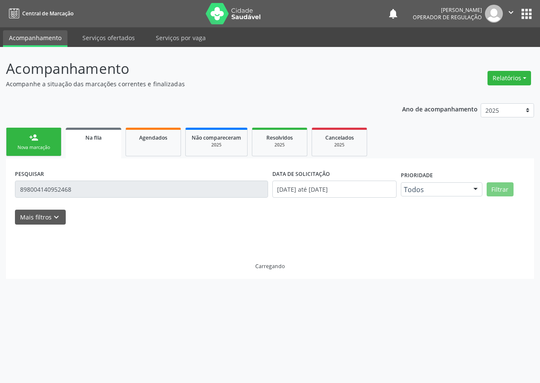
scroll to position [0, 0]
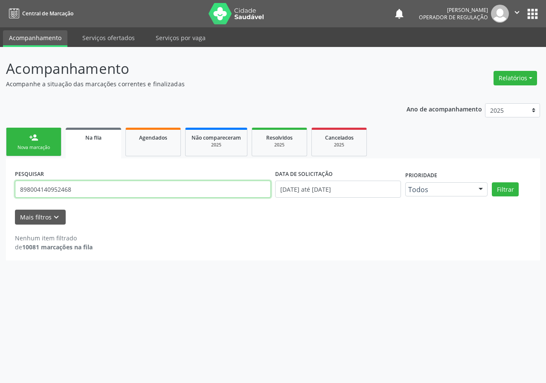
drag, startPoint x: 82, startPoint y: 189, endPoint x: 0, endPoint y: 184, distance: 82.1
click at [0, 191] on div "Acompanhamento Acompanhe a situação das marcações correntes e finalizadas Relat…" at bounding box center [273, 215] width 546 height 336
type input "705009636765656"
click at [492, 182] on button "Filtrar" at bounding box center [505, 189] width 27 height 15
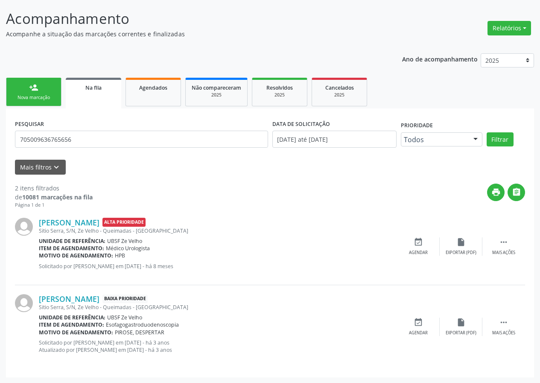
scroll to position [50, 0]
click at [423, 247] on div "event_available Agendar" at bounding box center [418, 246] width 43 height 18
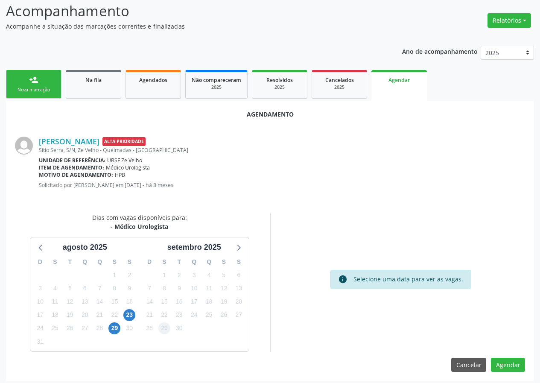
scroll to position [61, 0]
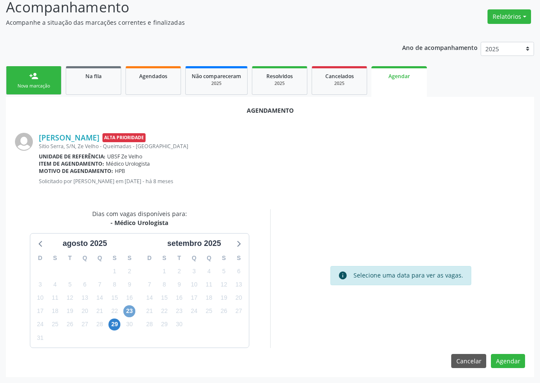
click at [134, 311] on span "23" at bounding box center [129, 311] width 12 height 12
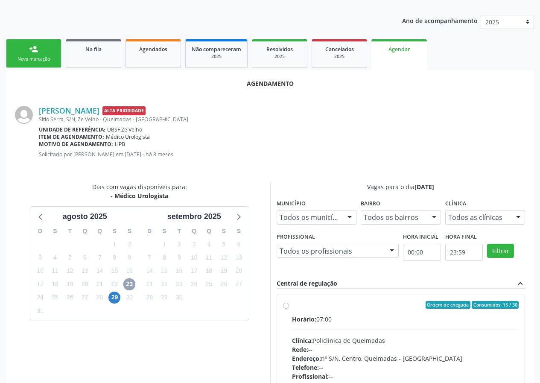
scroll to position [185, 0]
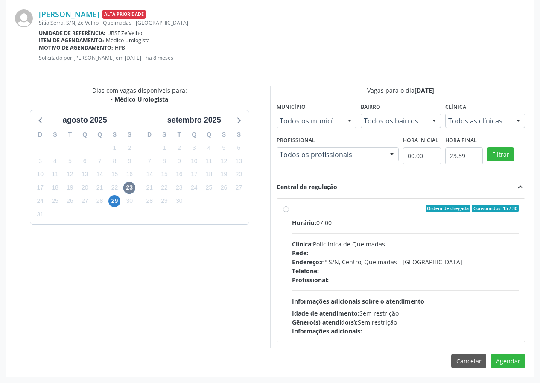
click at [347, 207] on div "Ordem de chegada Consumidos: 15 / 30" at bounding box center [405, 208] width 227 height 8
click at [289, 207] on input "Ordem de chegada Consumidos: 15 / 30 Horário: 07:00 Clínica: Policlinica de Que…" at bounding box center [286, 208] width 6 height 8
radio input "true"
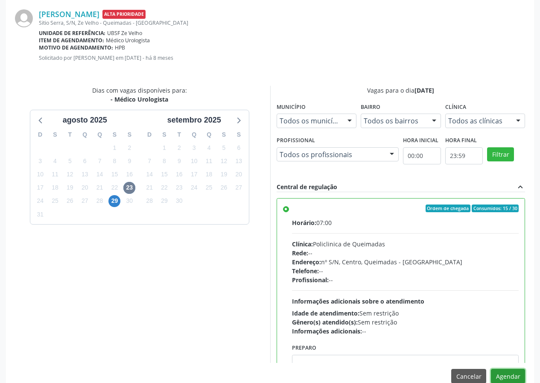
click at [515, 375] on button "Agendar" at bounding box center [508, 376] width 34 height 15
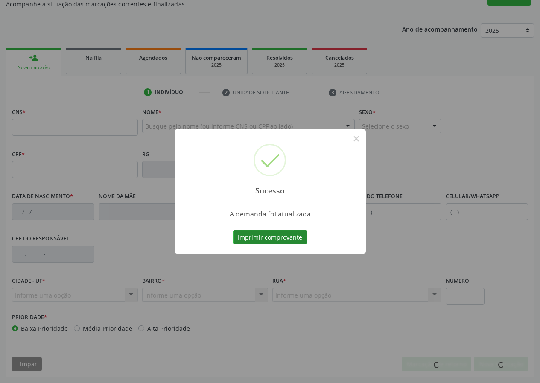
click at [267, 240] on button "Imprimir comprovante" at bounding box center [270, 237] width 74 height 15
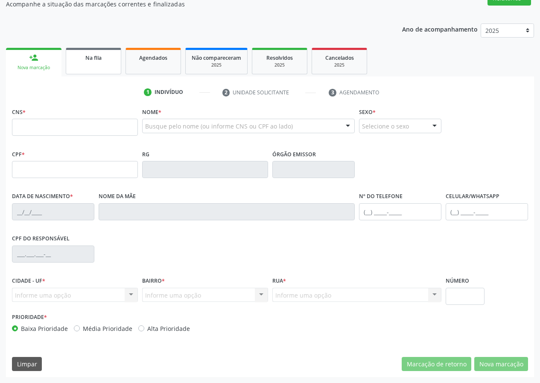
click at [95, 61] on span "Na fila" at bounding box center [93, 57] width 16 height 7
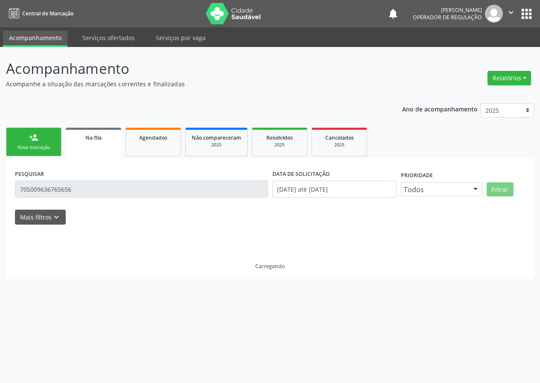
scroll to position [0, 0]
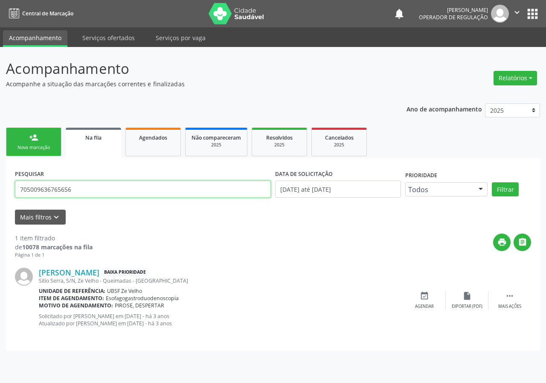
drag, startPoint x: 109, startPoint y: 188, endPoint x: 3, endPoint y: 173, distance: 107.2
click at [3, 175] on div "Acompanhamento Acompanhe a situação das marcações correntes e finalizadas Relat…" at bounding box center [273, 215] width 546 height 336
type input "705004869704256"
click at [492, 182] on button "Filtrar" at bounding box center [505, 189] width 27 height 15
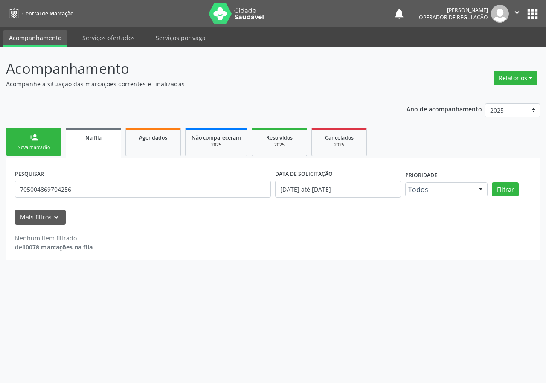
drag, startPoint x: 119, startPoint y: 198, endPoint x: 21, endPoint y: 185, distance: 98.1
click at [21, 185] on div "PESQUISAR 705004869704256" at bounding box center [143, 185] width 260 height 36
drag, startPoint x: 84, startPoint y: 189, endPoint x: 9, endPoint y: 189, distance: 75.1
click at [9, 189] on div "PESQUISAR 705004869704256 DATA DE SOLICITAÇÃO 01/01/2021 até 13/08/2025 Priorid…" at bounding box center [273, 209] width 534 height 102
click at [37, 140] on div "person_add" at bounding box center [33, 137] width 9 height 9
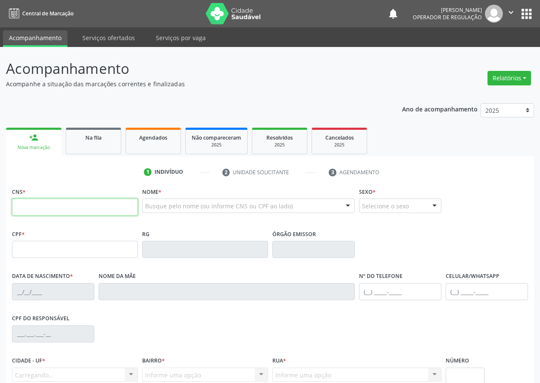
click at [107, 208] on input "text" at bounding box center [75, 206] width 126 height 17
paste input "705 0048 6970 4256"
type input "705 0048 6970 4256"
type input "128.329.924-04"
type input "20/04/1966"
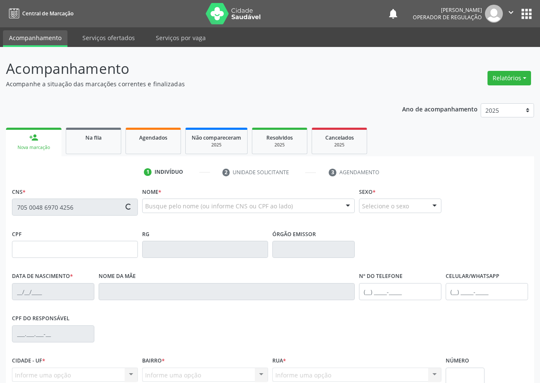
type input "Alaíde Tavares de Souza"
type input "(83) 99672-2983"
type input "797.579.364-72"
type input "S/N"
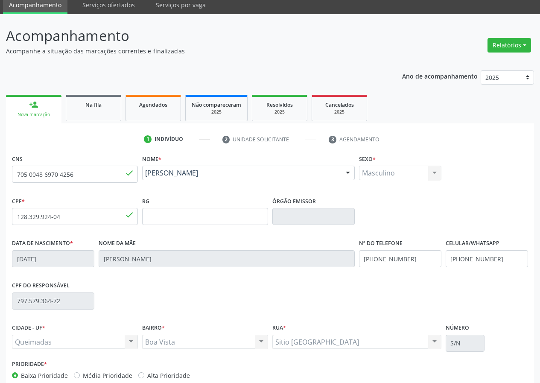
scroll to position [80, 0]
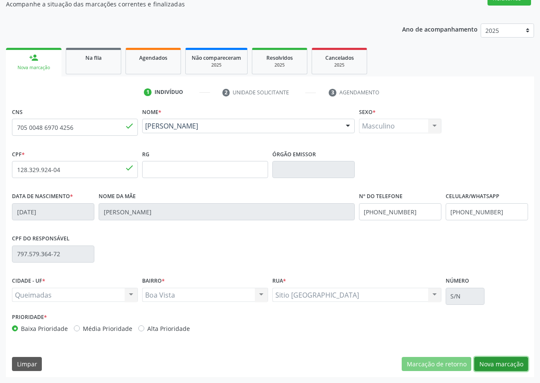
click at [502, 366] on button "Nova marcação" at bounding box center [501, 364] width 54 height 15
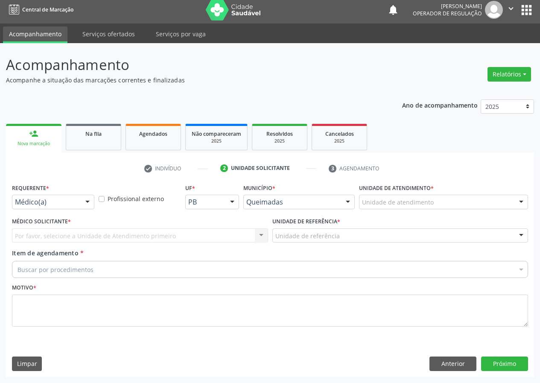
scroll to position [4, 0]
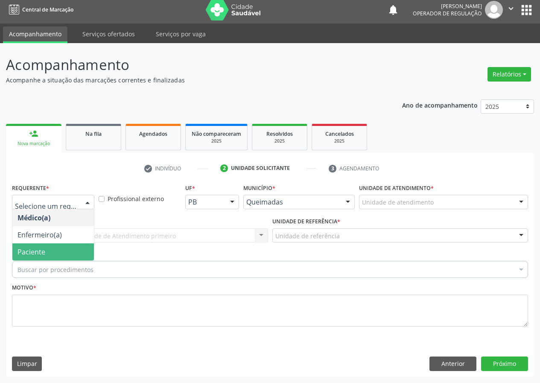
click at [43, 250] on span "Paciente" at bounding box center [31, 251] width 28 height 9
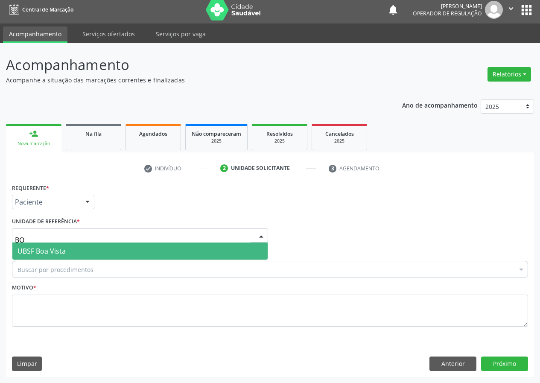
type input "BOA"
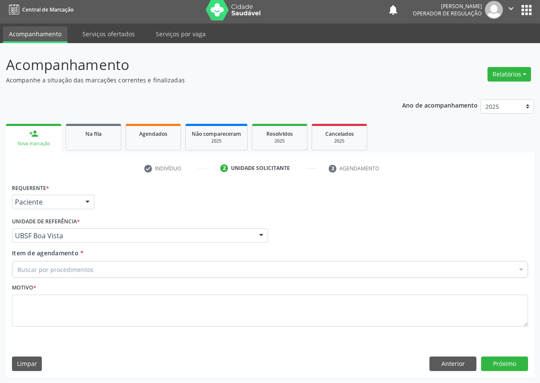
click at [59, 274] on div "Buscar por procedimentos" at bounding box center [270, 269] width 516 height 17
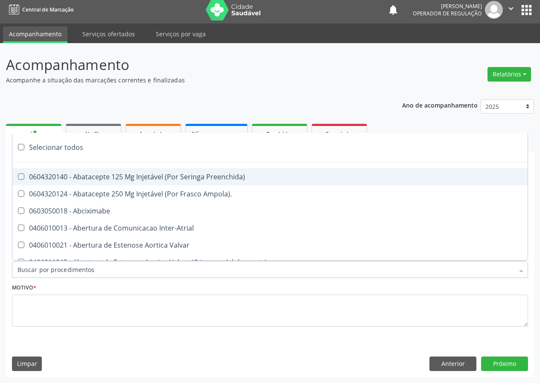
click at [61, 271] on input "Item de agendamento *" at bounding box center [265, 269] width 496 height 17
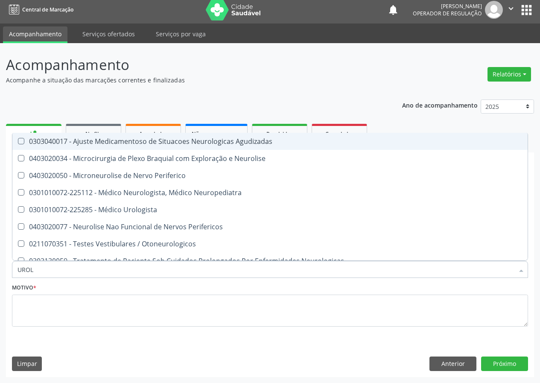
type input "UROLO"
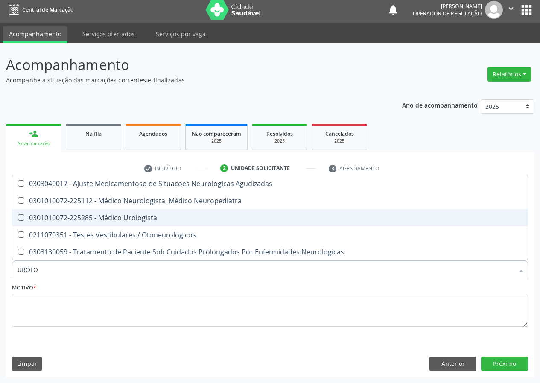
click at [96, 211] on span "0301010072-225285 - Médico Urologista" at bounding box center [269, 217] width 515 height 17
checkbox Urologista "true"
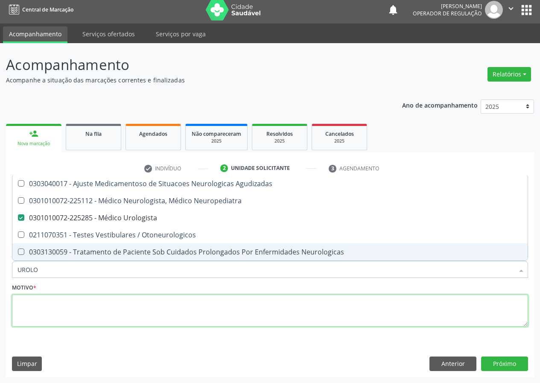
click at [84, 304] on textarea at bounding box center [270, 310] width 516 height 32
checkbox Neuropediatra "true"
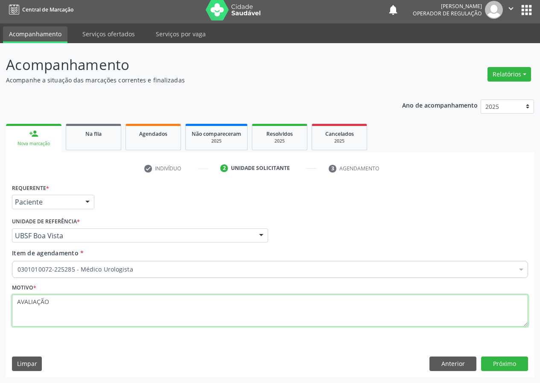
type textarea "AVALIAÇÃO"
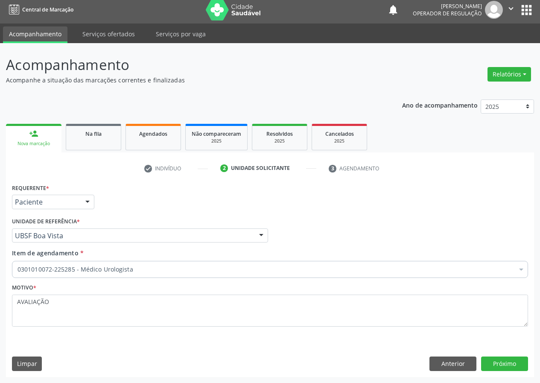
click at [513, 354] on div "Requerente * Paciente Médico(a) Enfermeiro(a) Paciente Nenhum resultado encontr…" at bounding box center [270, 278] width 528 height 195
click at [506, 360] on button "Próximo" at bounding box center [504, 363] width 47 height 15
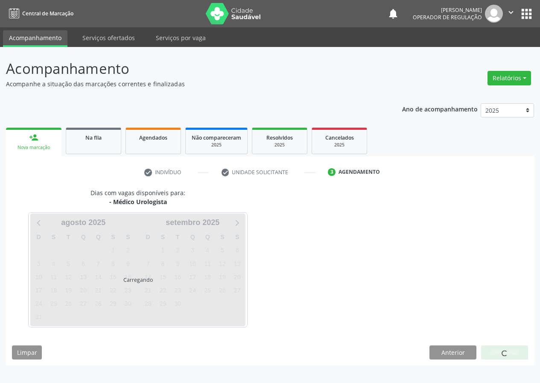
scroll to position [0, 0]
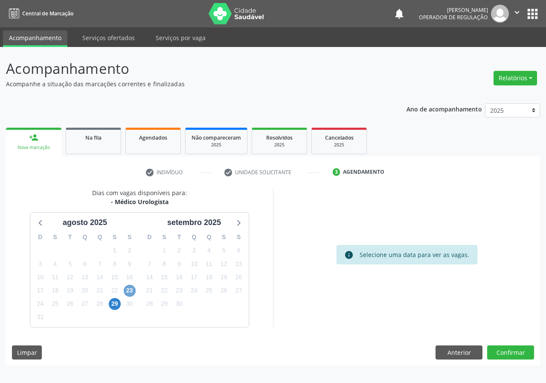
click at [133, 293] on span "23" at bounding box center [130, 290] width 12 height 12
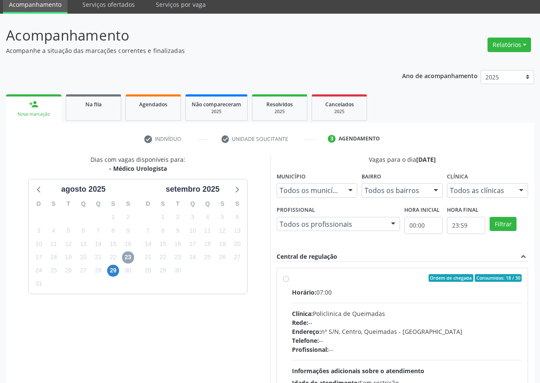
scroll to position [112, 0]
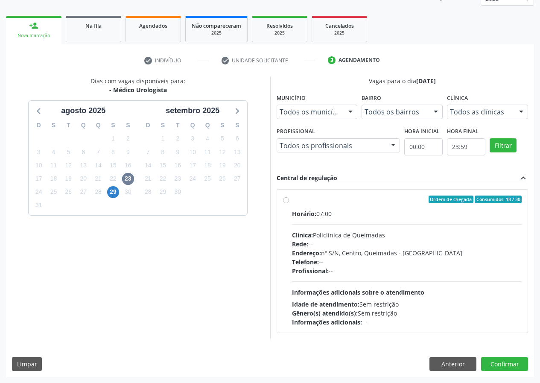
click at [420, 198] on div "Ordem de chegada Consumidos: 18 / 30" at bounding box center [407, 199] width 230 height 8
click at [289, 198] on input "Ordem de chegada Consumidos: 18 / 30 Horário: 07:00 Clínica: Policlinica de Que…" at bounding box center [286, 199] width 6 height 8
radio input "true"
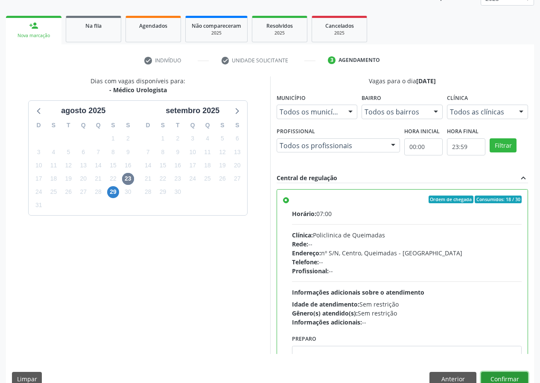
click at [497, 375] on button "Confirmar" at bounding box center [504, 379] width 47 height 15
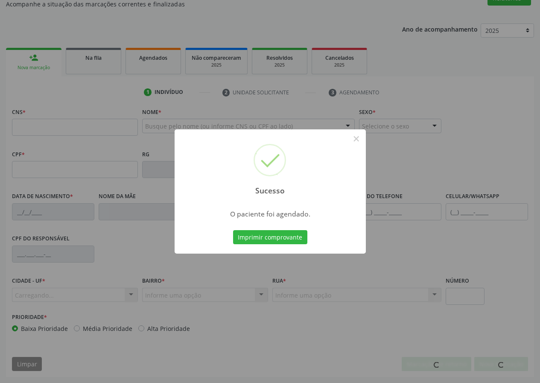
scroll to position [64, 0]
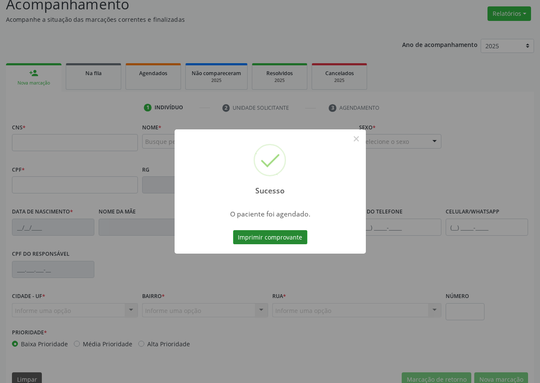
click at [267, 242] on button "Imprimir comprovante" at bounding box center [270, 237] width 74 height 15
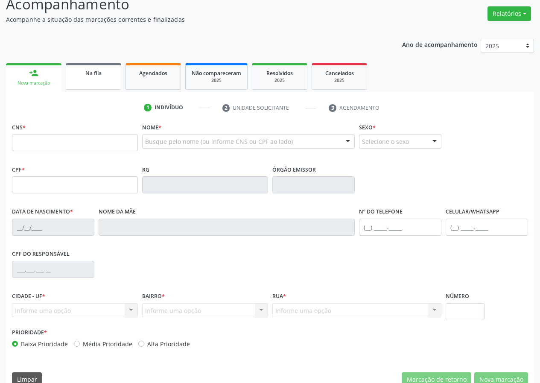
click at [96, 67] on link "Na fila" at bounding box center [93, 76] width 55 height 26
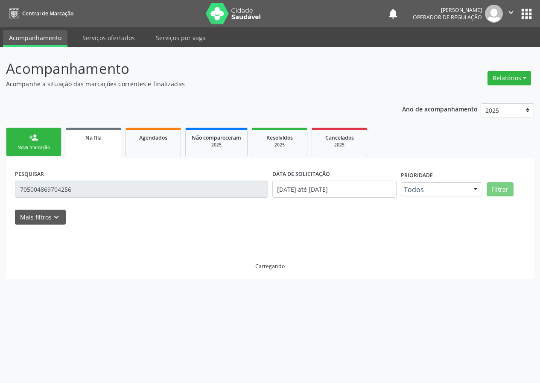
scroll to position [0, 0]
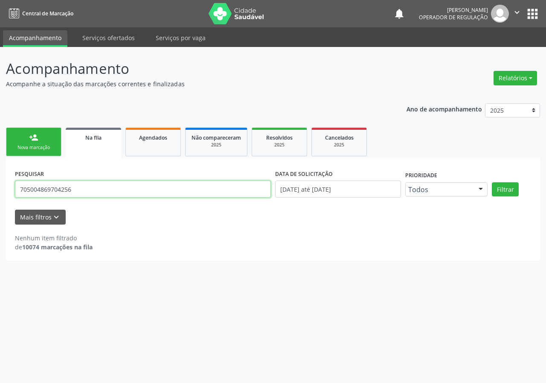
drag, startPoint x: 77, startPoint y: 189, endPoint x: 17, endPoint y: 154, distance: 69.3
click at [3, 173] on div "Acompanhamento Acompanhe a situação das marcações correntes e finalizadas Relat…" at bounding box center [273, 215] width 546 height 336
type input "700000142610903"
click at [492, 182] on button "Filtrar" at bounding box center [505, 189] width 27 height 15
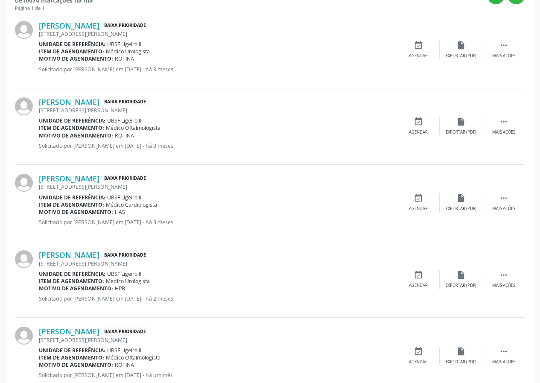
scroll to position [230, 0]
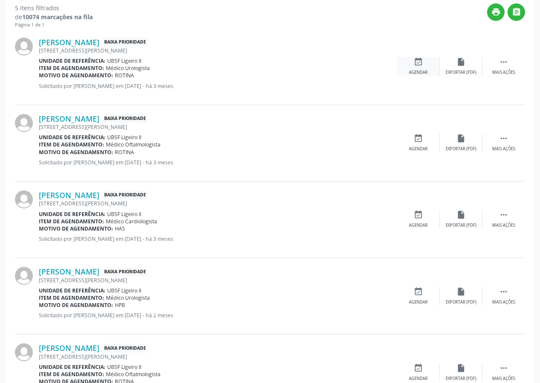
click at [417, 63] on icon "event_available" at bounding box center [417, 61] width 9 height 9
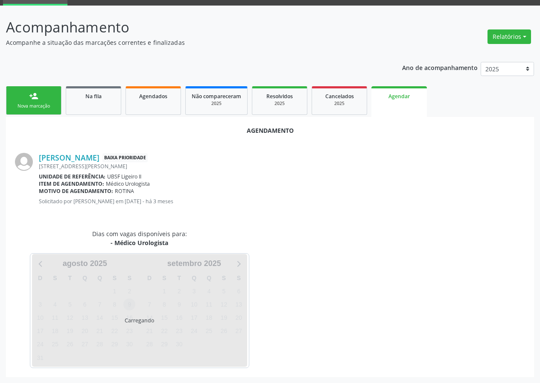
scroll to position [61, 0]
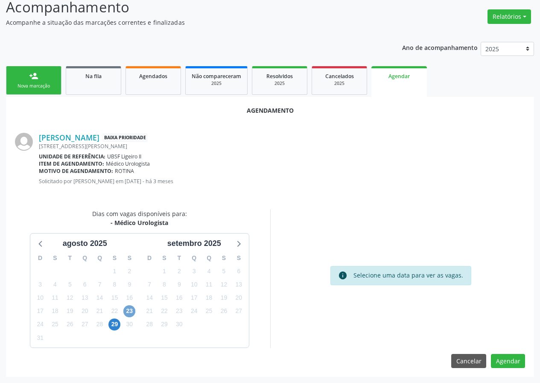
click at [131, 306] on span "23" at bounding box center [129, 311] width 12 height 12
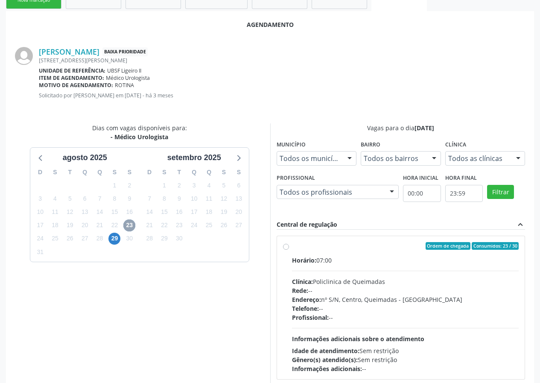
scroll to position [185, 0]
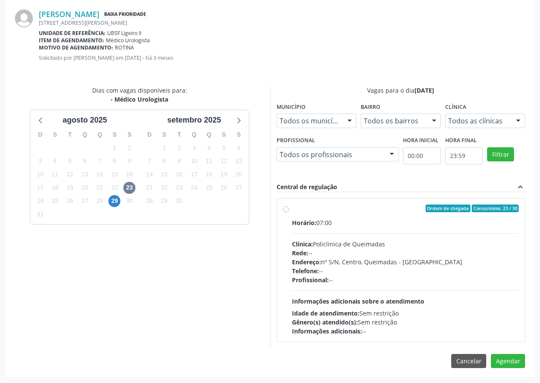
click at [354, 201] on div "Ordem de chegada Consumidos: 23 / 30 Horário: 07:00 Clínica: Policlinica de Que…" at bounding box center [401, 269] width 248 height 143
radio input "true"
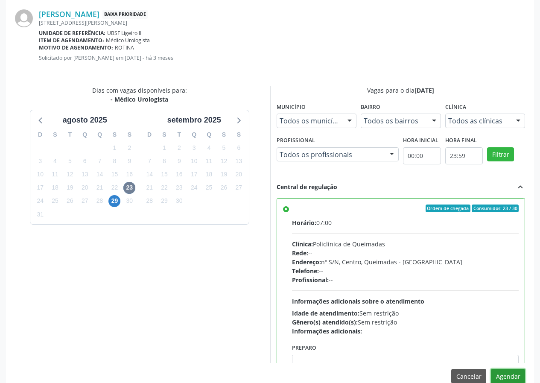
click at [500, 372] on button "Agendar" at bounding box center [508, 376] width 34 height 15
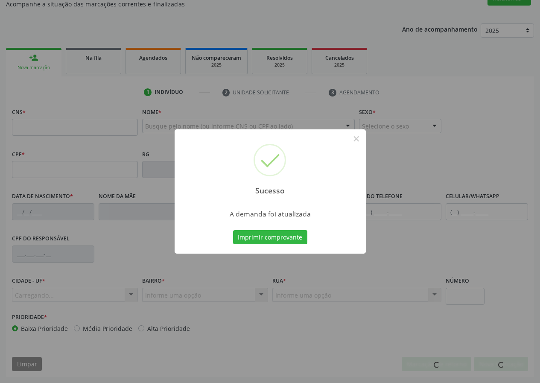
scroll to position [80, 0]
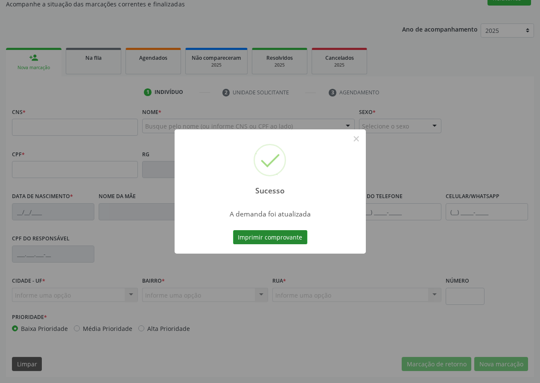
click at [292, 234] on button "Imprimir comprovante" at bounding box center [270, 237] width 74 height 15
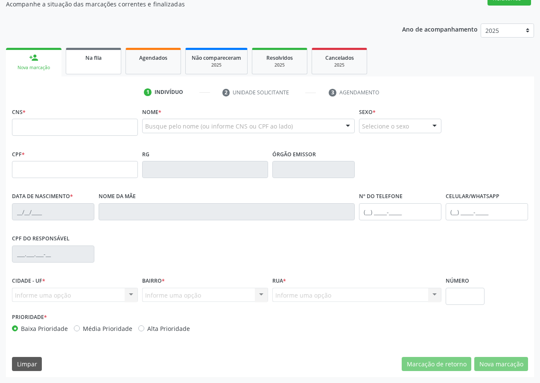
click at [96, 63] on link "Na fila" at bounding box center [93, 61] width 55 height 26
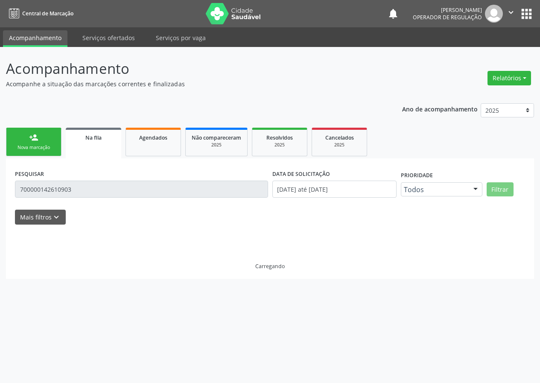
scroll to position [0, 0]
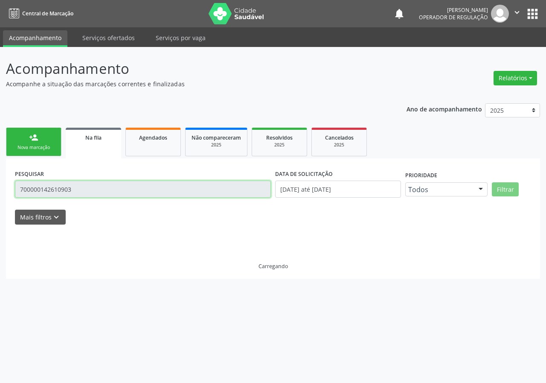
click at [78, 194] on input "700000142610903" at bounding box center [143, 188] width 256 height 17
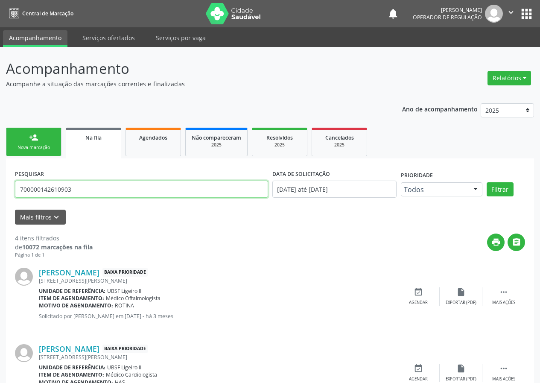
drag, startPoint x: 80, startPoint y: 187, endPoint x: 0, endPoint y: 187, distance: 80.2
click at [0, 187] on div "Acompanhamento Acompanhe a situação das marcações correntes e finalizadas Relat…" at bounding box center [270, 312] width 540 height 531
type input "706703553565915"
click at [486, 182] on button "Filtrar" at bounding box center [499, 189] width 27 height 15
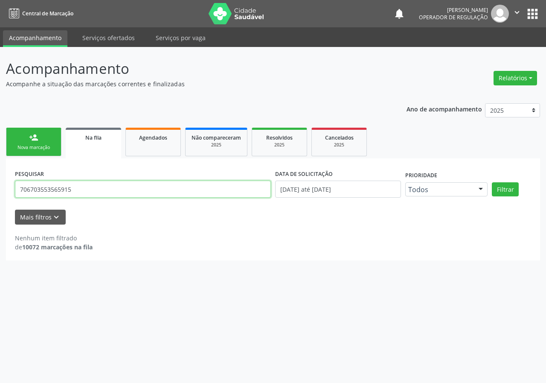
drag, startPoint x: 73, startPoint y: 192, endPoint x: 12, endPoint y: 194, distance: 60.6
click at [12, 194] on div "PESQUISAR 706703553565915 DATA DE SOLICITAÇÃO 01/01/2021 até 13/08/2025 Priorid…" at bounding box center [273, 209] width 534 height 102
click at [36, 148] on div "Nova marcação" at bounding box center [33, 147] width 43 height 6
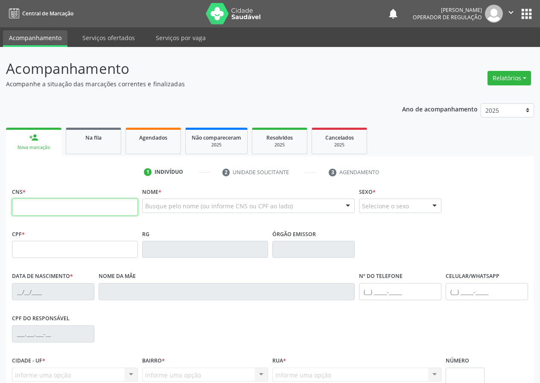
click at [54, 208] on input "text" at bounding box center [75, 206] width 126 height 17
paste input "706 7035 5356 5915"
type input "706 7035 5356 5915"
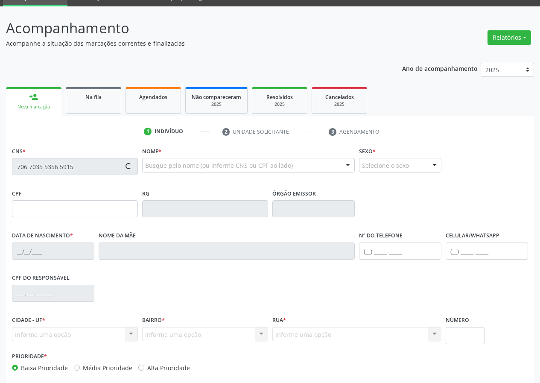
scroll to position [80, 0]
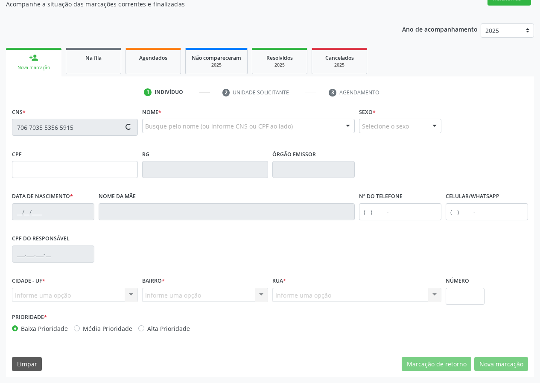
type input "088.074.247-03"
type input "09/12/1950"
type input "Josina Cândida da Conceicao"
type input "(83) 99170-3930"
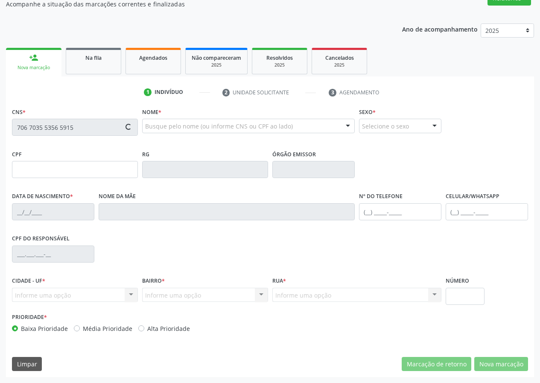
type input "038.723.294-05"
type input "29"
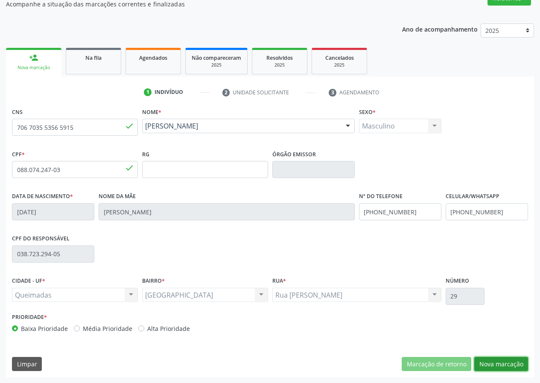
click at [505, 363] on button "Nova marcação" at bounding box center [501, 364] width 54 height 15
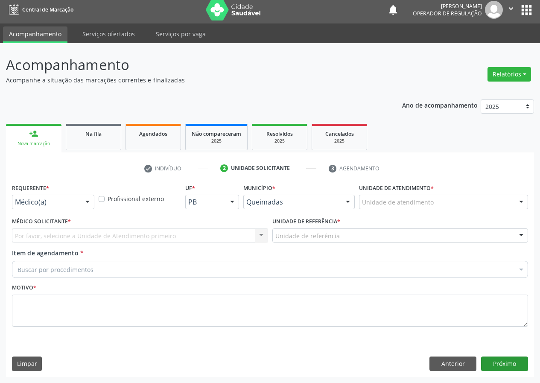
scroll to position [4, 0]
click at [55, 192] on div "Requerente * Médico(a) Médico(a) Enfermeiro(a) Paciente Nenhum resultado encont…" at bounding box center [53, 194] width 82 height 27
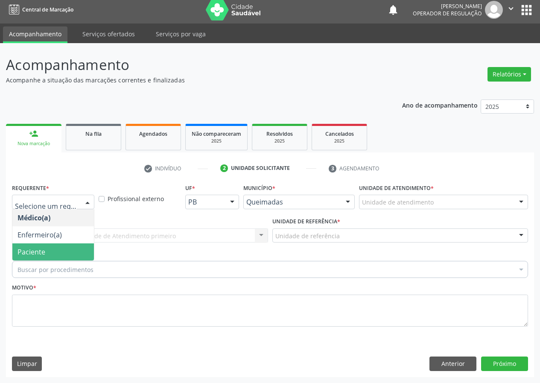
click at [44, 253] on span "Paciente" at bounding box center [31, 251] width 28 height 9
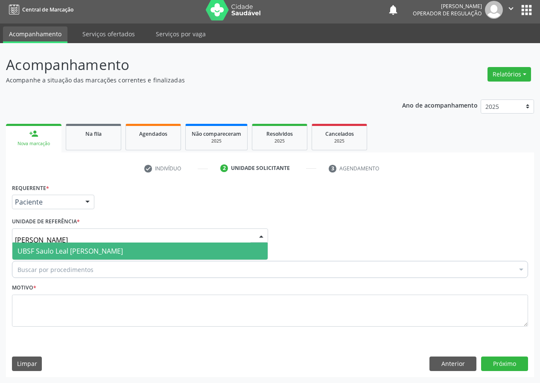
type input "SAULO"
click at [52, 248] on span "UBSF Saulo Leal [PERSON_NAME]" at bounding box center [69, 250] width 105 height 9
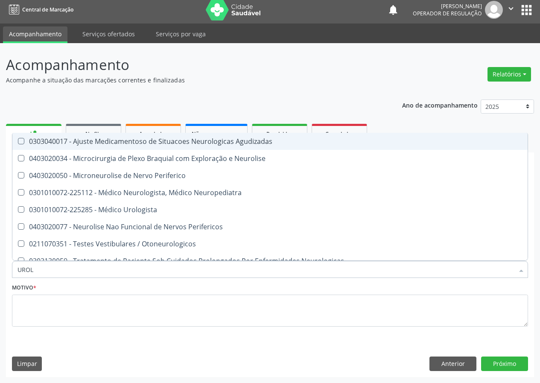
type input "UROLO"
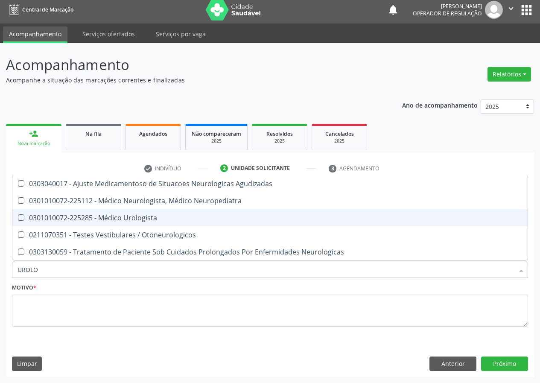
click at [87, 214] on div "0301010072-225285 - Médico Urologista" at bounding box center [269, 217] width 505 height 7
checkbox Urologista "true"
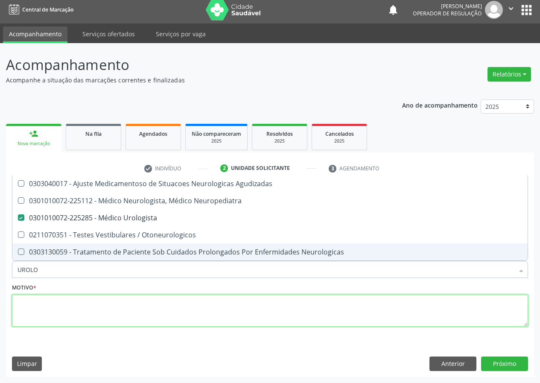
click at [62, 300] on textarea at bounding box center [270, 310] width 516 height 32
checkbox Neuropediatra "true"
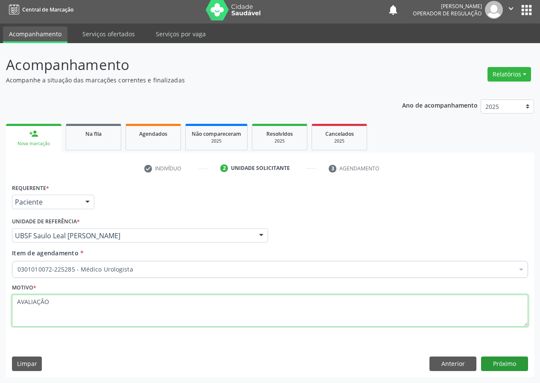
type textarea "AVALIAÇÃO"
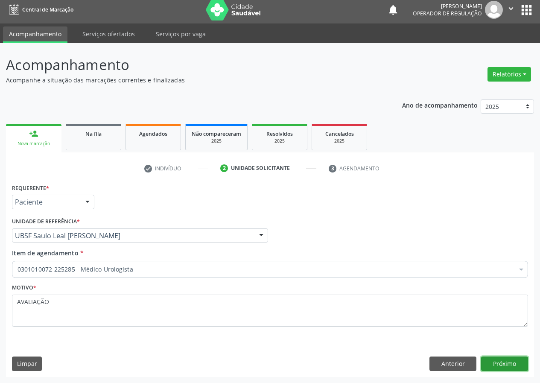
click at [499, 359] on button "Próximo" at bounding box center [504, 363] width 47 height 15
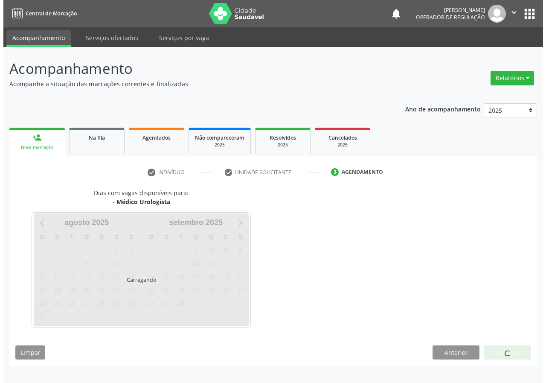
scroll to position [0, 0]
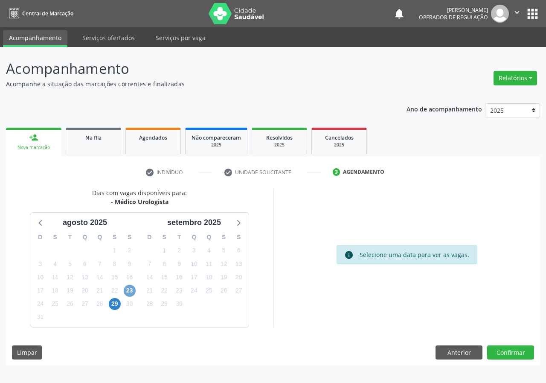
click at [128, 288] on span "23" at bounding box center [130, 290] width 12 height 12
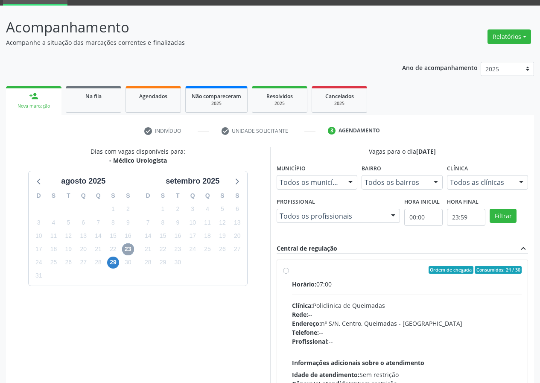
scroll to position [43, 0]
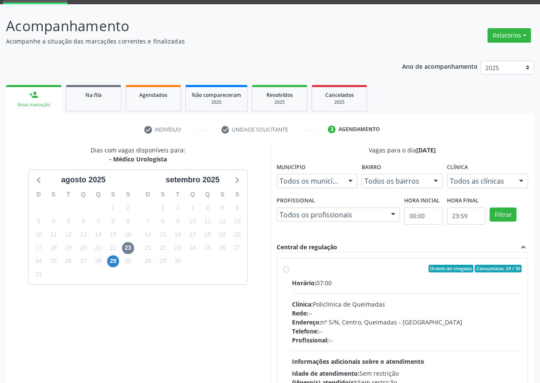
click at [303, 270] on div "Ordem de chegada Consumidos: 24 / 30" at bounding box center [407, 268] width 230 height 8
click at [289, 270] on input "Ordem de chegada Consumidos: 24 / 30 Horário: 07:00 Clínica: Policlinica de Que…" at bounding box center [286, 268] width 6 height 8
radio input "true"
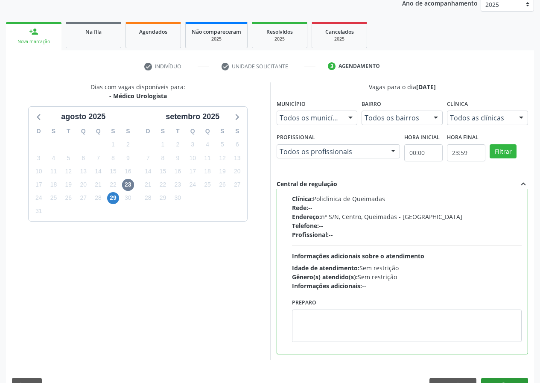
scroll to position [127, 0]
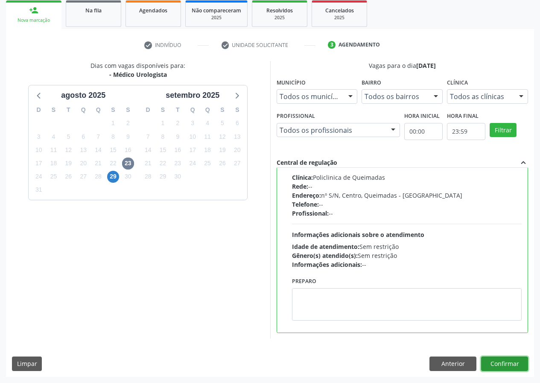
click at [515, 364] on button "Confirmar" at bounding box center [504, 363] width 47 height 15
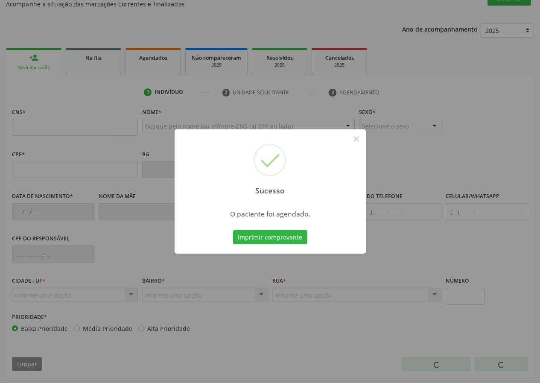
scroll to position [80, 0]
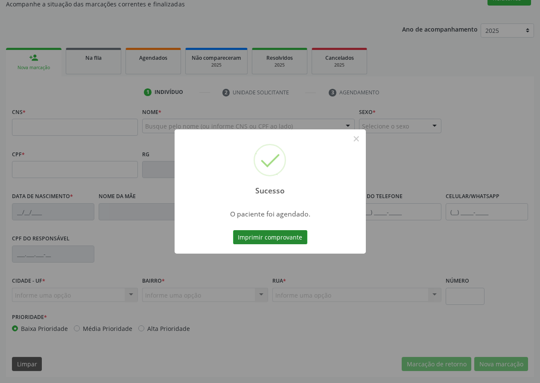
click at [249, 234] on button "Imprimir comprovante" at bounding box center [270, 237] width 74 height 15
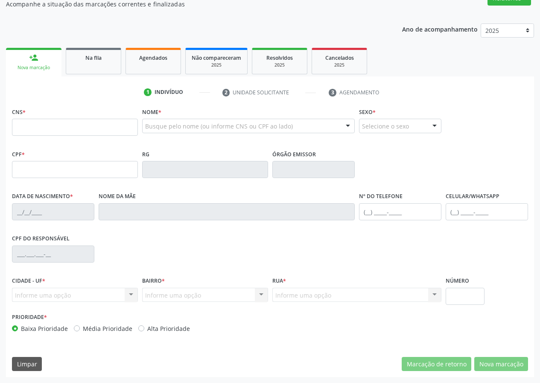
click at [107, 58] on div "Na fila" at bounding box center [93, 57] width 43 height 9
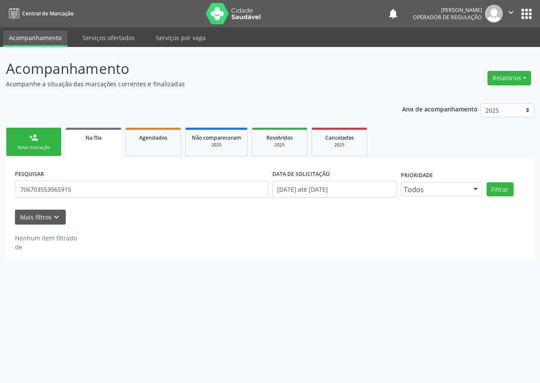
scroll to position [0, 0]
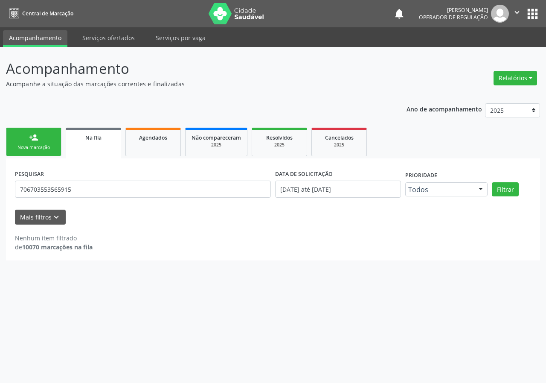
click at [46, 145] on div "Nova marcação" at bounding box center [33, 147] width 43 height 6
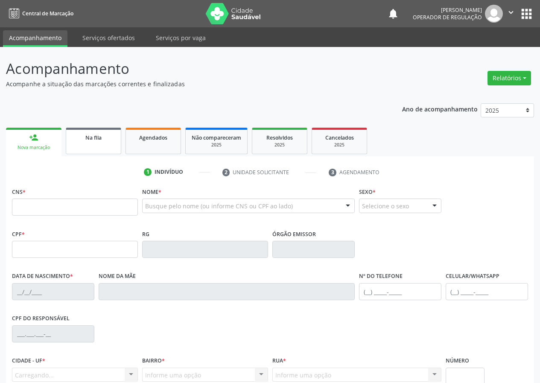
click at [99, 150] on link "Na fila" at bounding box center [93, 141] width 55 height 26
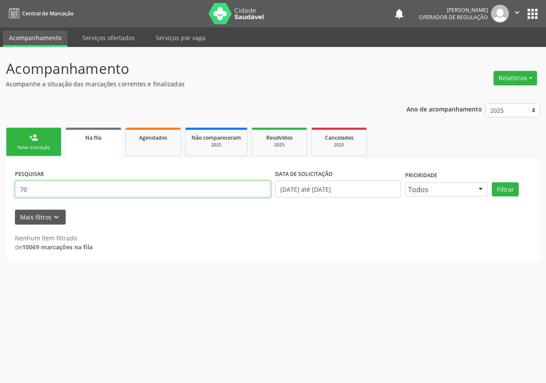
type input "7"
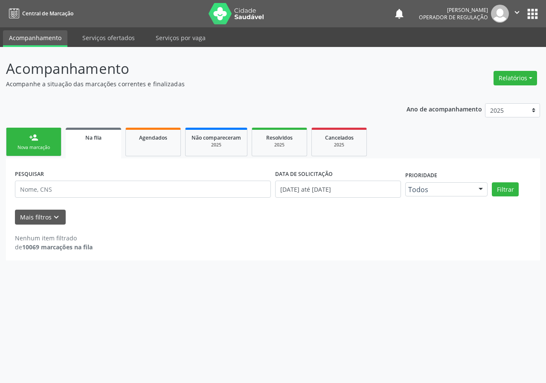
click at [23, 141] on link "person_add Nova marcação" at bounding box center [33, 142] width 55 height 29
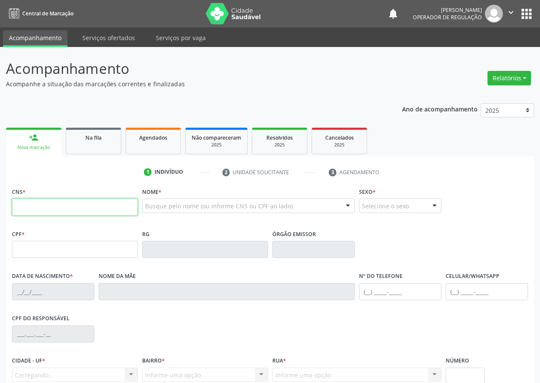
drag, startPoint x: 60, startPoint y: 204, endPoint x: 69, endPoint y: 204, distance: 9.0
click at [59, 204] on input "text" at bounding box center [75, 206] width 126 height 17
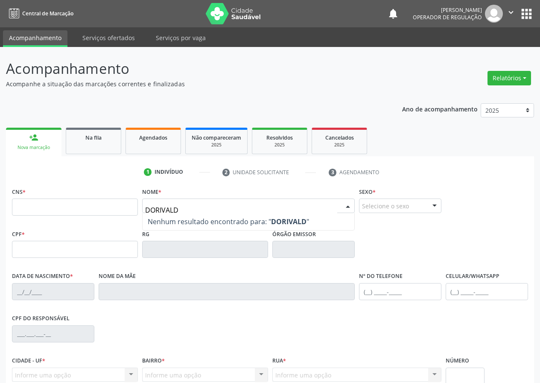
type input "DORIVALDO"
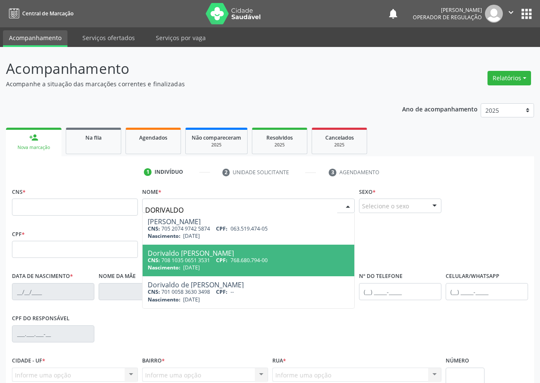
click at [194, 254] on div "Dorivaldo Raimundo Belo" at bounding box center [248, 253] width 201 height 7
type input "708 1035 0651 3531"
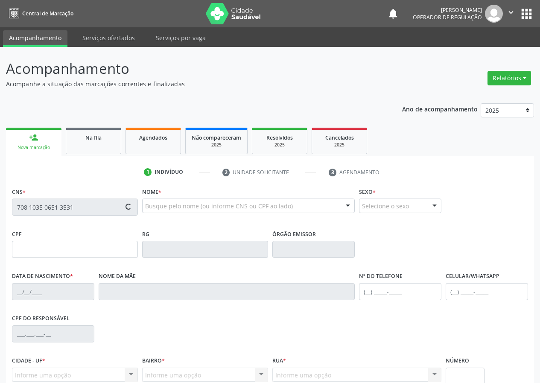
type input "768.680.794-00"
type input "11/05/1970"
type input "Maria de Lurdes Belo"
type input "(83) 99162-0660"
type input "115"
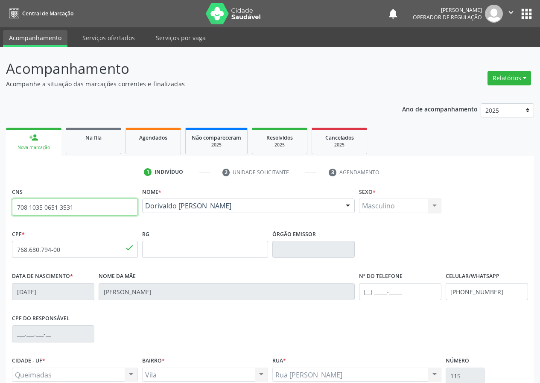
drag, startPoint x: 87, startPoint y: 207, endPoint x: 9, endPoint y: 200, distance: 78.4
click at [9, 200] on div "CNS 708 1035 0651 3531 done Nome * Dorivaldo Raimundo Belo Dorivaldo Raimundo B…" at bounding box center [270, 320] width 528 height 271
click at [83, 139] on div "Na fila" at bounding box center [93, 137] width 43 height 9
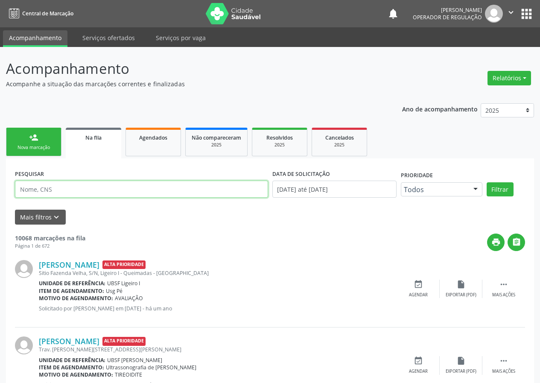
click at [79, 185] on input "text" at bounding box center [141, 188] width 253 height 17
paste input "708 1035 0651 3531"
type input "708 1035 0651 3531"
click at [486, 182] on button "Filtrar" at bounding box center [499, 189] width 27 height 15
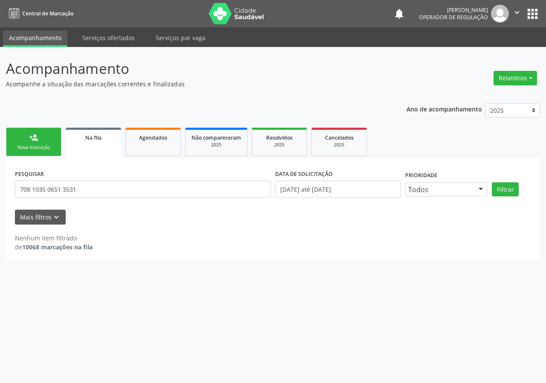
click at [48, 142] on link "person_add Nova marcação" at bounding box center [33, 142] width 55 height 29
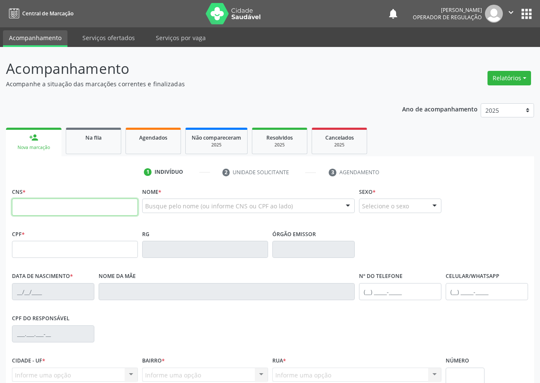
click at [67, 203] on input "text" at bounding box center [75, 206] width 126 height 17
paste input "708 1035 0651 3531"
type input "708 1035 0651 3531"
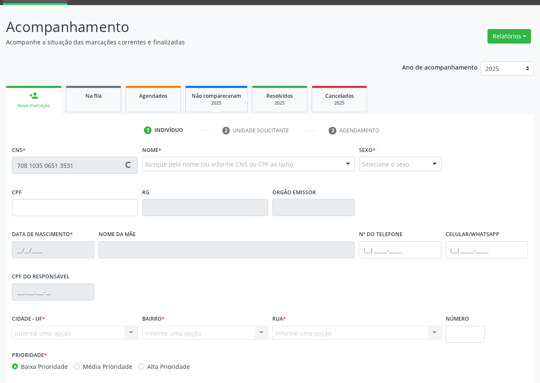
scroll to position [80, 0]
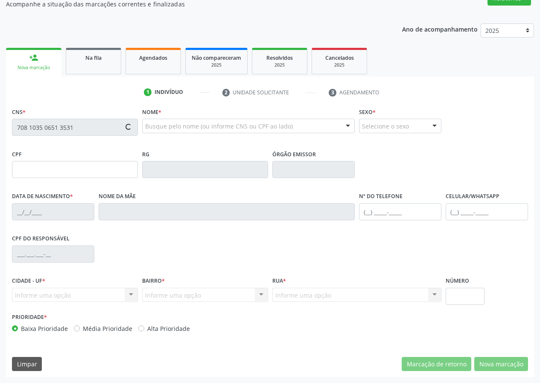
type input "768.680.794-00"
type input "11/05/1970"
type input "Maria de Lurdes Belo"
type input "(83) 99162-0660"
type input "115"
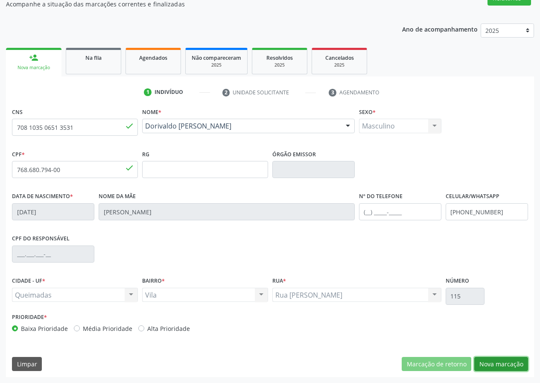
click at [496, 358] on button "Nova marcação" at bounding box center [501, 364] width 54 height 15
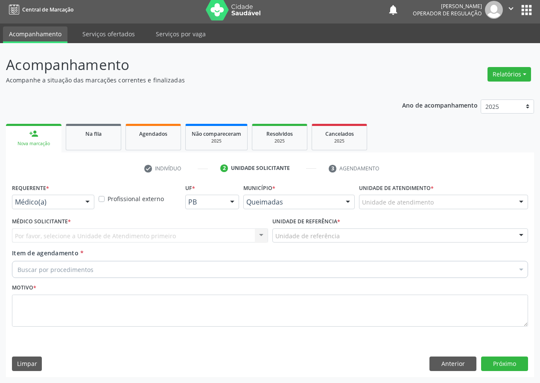
scroll to position [4, 0]
drag, startPoint x: 63, startPoint y: 201, endPoint x: 59, endPoint y: 240, distance: 39.0
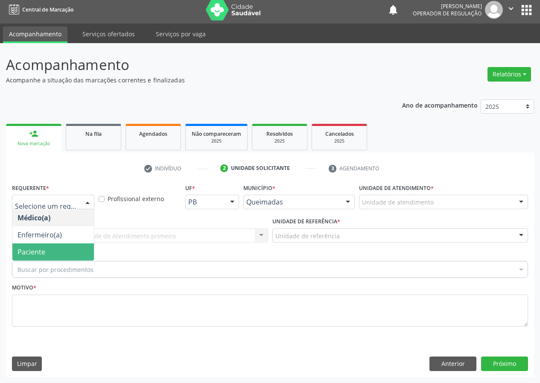
click at [59, 244] on span "Paciente" at bounding box center [52, 251] width 81 height 17
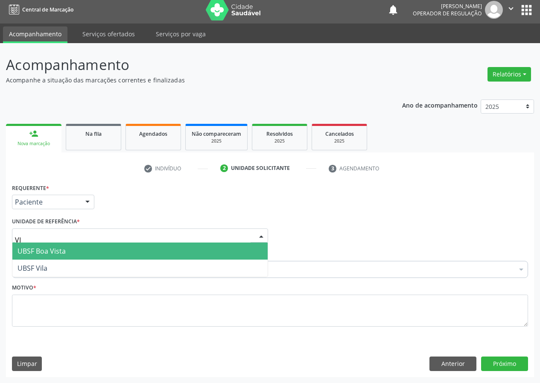
type input "VIL"
click at [78, 247] on span "UBSF Vila" at bounding box center [139, 250] width 255 height 17
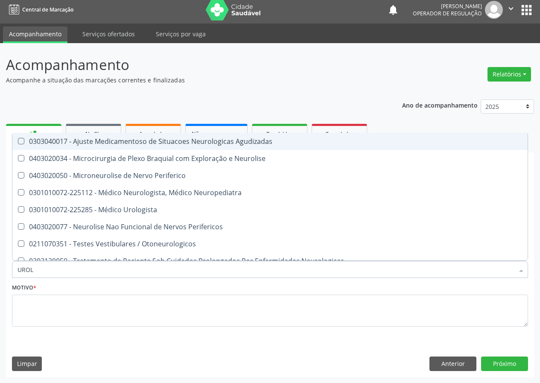
type input "UROLO"
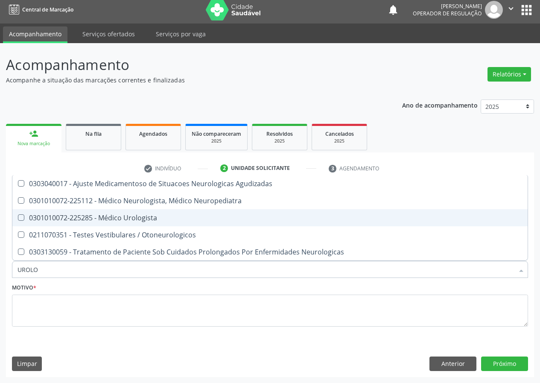
click at [103, 211] on span "0301010072-225285 - Médico Urologista" at bounding box center [269, 217] width 515 height 17
checkbox Urologista "true"
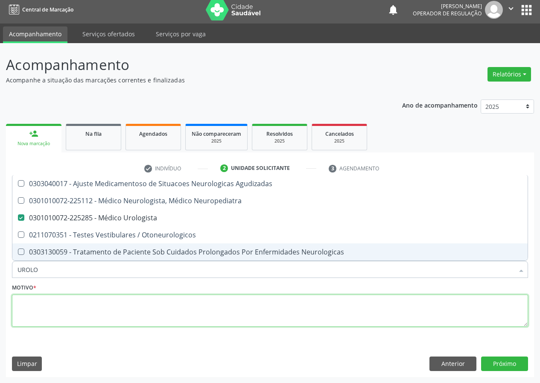
click at [69, 307] on textarea at bounding box center [270, 310] width 516 height 32
checkbox Neuropediatra "true"
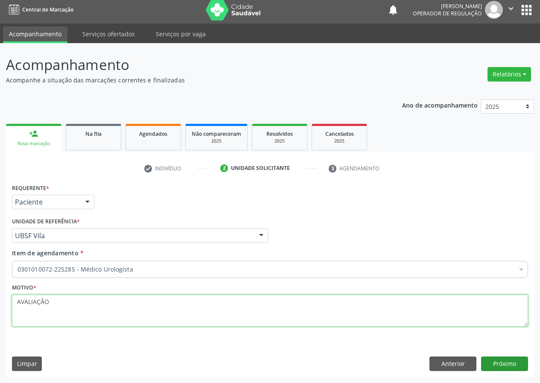
type textarea "AVALIAÇÃO"
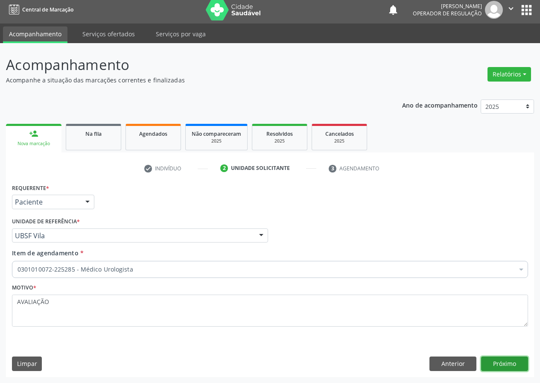
click at [518, 368] on button "Próximo" at bounding box center [504, 363] width 47 height 15
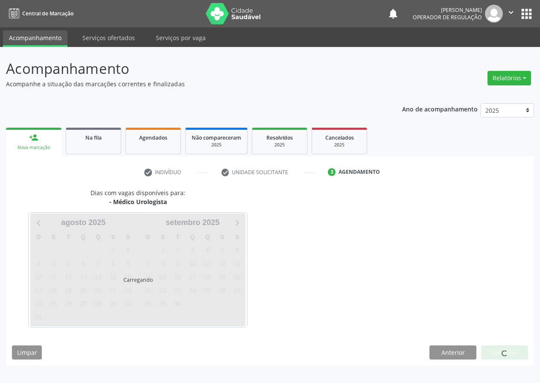
scroll to position [0, 0]
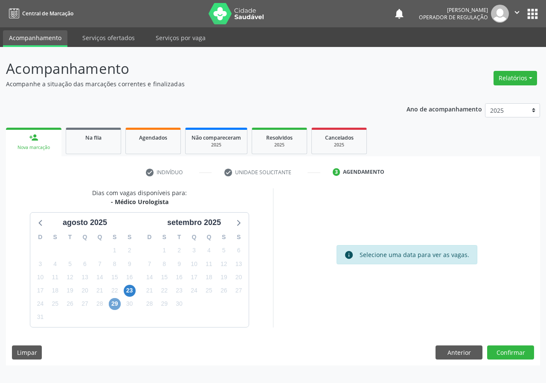
click at [117, 305] on span "29" at bounding box center [115, 304] width 12 height 12
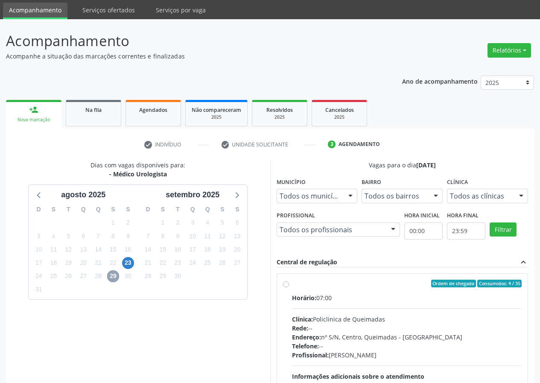
scroll to position [43, 0]
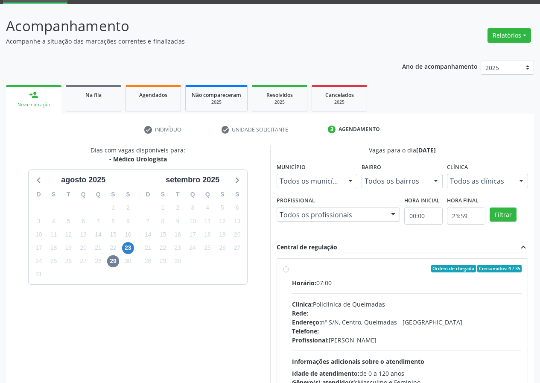
click at [343, 269] on div "Ordem de chegada Consumidos: 4 / 35" at bounding box center [407, 268] width 230 height 8
click at [289, 269] on input "Ordem de chegada Consumidos: 4 / 35 Horário: 07:00 Clínica: Policlinica de Quei…" at bounding box center [286, 268] width 6 height 8
radio input "true"
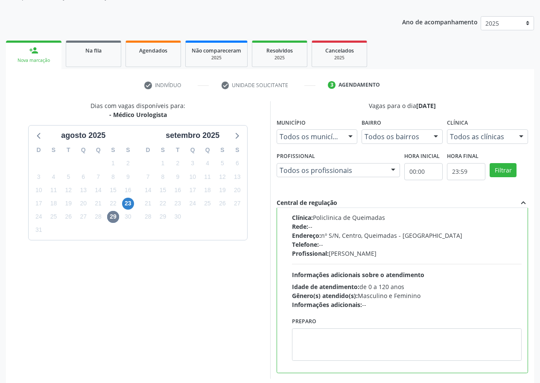
scroll to position [127, 0]
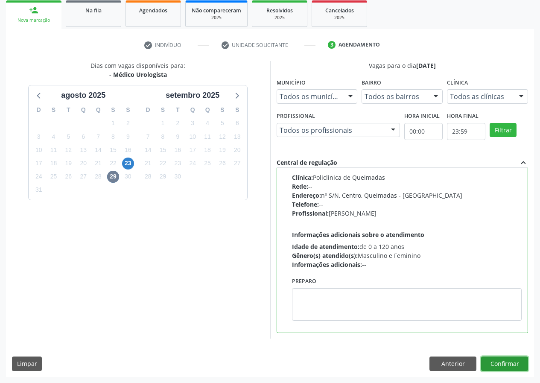
click at [499, 362] on button "Confirmar" at bounding box center [504, 363] width 47 height 15
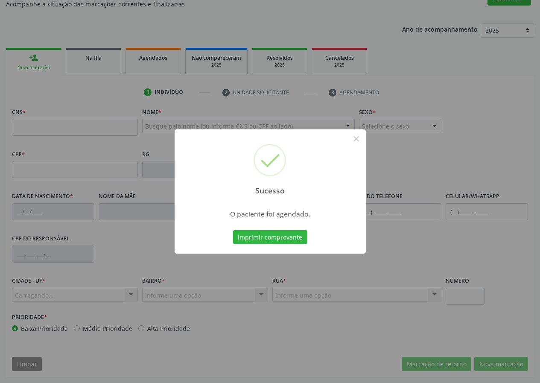
scroll to position [80, 0]
click at [288, 234] on button "Imprimir comprovante" at bounding box center [270, 237] width 74 height 15
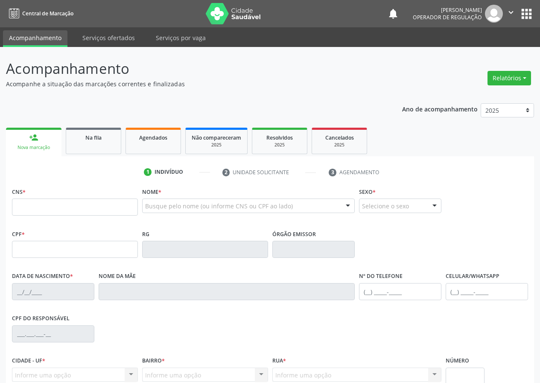
scroll to position [80, 0]
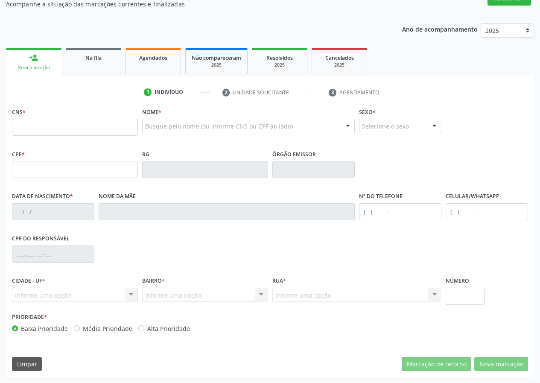
click at [101, 46] on ul "person_add Nova marcação Na fila Agendados Não compareceram 2025 Resolvidos 202…" at bounding box center [270, 61] width 528 height 31
click at [96, 53] on div "Na fila" at bounding box center [93, 57] width 43 height 9
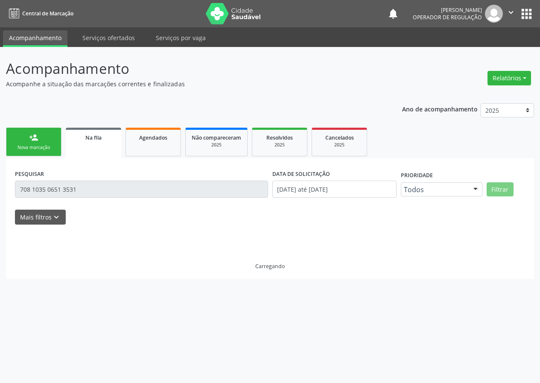
scroll to position [0, 0]
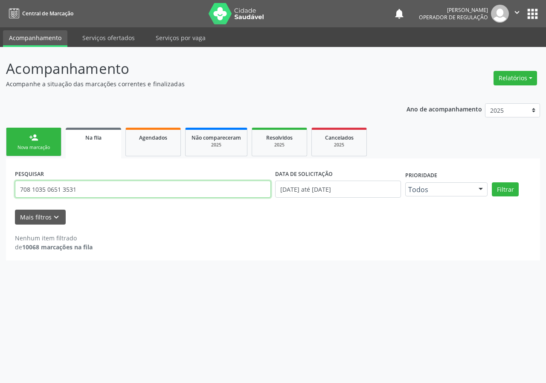
drag, startPoint x: 0, startPoint y: 198, endPoint x: 0, endPoint y: 193, distance: 5.1
click at [0, 199] on div "Acompanhamento Acompanhe a situação das marcações correntes e finalizadas Relat…" at bounding box center [273, 215] width 546 height 336
type input "704106113223171"
click at [492, 182] on button "Filtrar" at bounding box center [505, 189] width 27 height 15
drag, startPoint x: 87, startPoint y: 191, endPoint x: 21, endPoint y: 191, distance: 66.5
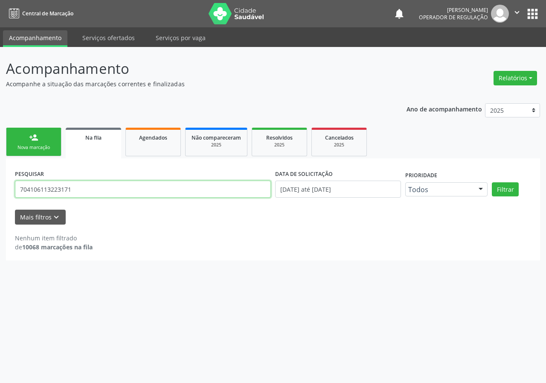
click at [21, 191] on input "704106113223171" at bounding box center [143, 188] width 256 height 17
click at [54, 145] on div "Nova marcação" at bounding box center [33, 147] width 43 height 6
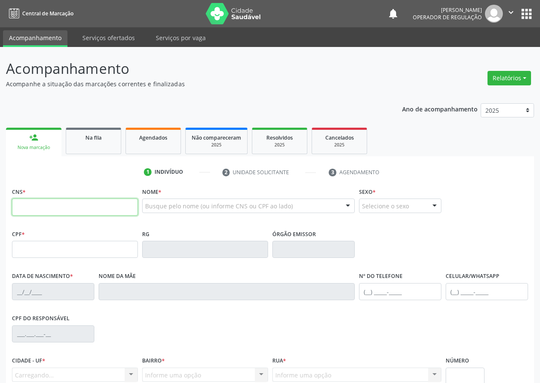
click at [63, 205] on input "text" at bounding box center [75, 206] width 126 height 17
paste input "704 1061 1322 3171"
type input "704 1061 1322 3171"
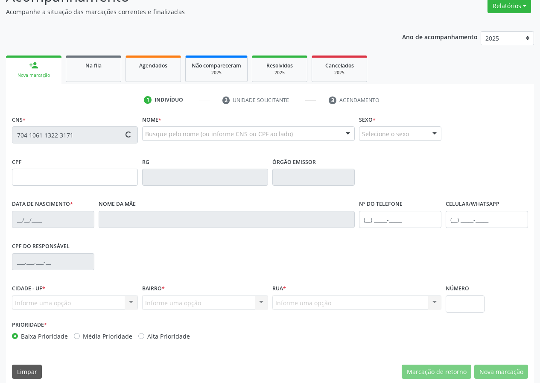
scroll to position [80, 0]
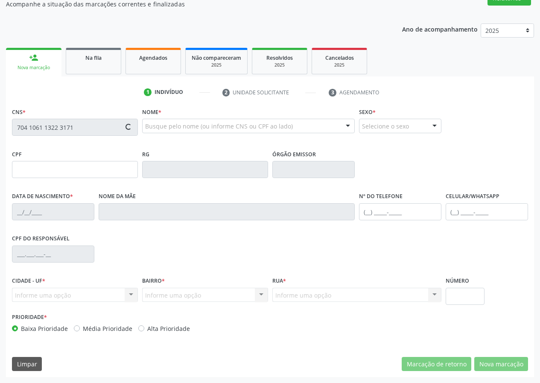
type input "018.001.587-77"
type input "03/05/1962"
type input "Severina Maria da Conceição"
type input "(83) 99353-7464"
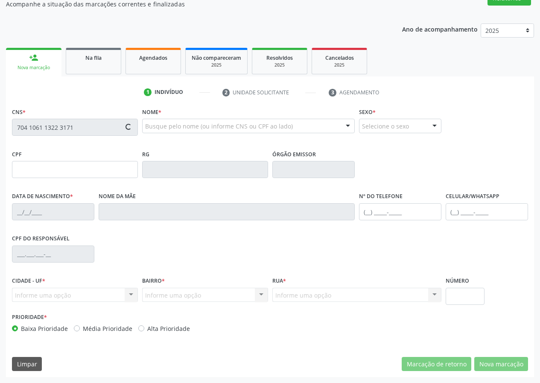
type input "040.479.624-90"
type input "4"
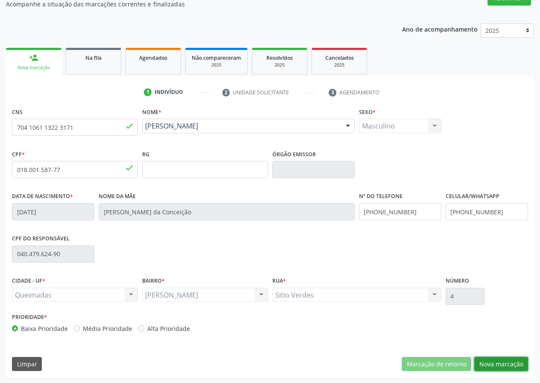
click at [504, 361] on button "Nova marcação" at bounding box center [501, 364] width 54 height 15
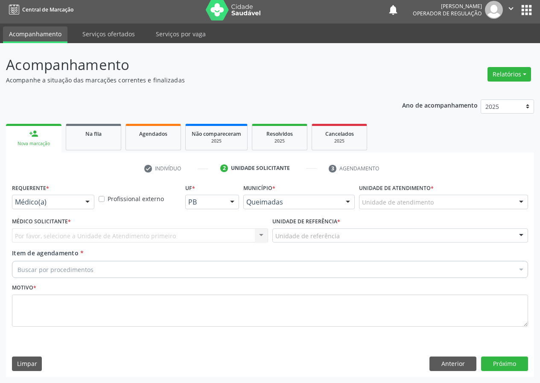
click at [84, 203] on div at bounding box center [87, 202] width 13 height 15
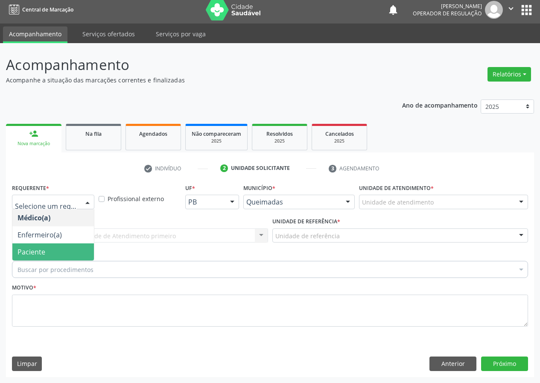
click at [67, 254] on span "Paciente" at bounding box center [52, 251] width 81 height 17
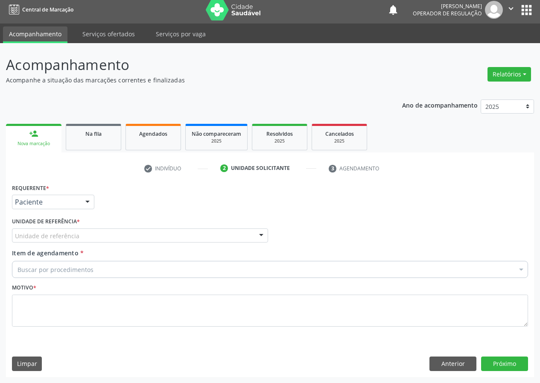
click at [76, 228] on div "Unidade de referência" at bounding box center [140, 235] width 256 height 15
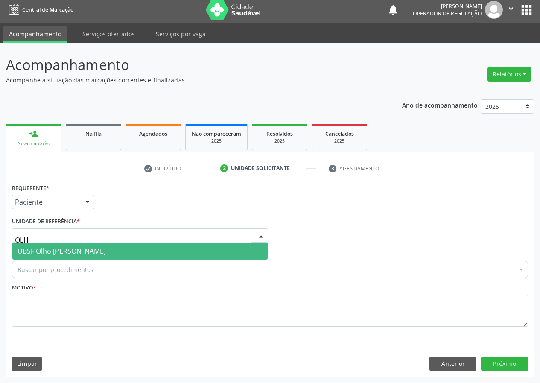
type input "OLHO"
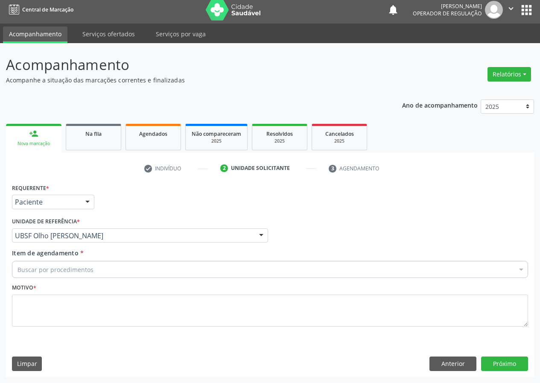
click at [50, 261] on div "Buscar por procedimentos" at bounding box center [270, 269] width 516 height 17
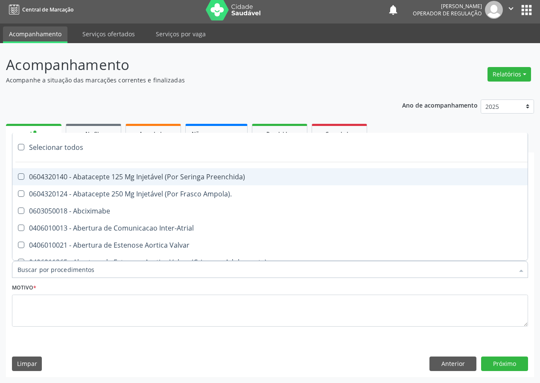
click at [49, 265] on input "Item de agendamento *" at bounding box center [265, 269] width 496 height 17
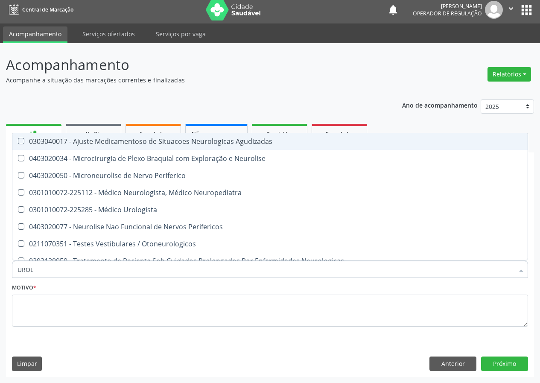
type input "UROLO"
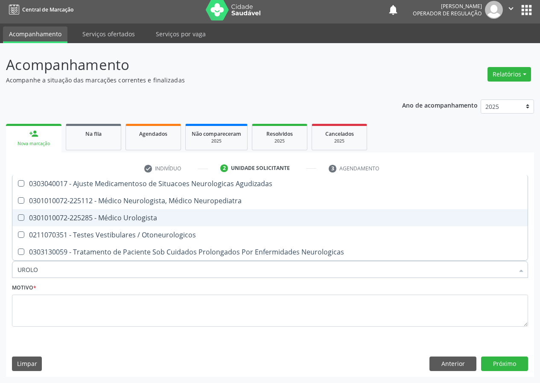
click at [86, 212] on span "0301010072-225285 - Médico Urologista" at bounding box center [269, 217] width 515 height 17
checkbox Urologista "true"
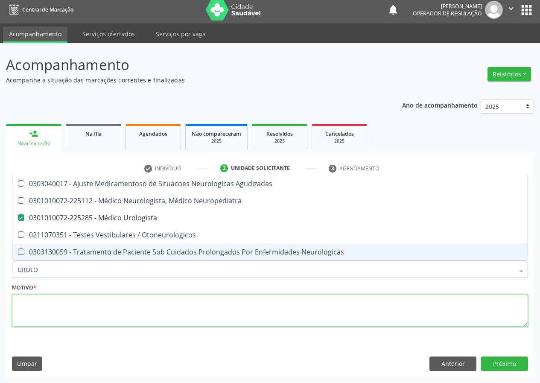
click at [69, 312] on textarea at bounding box center [270, 310] width 516 height 32
checkbox Neuropediatra "true"
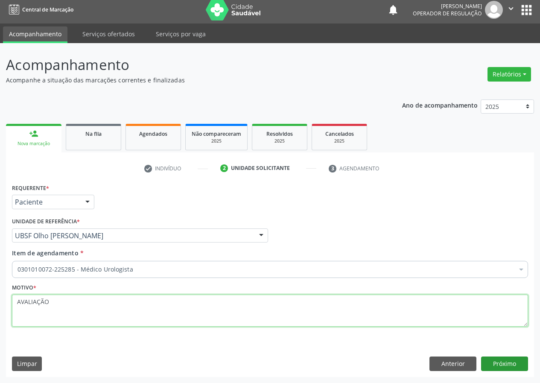
type textarea "AVALIAÇÃO"
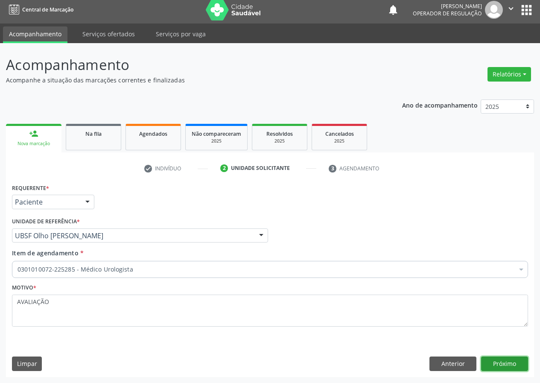
click at [518, 363] on button "Próximo" at bounding box center [504, 363] width 47 height 15
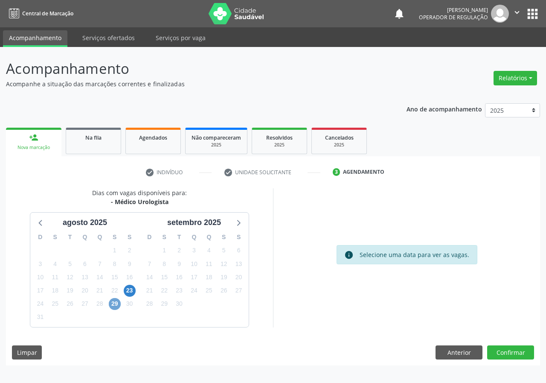
click at [117, 301] on span "29" at bounding box center [115, 304] width 12 height 12
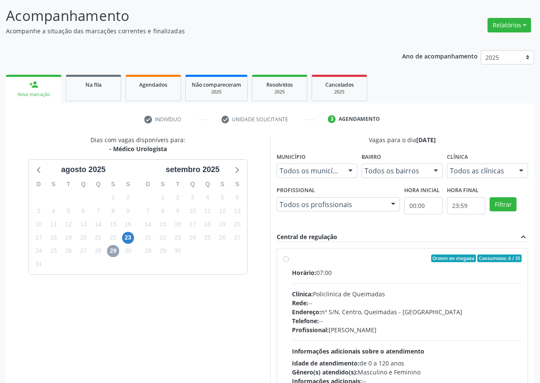
scroll to position [112, 0]
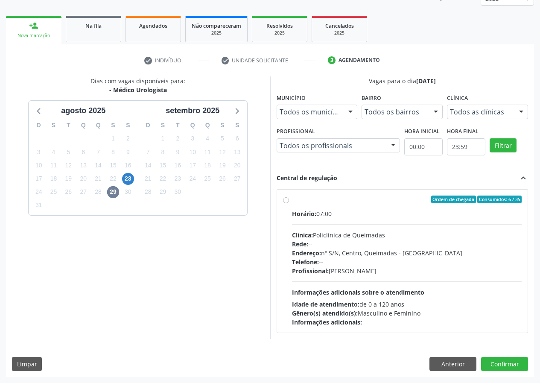
click at [372, 197] on div "Ordem de chegada Consumidos: 6 / 35" at bounding box center [407, 199] width 230 height 8
click at [289, 197] on input "Ordem de chegada Consumidos: 6 / 35 Horário: 07:00 Clínica: Policlinica de Quei…" at bounding box center [286, 199] width 6 height 8
radio input "true"
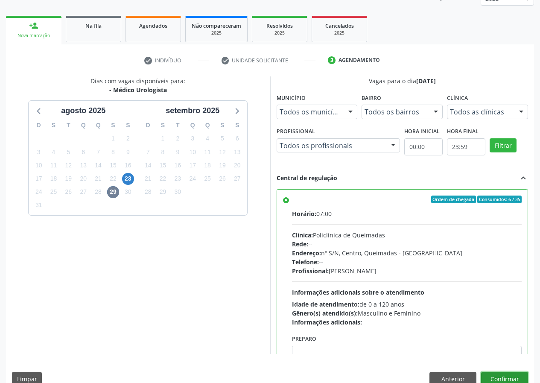
click at [499, 378] on button "Confirmar" at bounding box center [504, 379] width 47 height 15
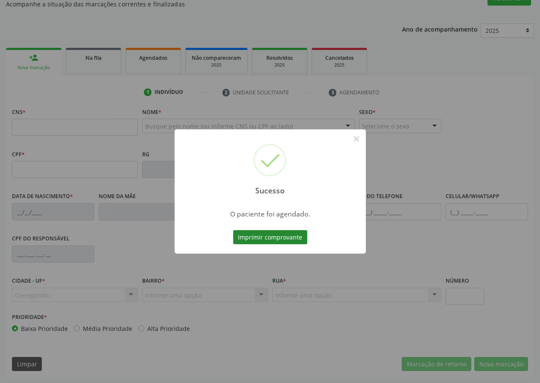
scroll to position [80, 0]
click at [271, 237] on button "Imprimir comprovante" at bounding box center [270, 237] width 74 height 15
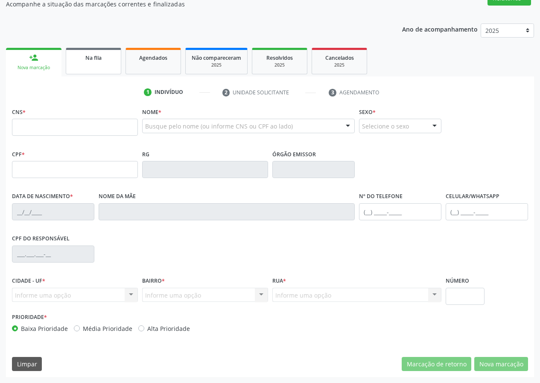
click at [89, 69] on link "Na fila" at bounding box center [93, 61] width 55 height 26
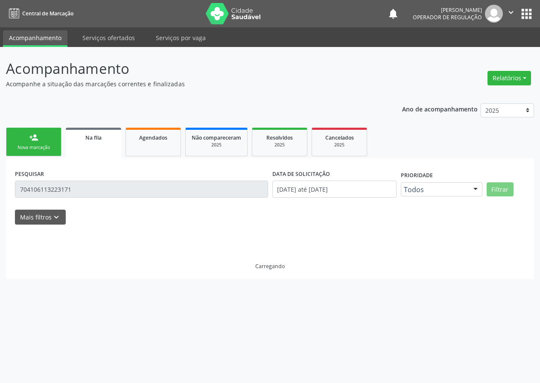
scroll to position [0, 0]
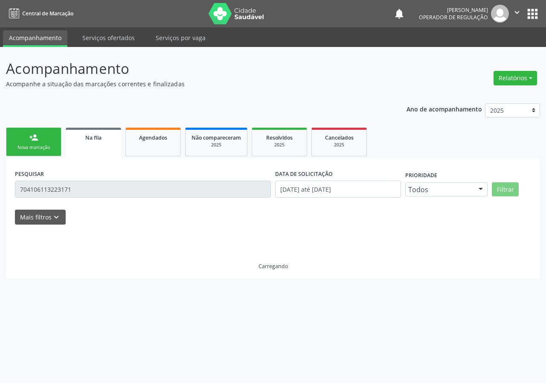
click at [0, 179] on div "Acompanhamento Acompanhe a situação das marcações correntes e finalizadas Relat…" at bounding box center [273, 215] width 546 height 336
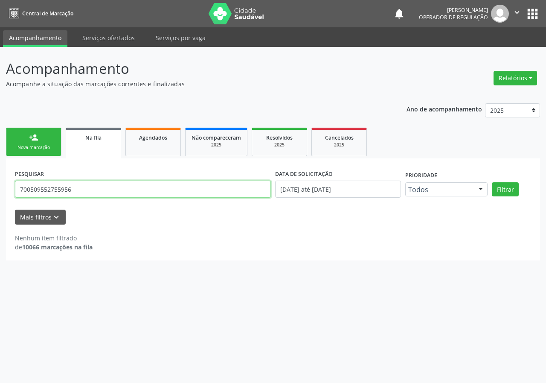
type input "700509552755956"
click at [492, 182] on button "Filtrar" at bounding box center [505, 189] width 27 height 15
drag, startPoint x: 92, startPoint y: 190, endPoint x: 3, endPoint y: 193, distance: 89.6
click at [3, 193] on div "Acompanhamento Acompanhe a situação das marcações correntes e finalizadas Relat…" at bounding box center [273, 215] width 546 height 336
click at [22, 150] on div "Nova marcação" at bounding box center [33, 147] width 43 height 6
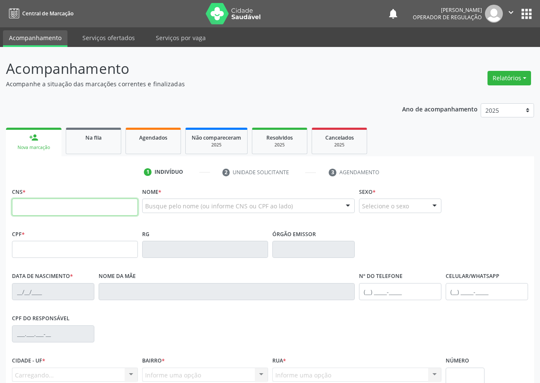
click at [43, 205] on input "text" at bounding box center [75, 206] width 126 height 17
paste input "700 5095 5275 5956"
type input "700 5095 5275 5956"
type input "952.667.984-91"
type input "08/12/1971"
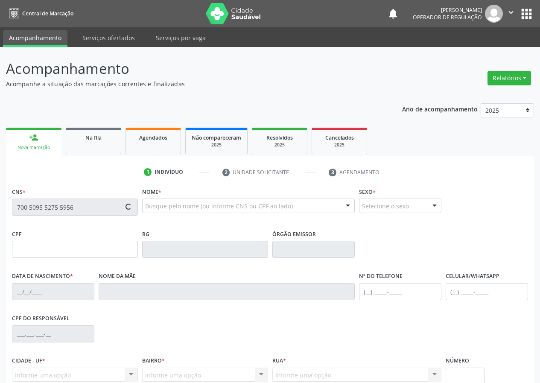
type input "Creuza Maria Ferreira"
type input "(83) 99401-1243"
type input "388"
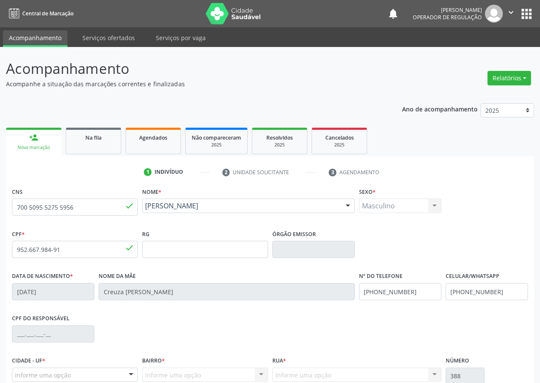
scroll to position [80, 0]
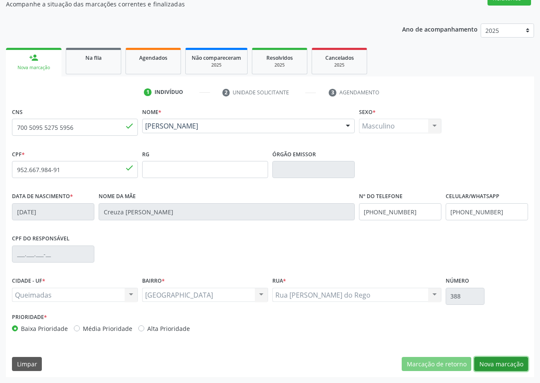
click at [500, 360] on button "Nova marcação" at bounding box center [501, 364] width 54 height 15
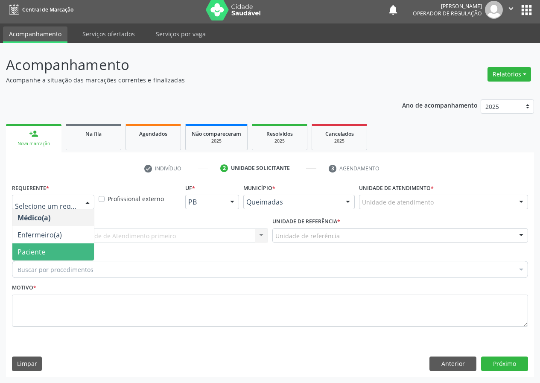
click at [65, 249] on span "Paciente" at bounding box center [52, 251] width 81 height 17
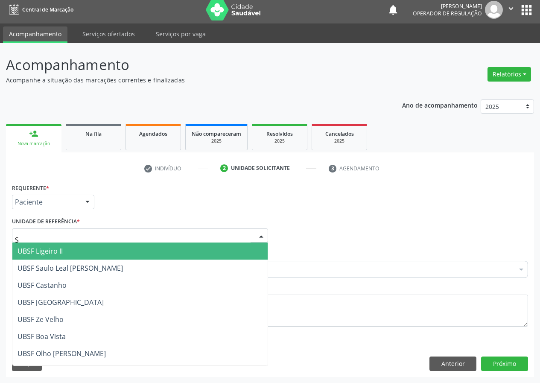
type input "SA"
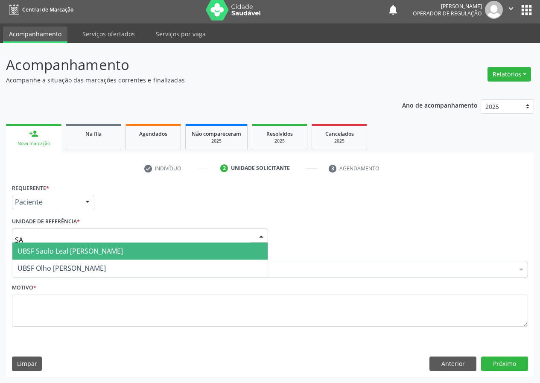
click at [62, 250] on span "UBSF Saulo Leal [PERSON_NAME]" at bounding box center [69, 250] width 105 height 9
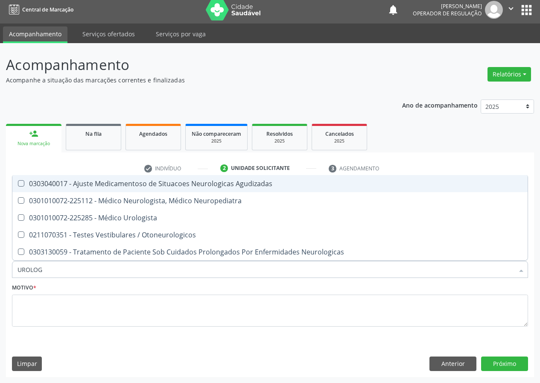
type input "UROLOGI"
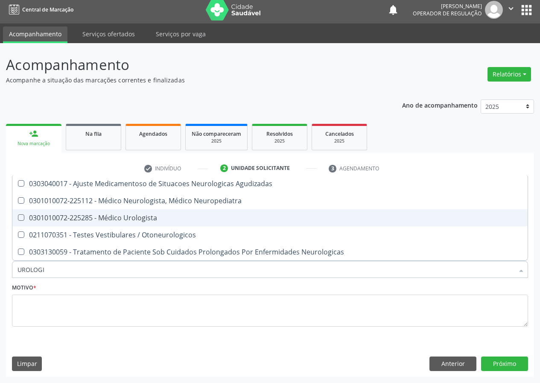
click at [86, 208] on span "0301010072-225112 - Médico Neurologista, Médico Neuropediatra" at bounding box center [269, 200] width 515 height 17
checkbox Neuropediatra "true"
click at [86, 217] on div "0301010072-225285 - Médico Urologista" at bounding box center [269, 217] width 505 height 7
checkbox Urologista "true"
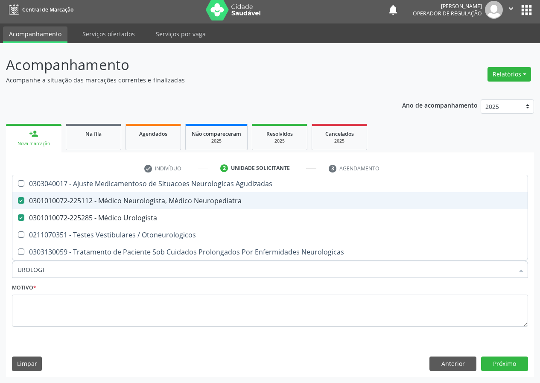
click at [88, 203] on div "0301010072-225112 - Médico Neurologista, Médico Neuropediatra" at bounding box center [269, 200] width 505 height 7
checkbox Neuropediatra "false"
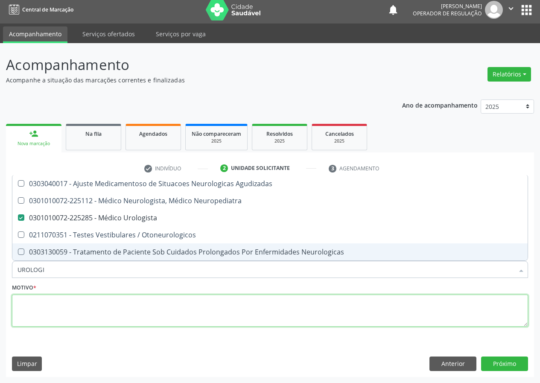
click at [51, 310] on textarea at bounding box center [270, 310] width 516 height 32
type textarea "AVA"
checkbox Neuropediatra "true"
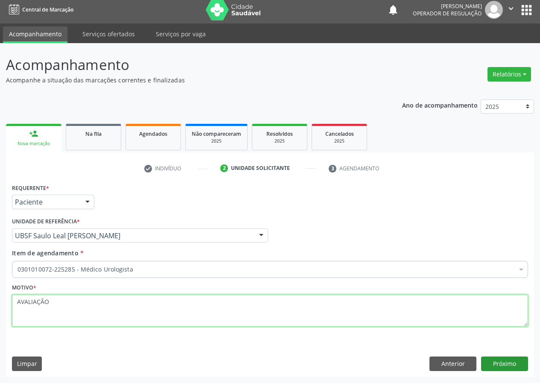
type textarea "AVALIAÇÃO"
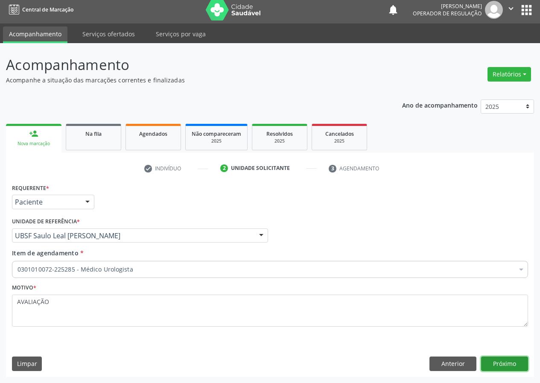
click at [491, 360] on button "Próximo" at bounding box center [504, 363] width 47 height 15
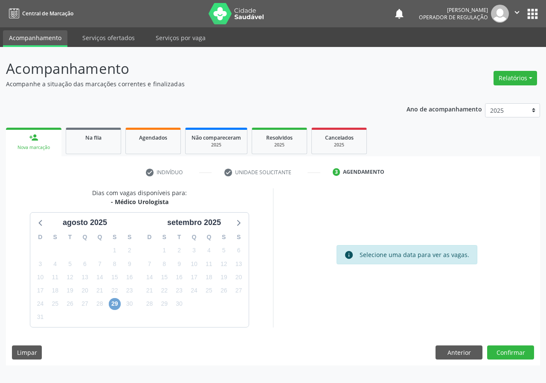
click at [116, 300] on span "29" at bounding box center [115, 304] width 12 height 12
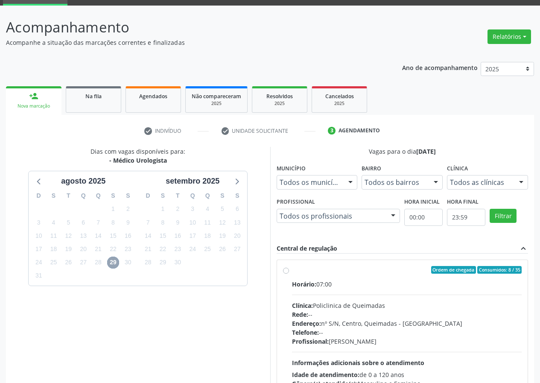
scroll to position [112, 0]
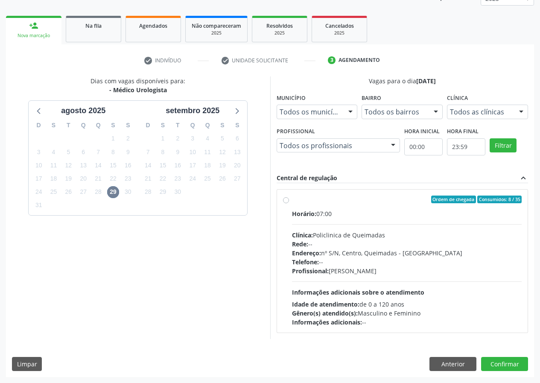
click at [386, 202] on div "Ordem de chegada Consumidos: 8 / 35" at bounding box center [407, 199] width 230 height 8
click at [289, 202] on input "Ordem de chegada Consumidos: 8 / 35 Horário: 07:00 Clínica: Policlinica de Quei…" at bounding box center [286, 199] width 6 height 8
radio input "true"
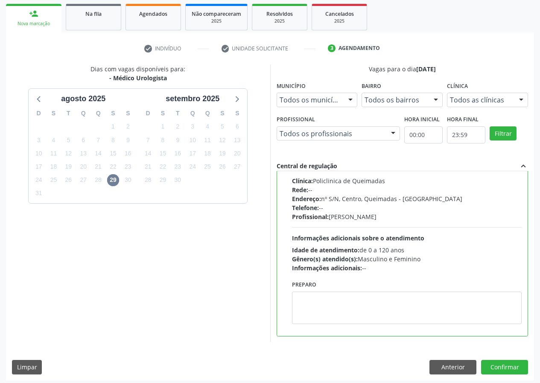
scroll to position [127, 0]
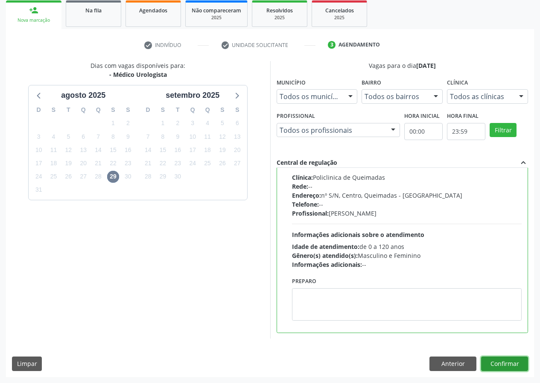
click at [509, 367] on button "Confirmar" at bounding box center [504, 363] width 47 height 15
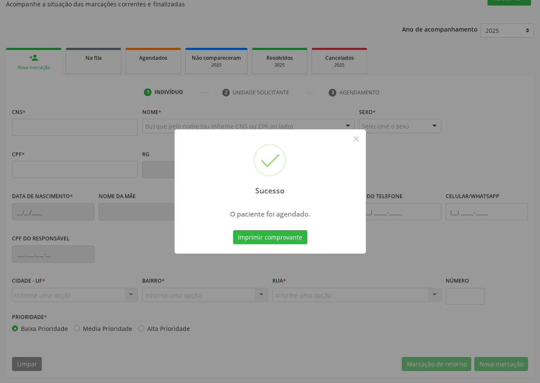
scroll to position [80, 0]
click at [266, 241] on button "Imprimir comprovante" at bounding box center [270, 237] width 74 height 15
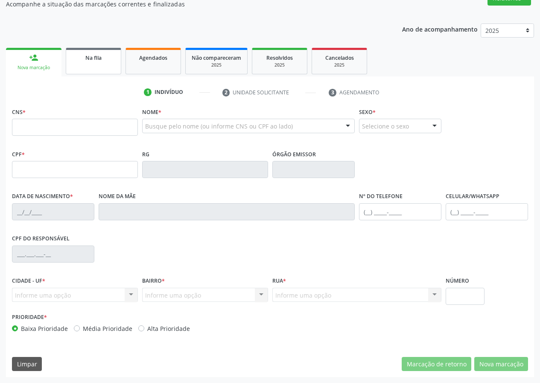
click at [85, 68] on link "Na fila" at bounding box center [93, 61] width 55 height 26
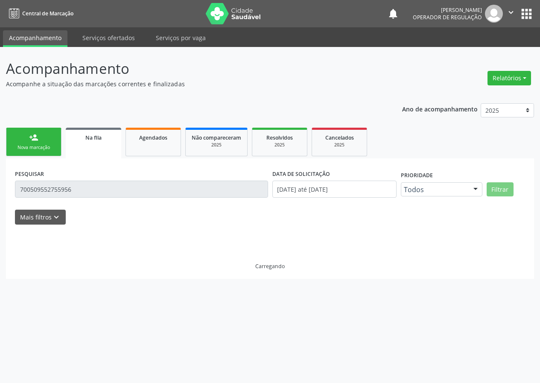
scroll to position [0, 0]
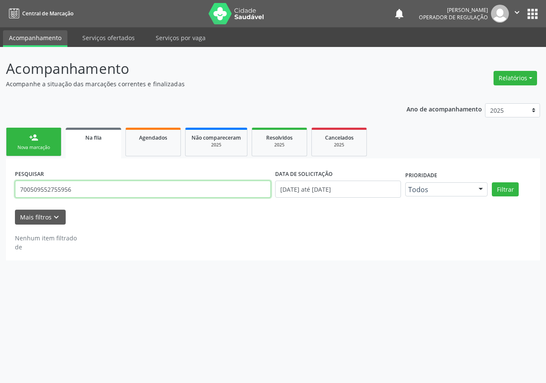
drag, startPoint x: 78, startPoint y: 193, endPoint x: 0, endPoint y: 191, distance: 78.5
click at [0, 191] on div "Acompanhamento Acompanhe a situação das marcações correntes e finalizadas Relat…" at bounding box center [273, 215] width 546 height 336
type input "700908953007794"
click at [492, 182] on button "Filtrar" at bounding box center [505, 189] width 27 height 15
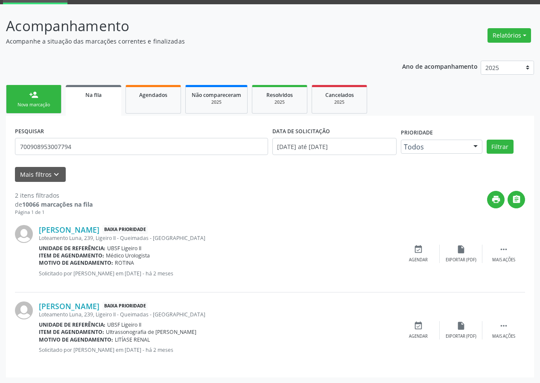
scroll to position [43, 0]
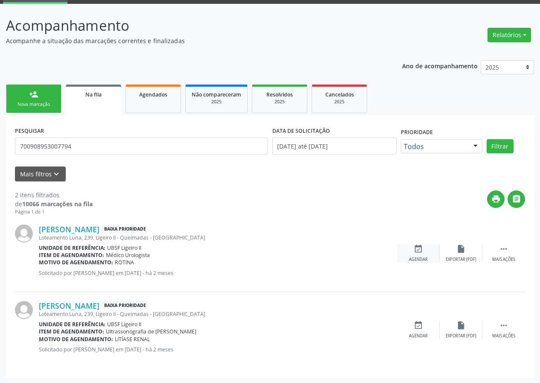
click at [424, 249] on div "event_available Agendar" at bounding box center [418, 253] width 43 height 18
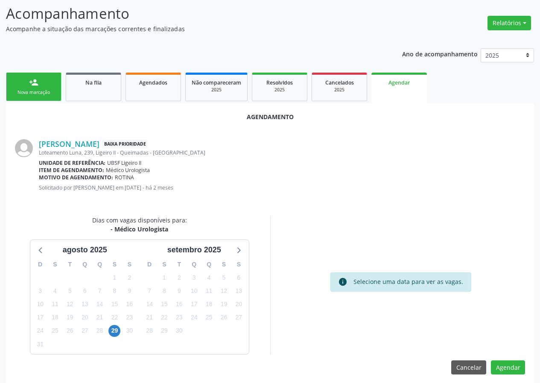
scroll to position [61, 0]
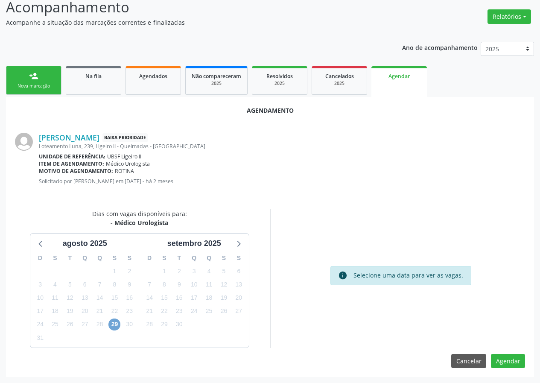
click at [118, 323] on span "29" at bounding box center [114, 324] width 12 height 12
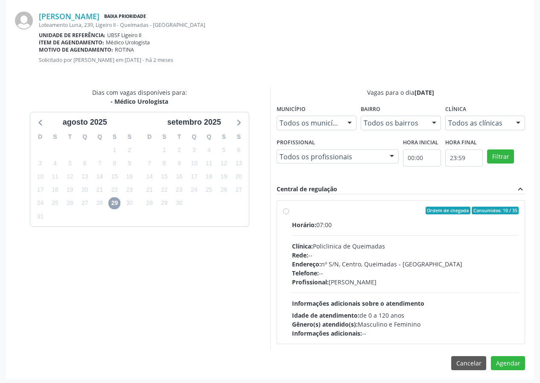
scroll to position [185, 0]
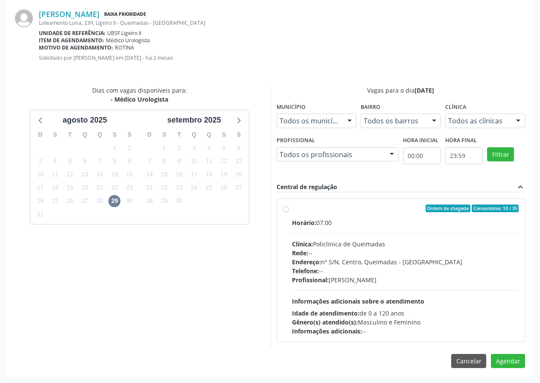
click at [381, 215] on label "Ordem de chegada Consumidos: 10 / 35 Horário: 07:00 Clínica: Policlinica de Que…" at bounding box center [405, 269] width 227 height 131
click at [289, 212] on input "Ordem de chegada Consumidos: 10 / 35 Horário: 07:00 Clínica: Policlinica de Que…" at bounding box center [286, 208] width 6 height 8
radio input "true"
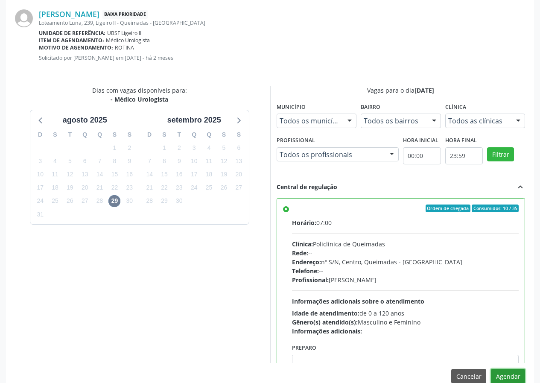
click at [500, 372] on button "Agendar" at bounding box center [508, 376] width 34 height 15
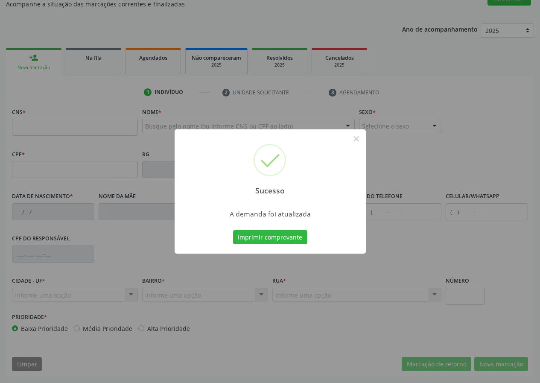
scroll to position [64, 0]
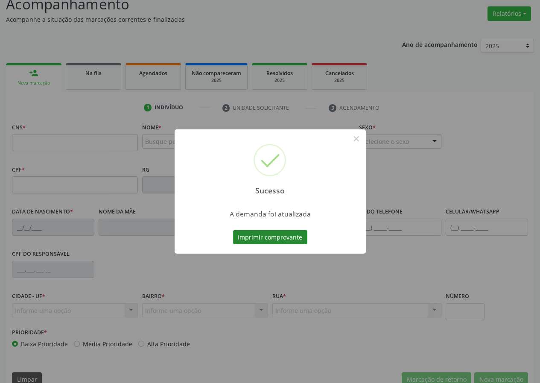
click at [254, 236] on button "Imprimir comprovante" at bounding box center [270, 237] width 74 height 15
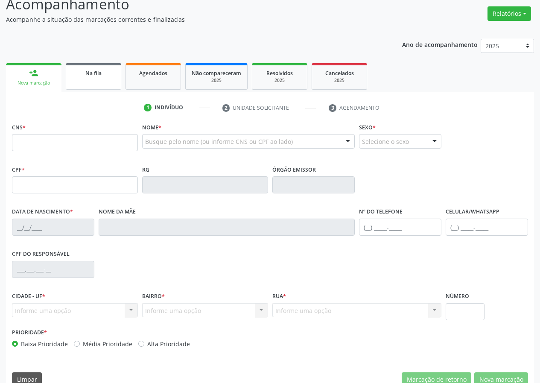
click at [97, 82] on link "Na fila" at bounding box center [93, 76] width 55 height 26
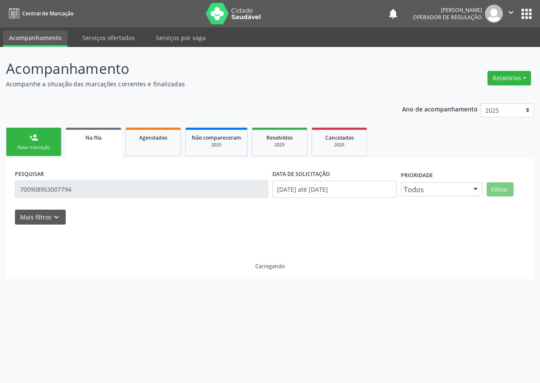
scroll to position [0, 0]
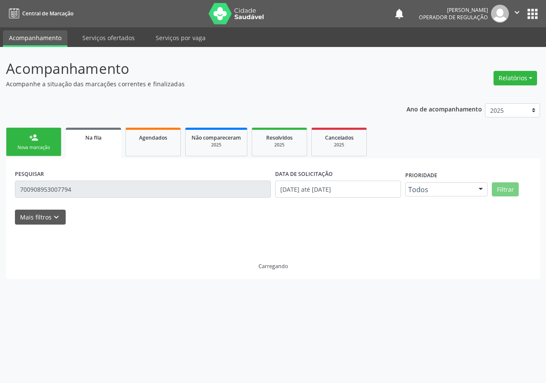
click at [0, 194] on div "Acompanhamento Acompanhe a situação das marcações correntes e finalizadas Relat…" at bounding box center [273, 215] width 546 height 336
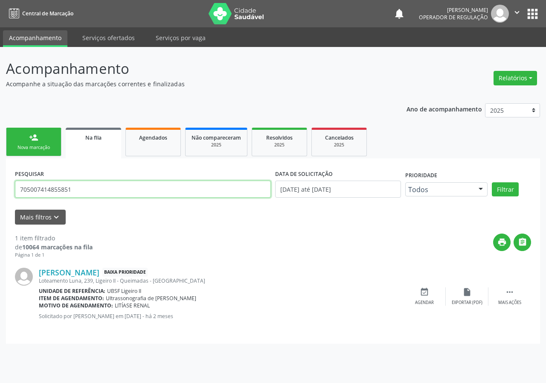
type input "705007414855851"
click at [492, 182] on button "Filtrar" at bounding box center [505, 189] width 27 height 15
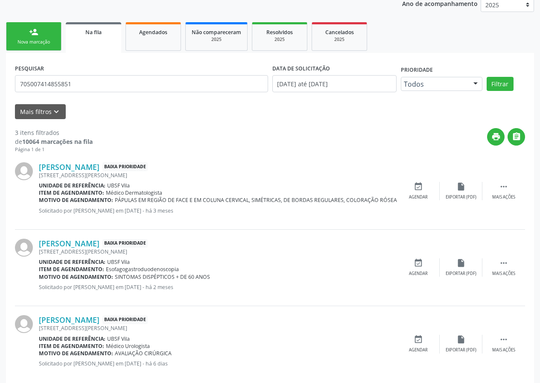
scroll to position [119, 0]
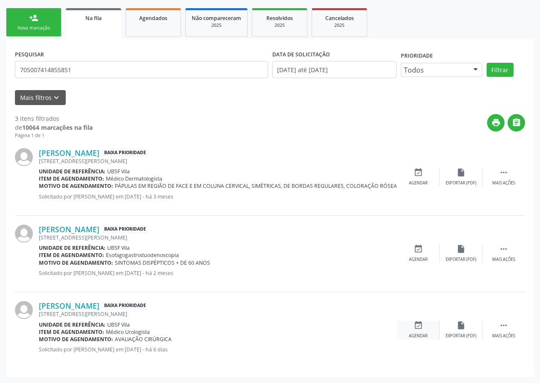
click at [421, 326] on icon "event_available" at bounding box center [417, 324] width 9 height 9
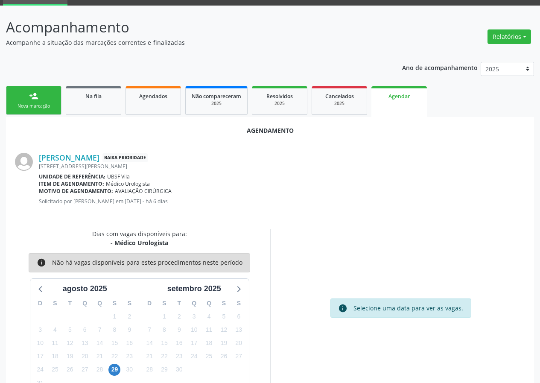
scroll to position [61, 0]
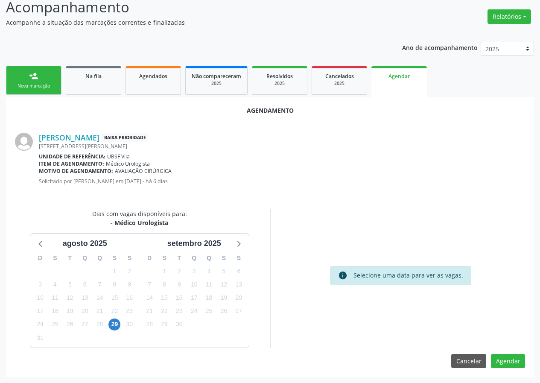
click at [122, 322] on div "30" at bounding box center [129, 323] width 15 height 13
click at [118, 326] on span "29" at bounding box center [114, 324] width 12 height 12
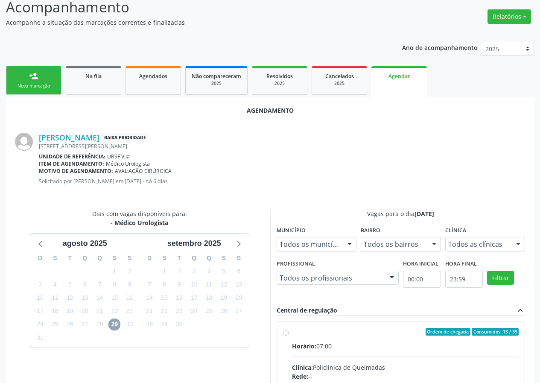
scroll to position [185, 0]
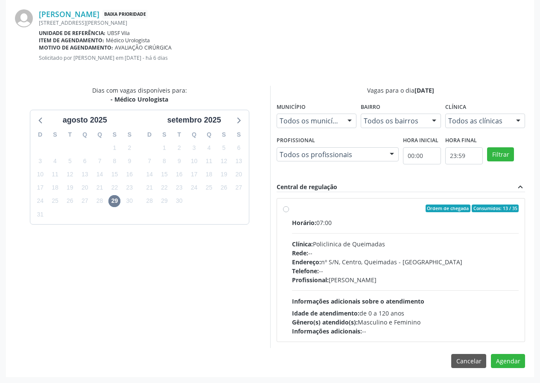
drag, startPoint x: 381, startPoint y: 214, endPoint x: 386, endPoint y: 215, distance: 4.3
click at [383, 215] on label "Ordem de chegada Consumidos: 13 / 35 Horário: 07:00 Clínica: Policlinica de Que…" at bounding box center [405, 269] width 227 height 131
click at [289, 212] on input "Ordem de chegada Consumidos: 13 / 35 Horário: 07:00 Clínica: Policlinica de Que…" at bounding box center [286, 208] width 6 height 8
radio input "true"
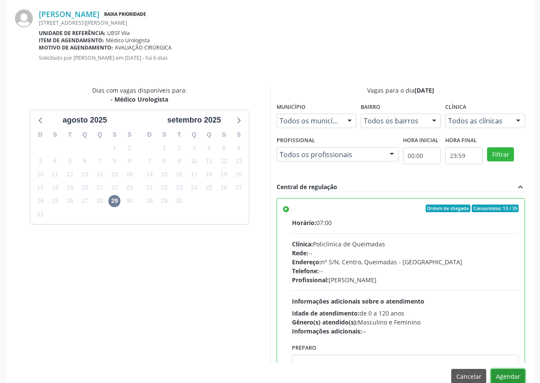
click at [495, 370] on button "Agendar" at bounding box center [508, 376] width 34 height 15
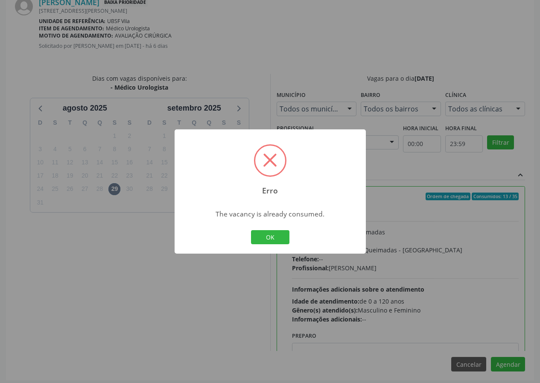
scroll to position [200, 0]
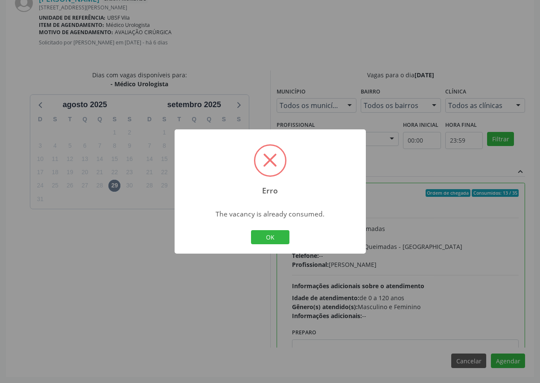
click at [156, 314] on div "Erro × The vacancy is already consumed. OK Cancel" at bounding box center [270, 191] width 540 height 383
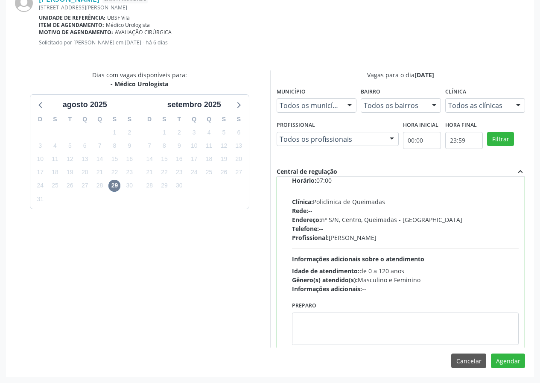
scroll to position [42, 0]
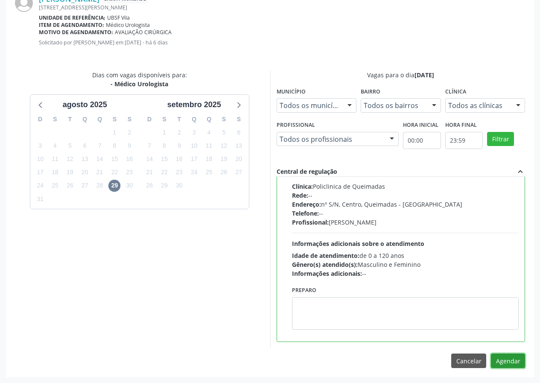
click at [503, 359] on button "Agendar" at bounding box center [508, 360] width 34 height 15
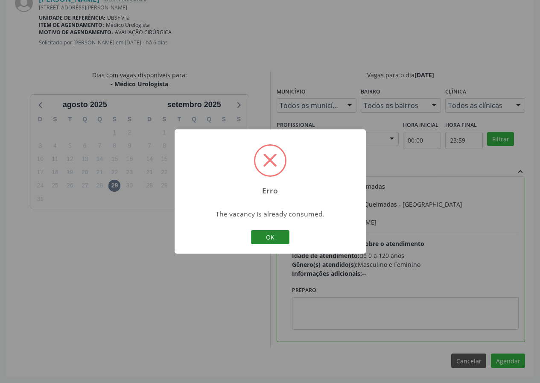
click at [279, 234] on button "OK" at bounding box center [270, 237] width 38 height 15
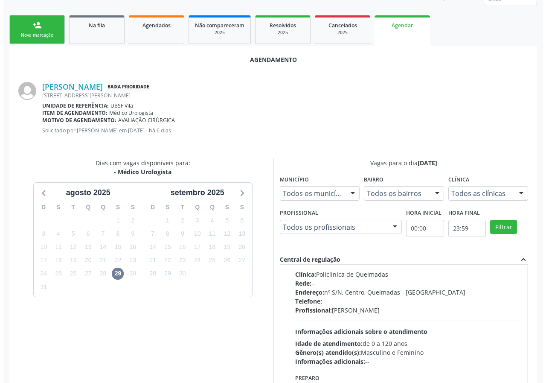
scroll to position [29, 0]
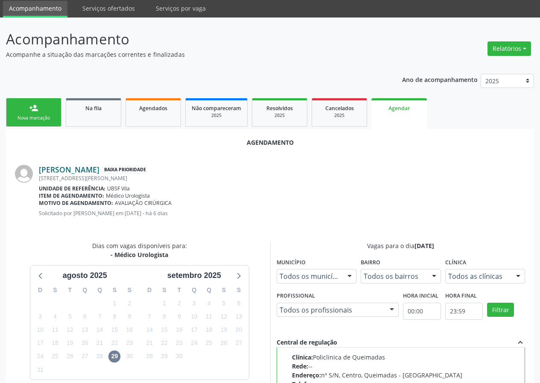
click at [88, 168] on link "Maria Ana da Silva" at bounding box center [69, 169] width 61 height 9
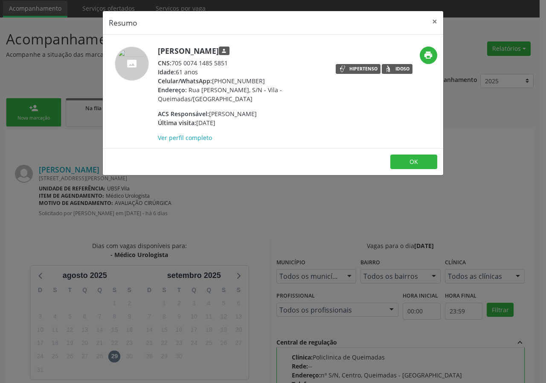
drag, startPoint x: 174, startPoint y: 60, endPoint x: 232, endPoint y: 57, distance: 58.1
click at [232, 57] on div "Maria Ana da Silva person CNS: 705 0074 1485 5851 Idade: 61 anos Celular/WhatsA…" at bounding box center [241, 94] width 166 height 96
click at [231, 60] on div "CNS: 705 0074 1485 5851" at bounding box center [241, 62] width 166 height 9
drag, startPoint x: 174, startPoint y: 62, endPoint x: 231, endPoint y: 58, distance: 56.9
click at [231, 58] on div "Maria Ana da Silva person CNS: 705 0074 1485 5851 Idade: 61 anos Celular/WhatsA…" at bounding box center [241, 94] width 166 height 96
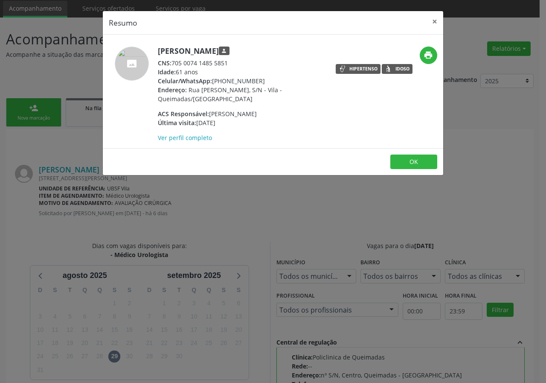
copy div "705 0074 1485 5851"
click at [434, 21] on button "×" at bounding box center [434, 21] width 17 height 21
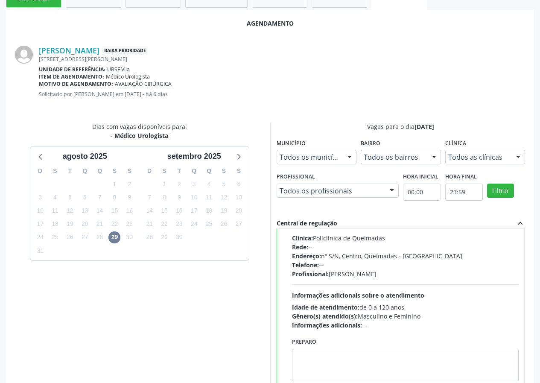
scroll to position [72, 0]
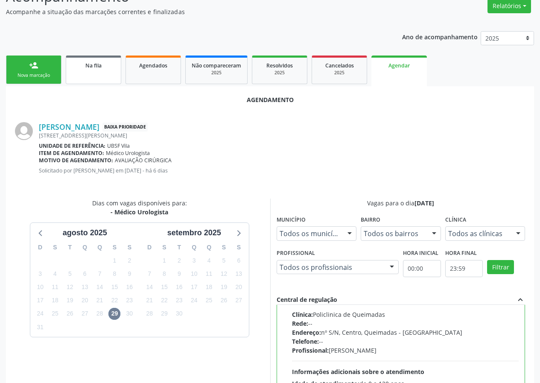
click at [85, 72] on link "Na fila" at bounding box center [93, 69] width 55 height 29
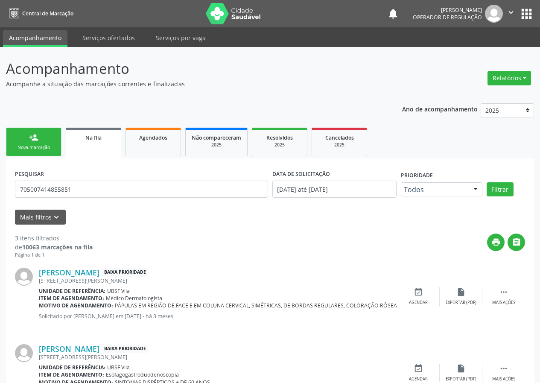
scroll to position [119, 0]
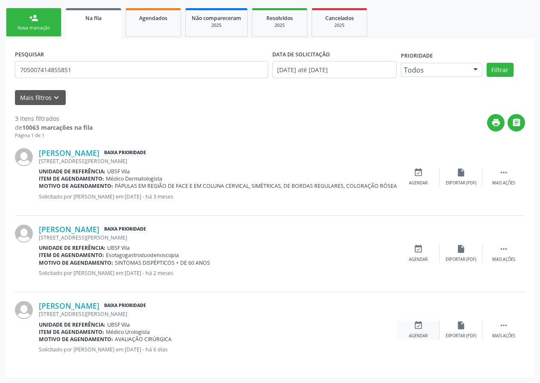
click at [432, 332] on div "event_available Agendar" at bounding box center [418, 329] width 43 height 18
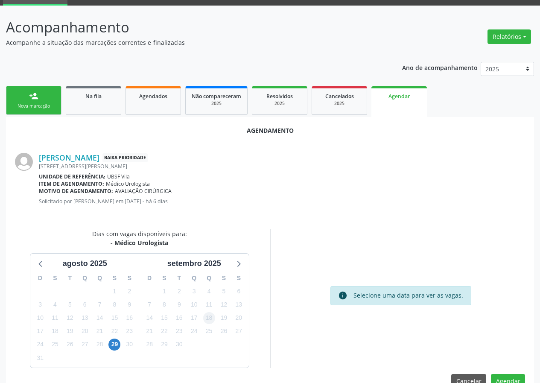
scroll to position [61, 0]
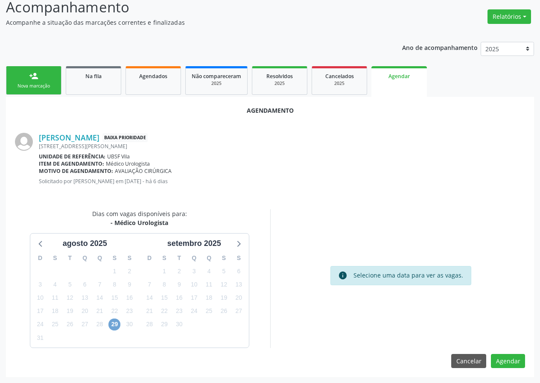
click at [117, 327] on span "29" at bounding box center [114, 324] width 12 height 12
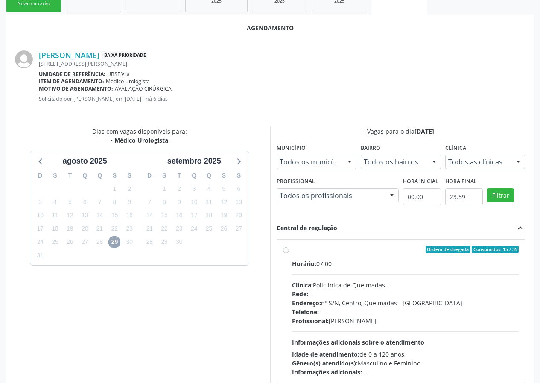
scroll to position [185, 0]
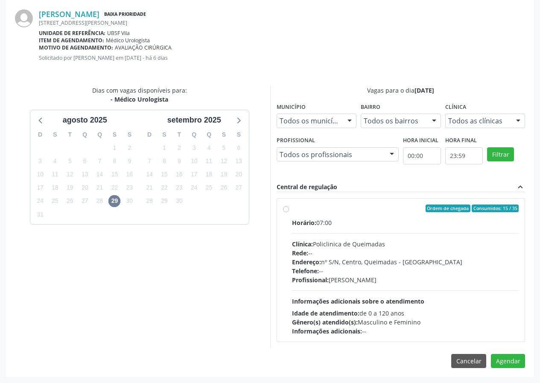
click at [421, 212] on label "Ordem de chegada Consumidos: 15 / 35 Horário: 07:00 Clínica: Policlinica de Que…" at bounding box center [405, 269] width 227 height 131
click at [289, 212] on input "Ordem de chegada Consumidos: 15 / 35 Horário: 07:00 Clínica: Policlinica de Que…" at bounding box center [286, 208] width 6 height 8
radio input "true"
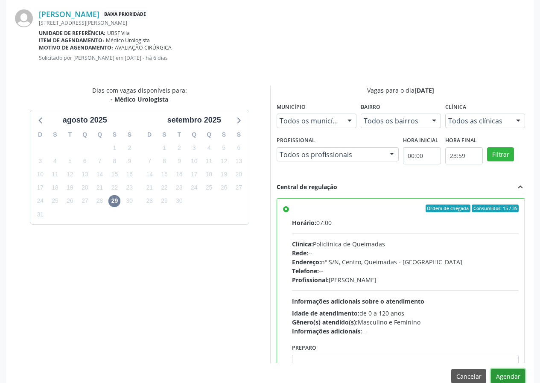
click at [500, 376] on button "Agendar" at bounding box center [508, 376] width 34 height 15
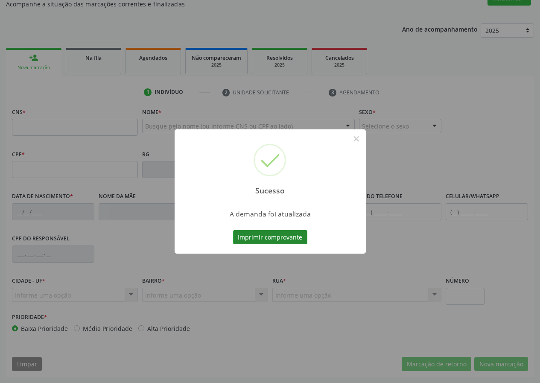
scroll to position [80, 0]
click at [279, 240] on button "Imprimir comprovante" at bounding box center [270, 237] width 74 height 15
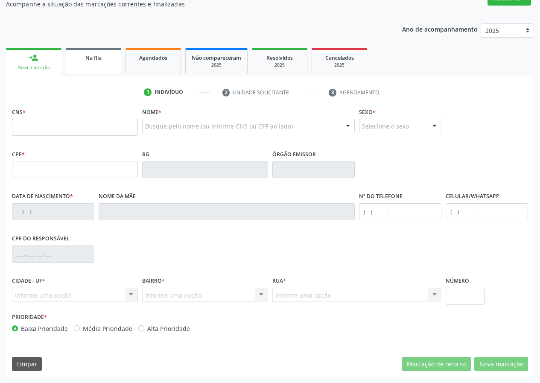
click at [96, 73] on link "Na fila" at bounding box center [93, 61] width 55 height 26
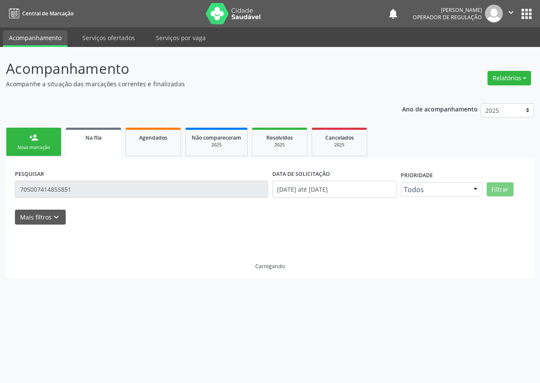
click at [99, 61] on p "Acompanhamento" at bounding box center [190, 68] width 369 height 21
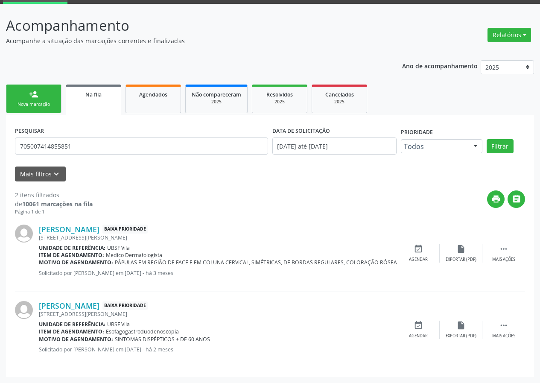
scroll to position [0, 0]
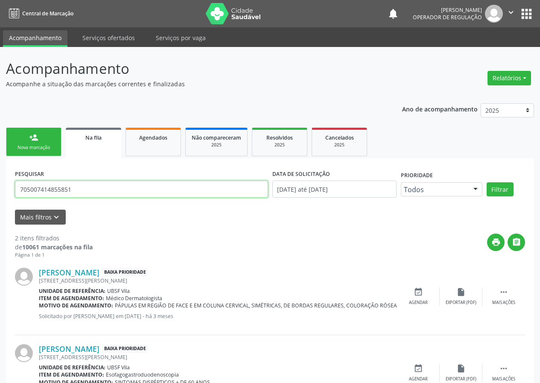
drag, startPoint x: 79, startPoint y: 189, endPoint x: 0, endPoint y: 193, distance: 79.0
click at [0, 193] on div "Acompanhamento Acompanhe a situação das marcações correntes e finalizadas Relat…" at bounding box center [270, 236] width 540 height 379
type input "700806965447580"
click at [486, 182] on button "Filtrar" at bounding box center [499, 189] width 27 height 15
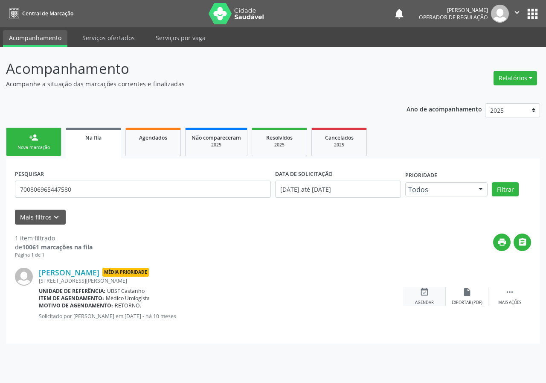
click at [424, 293] on icon "event_available" at bounding box center [424, 291] width 9 height 9
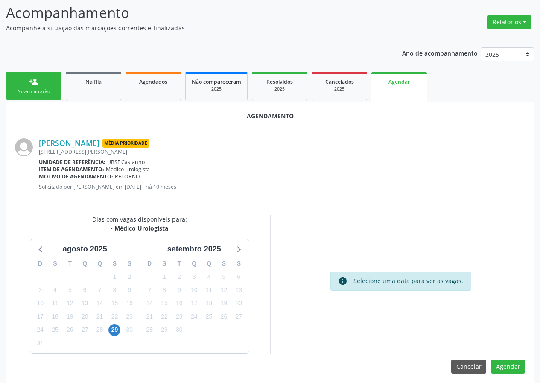
scroll to position [61, 0]
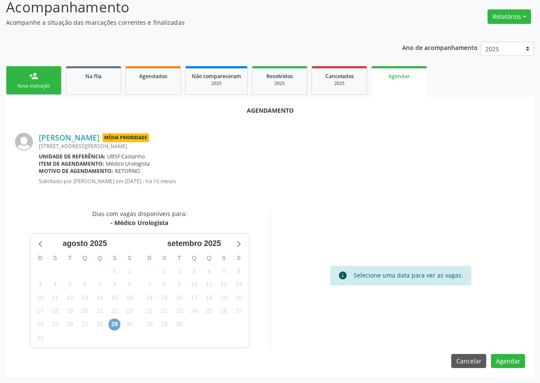
click at [113, 324] on span "29" at bounding box center [114, 324] width 12 height 12
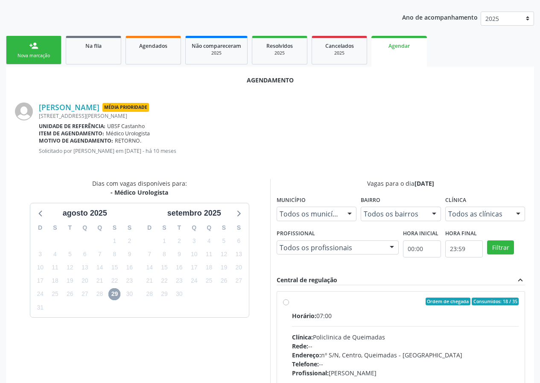
scroll to position [185, 0]
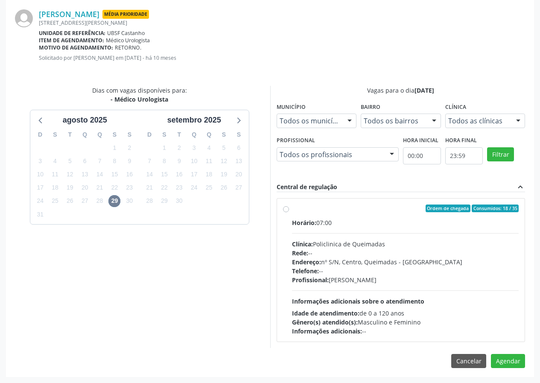
click at [363, 211] on div "Ordem de chegada Consumidos: 18 / 35" at bounding box center [405, 208] width 227 height 8
click at [289, 211] on input "Ordem de chegada Consumidos: 18 / 35 Horário: 07:00 Clínica: Policlinica de Que…" at bounding box center [286, 208] width 6 height 8
radio input "true"
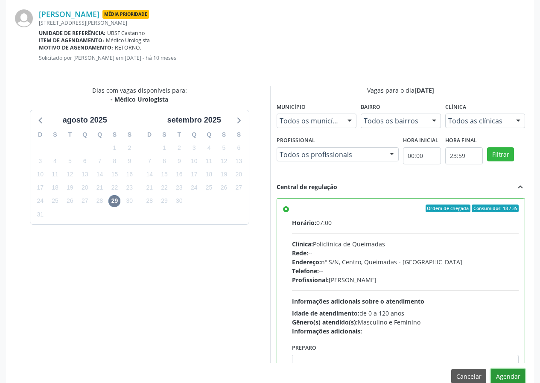
click at [510, 376] on button "Agendar" at bounding box center [508, 376] width 34 height 15
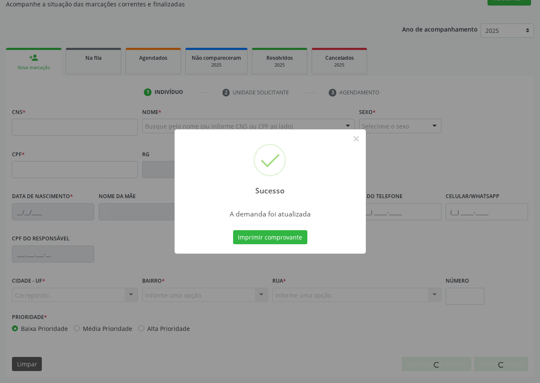
scroll to position [64, 0]
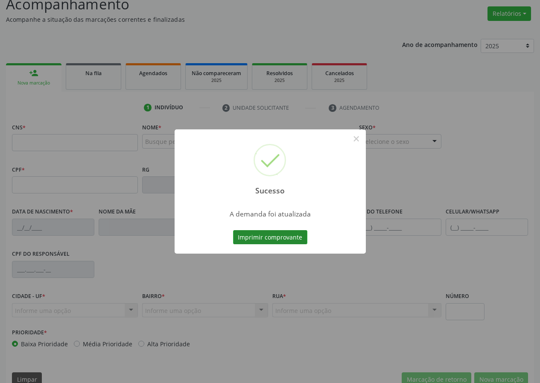
click at [291, 233] on button "Imprimir comprovante" at bounding box center [270, 237] width 74 height 15
